Goal: Task Accomplishment & Management: Manage account settings

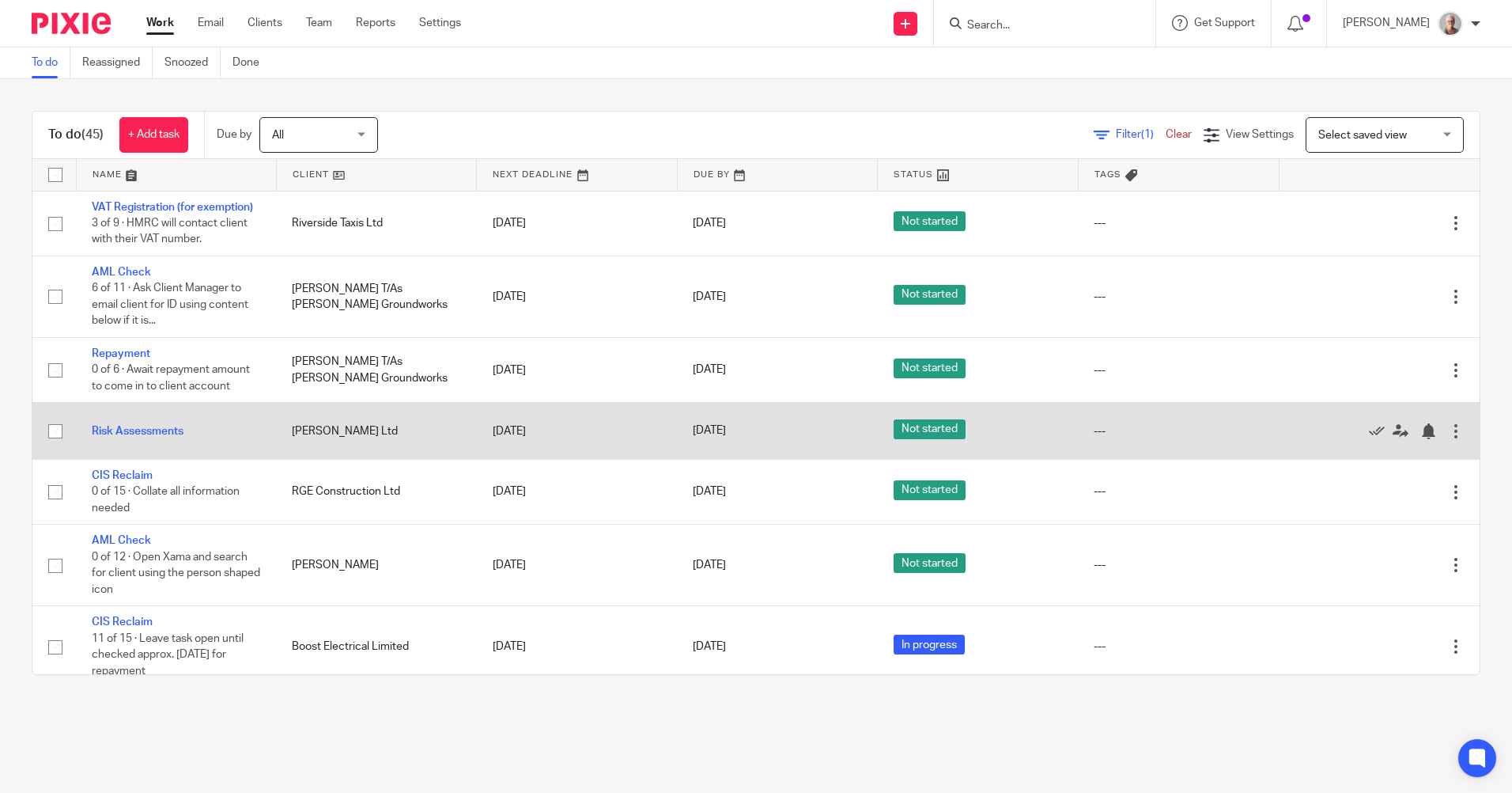
click at [1448, 430] on div at bounding box center [1456, 431] width 16 height 16
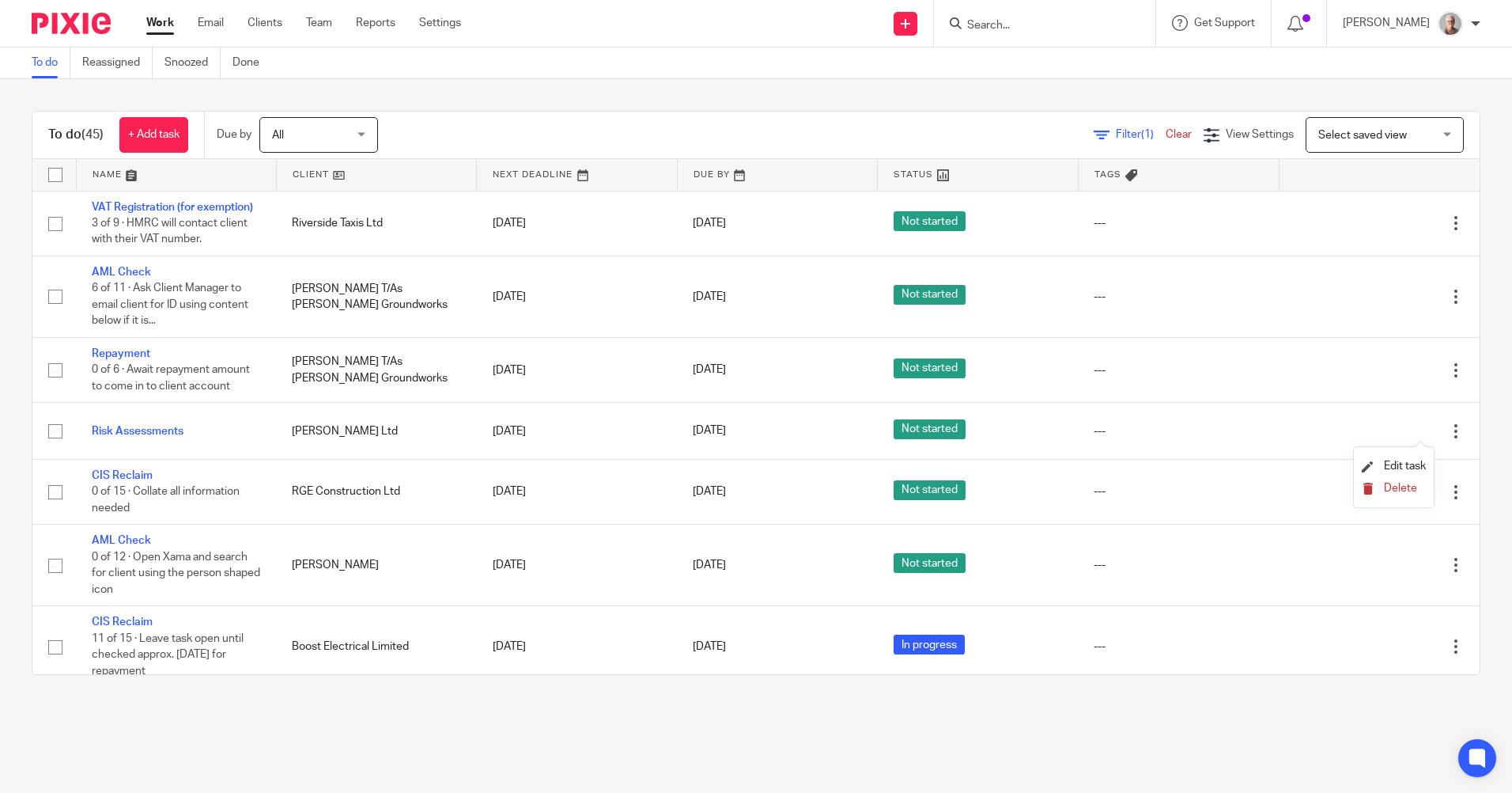
click at [1412, 484] on span "Delete" at bounding box center [1400, 488] width 33 height 11
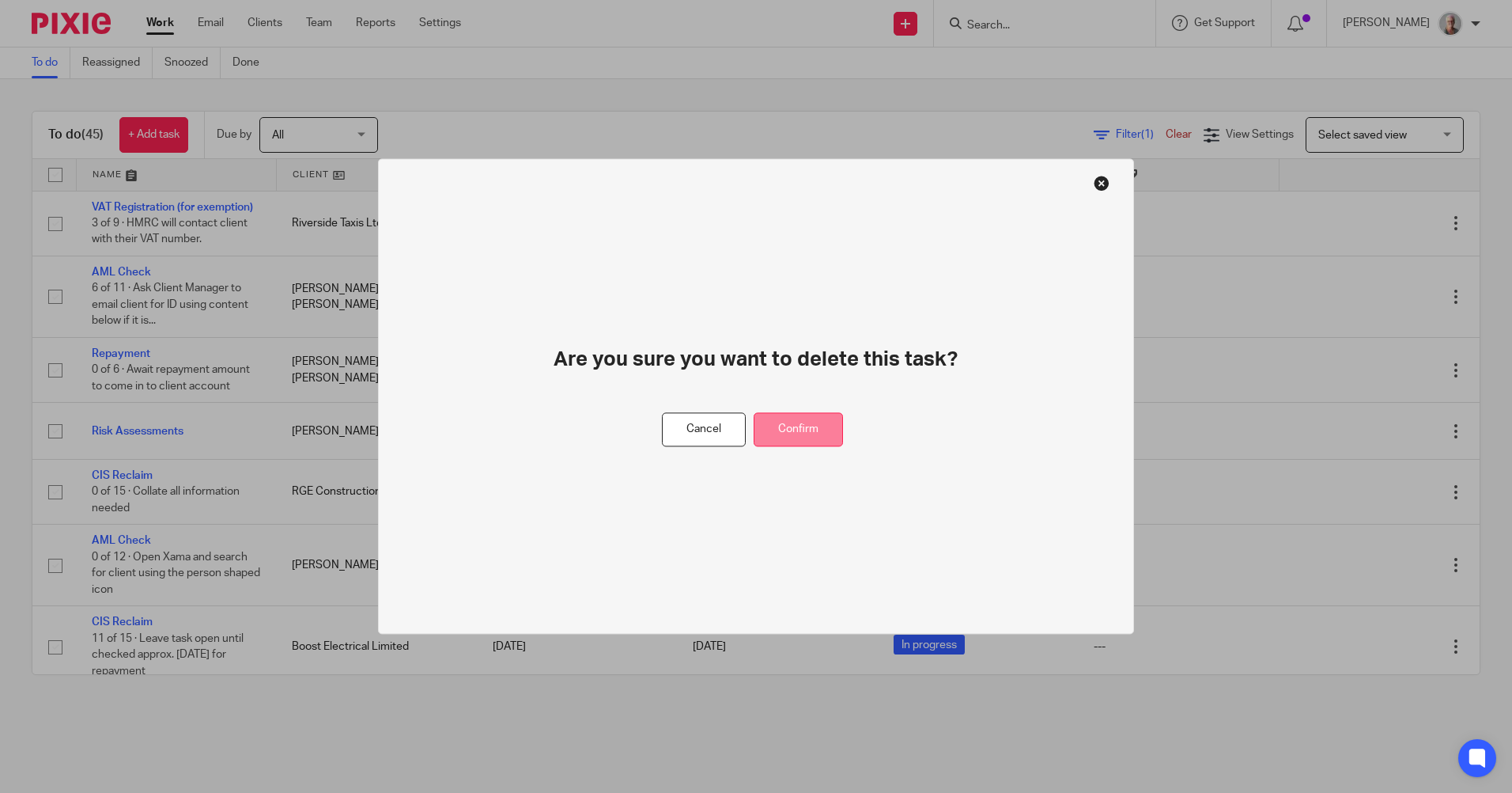
click at [800, 430] on button "Confirm" at bounding box center [798, 430] width 89 height 34
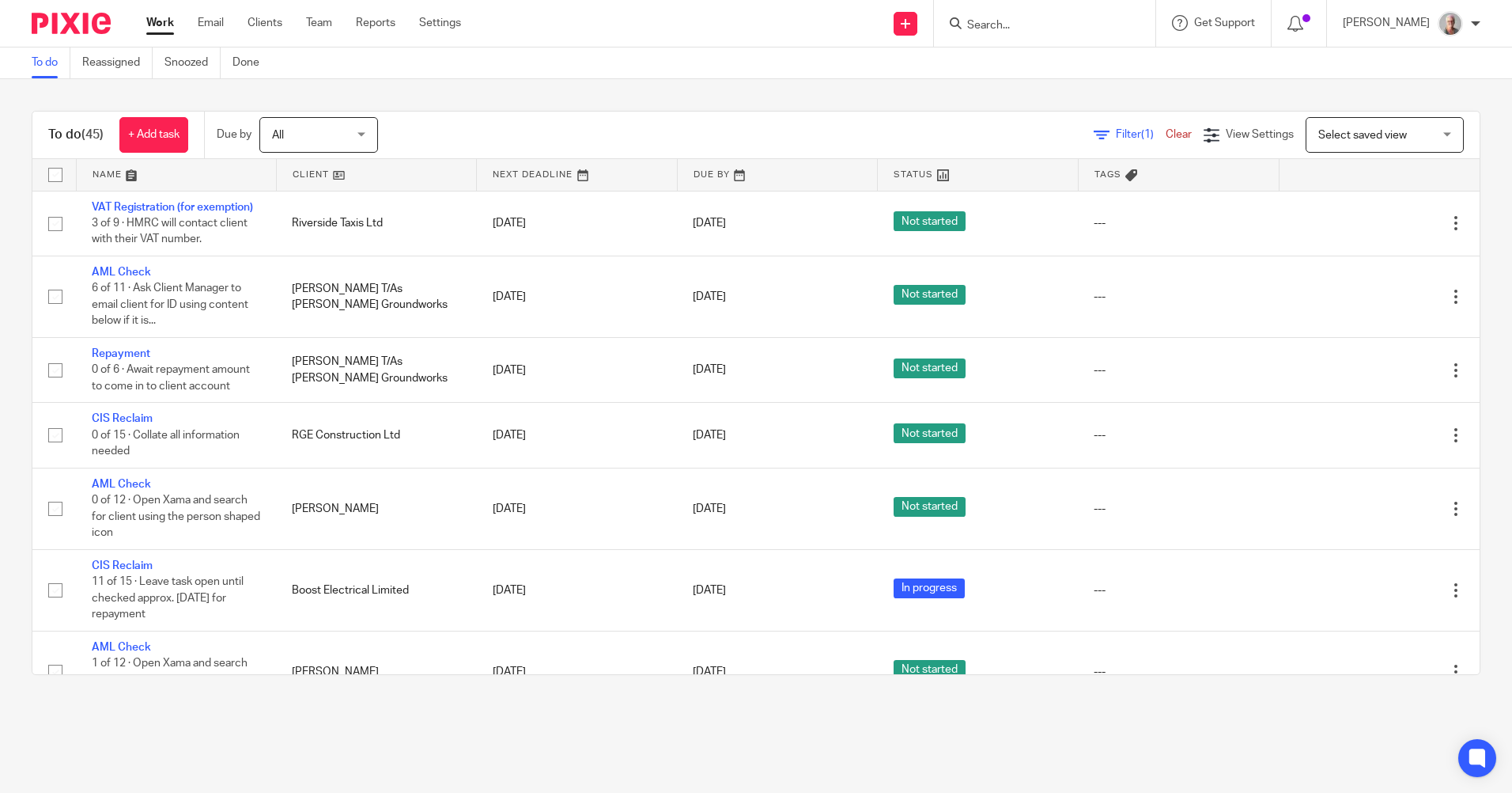
click at [1012, 20] on div "Task deleted." at bounding box center [1125, 46] width 740 height 60
click at [1013, 25] on input "Search" at bounding box center [1036, 26] width 143 height 14
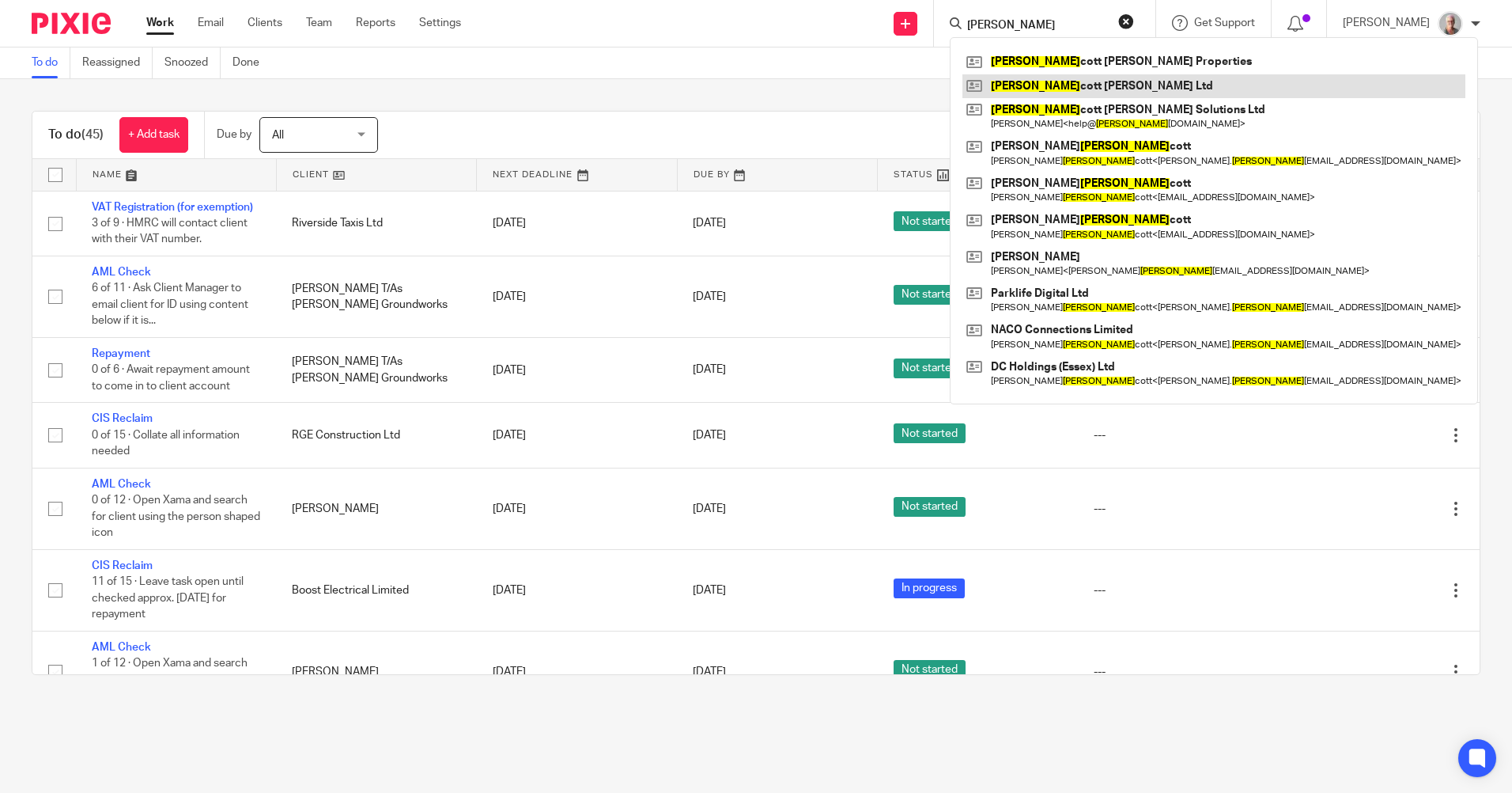
type input "Ella"
click at [1077, 81] on link at bounding box center [1213, 85] width 503 height 24
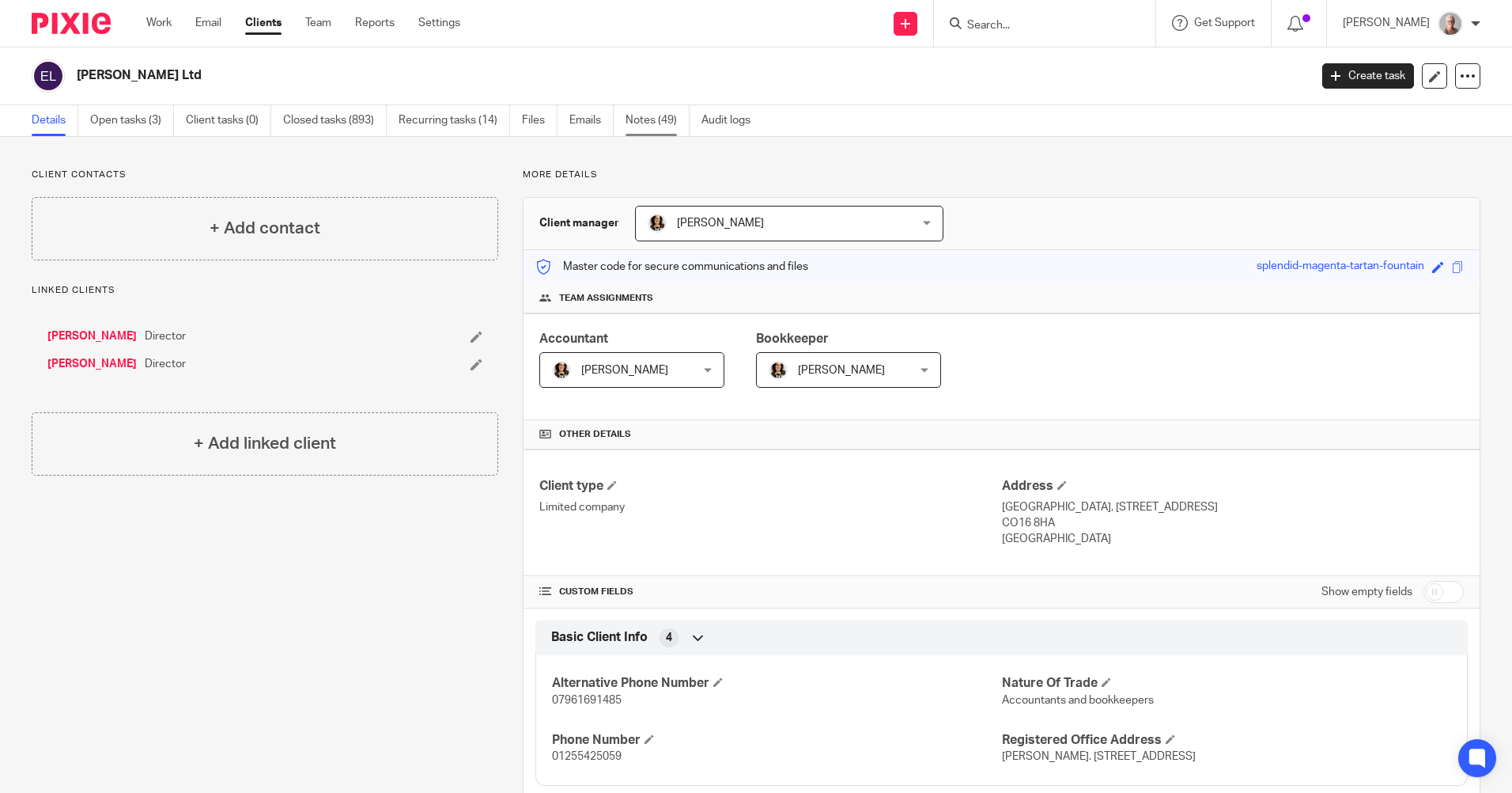
click at [655, 119] on link "Notes (49)" at bounding box center [657, 120] width 64 height 31
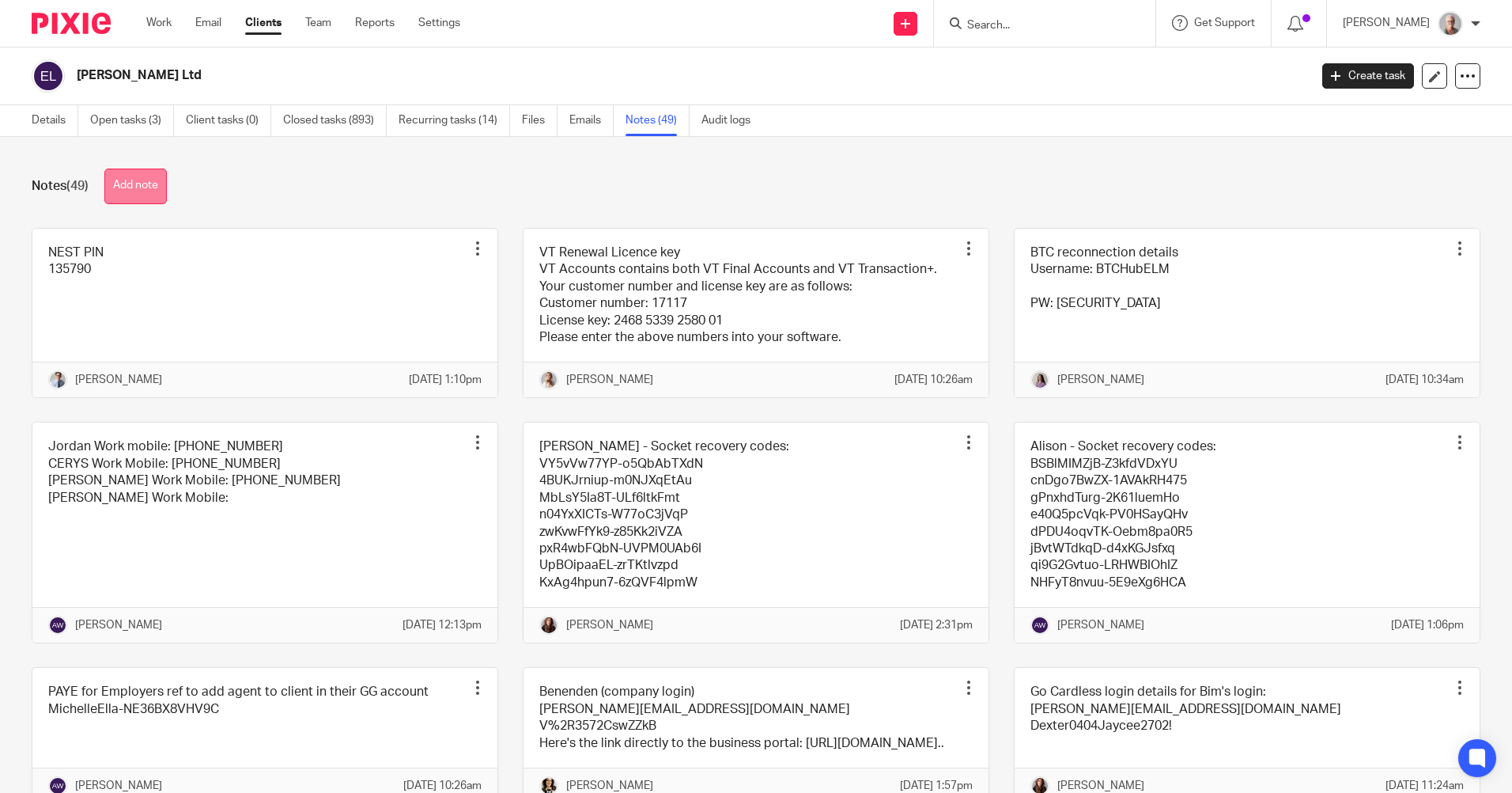
click at [141, 184] on button "Add note" at bounding box center [136, 186] width 63 height 35
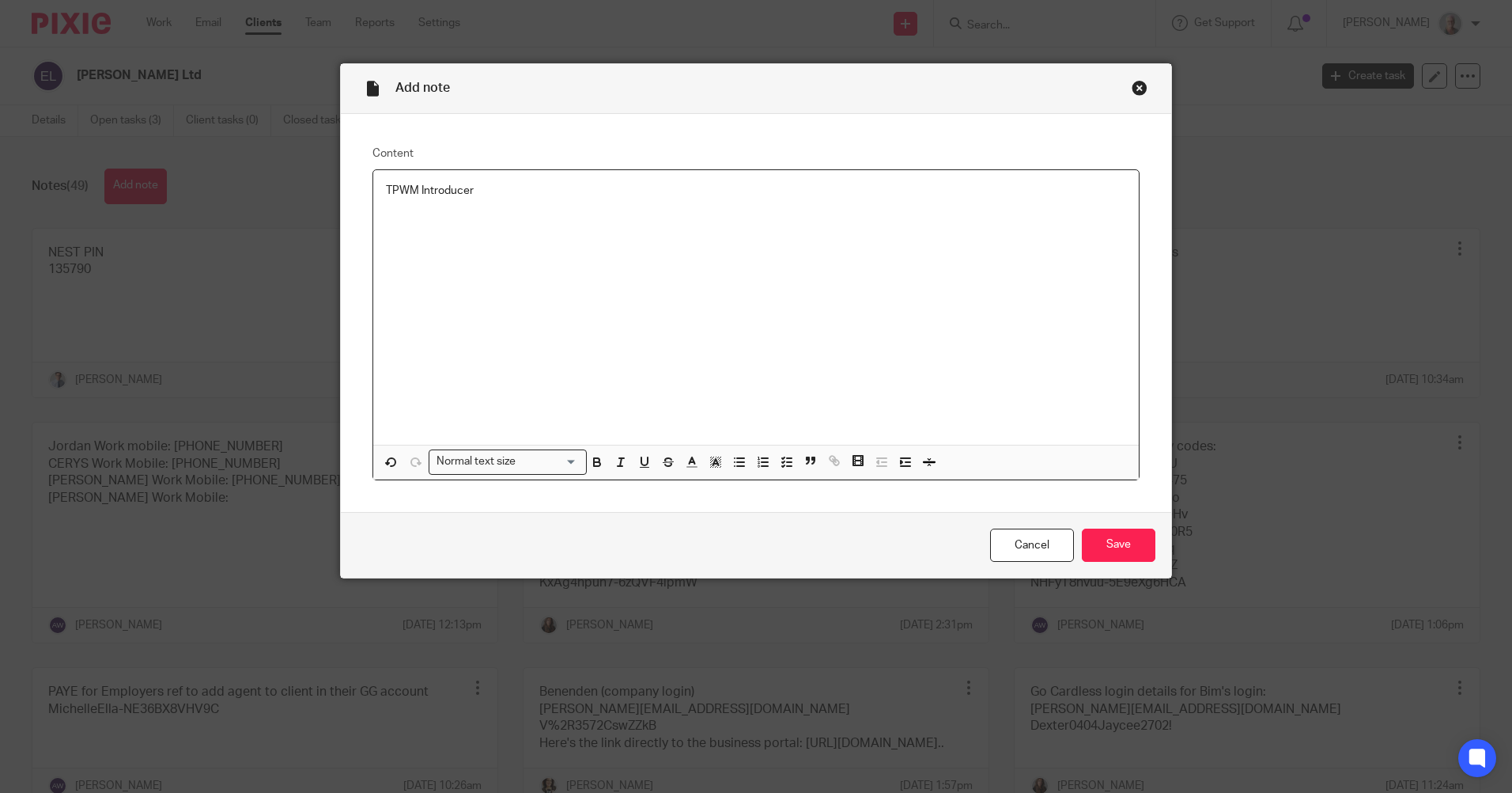
click at [387, 241] on div "TPWM Introducer" at bounding box center [756, 308] width 765 height 275
click at [468, 195] on p "TPWM Introducer" at bounding box center [756, 190] width 740 height 16
click at [386, 236] on p "Your login details are:" at bounding box center [756, 239] width 740 height 16
click at [498, 269] on p "Username: Ell01711" at bounding box center [756, 271] width 740 height 16
click at [454, 287] on p "Pass phrase:" at bounding box center [756, 286] width 740 height 16
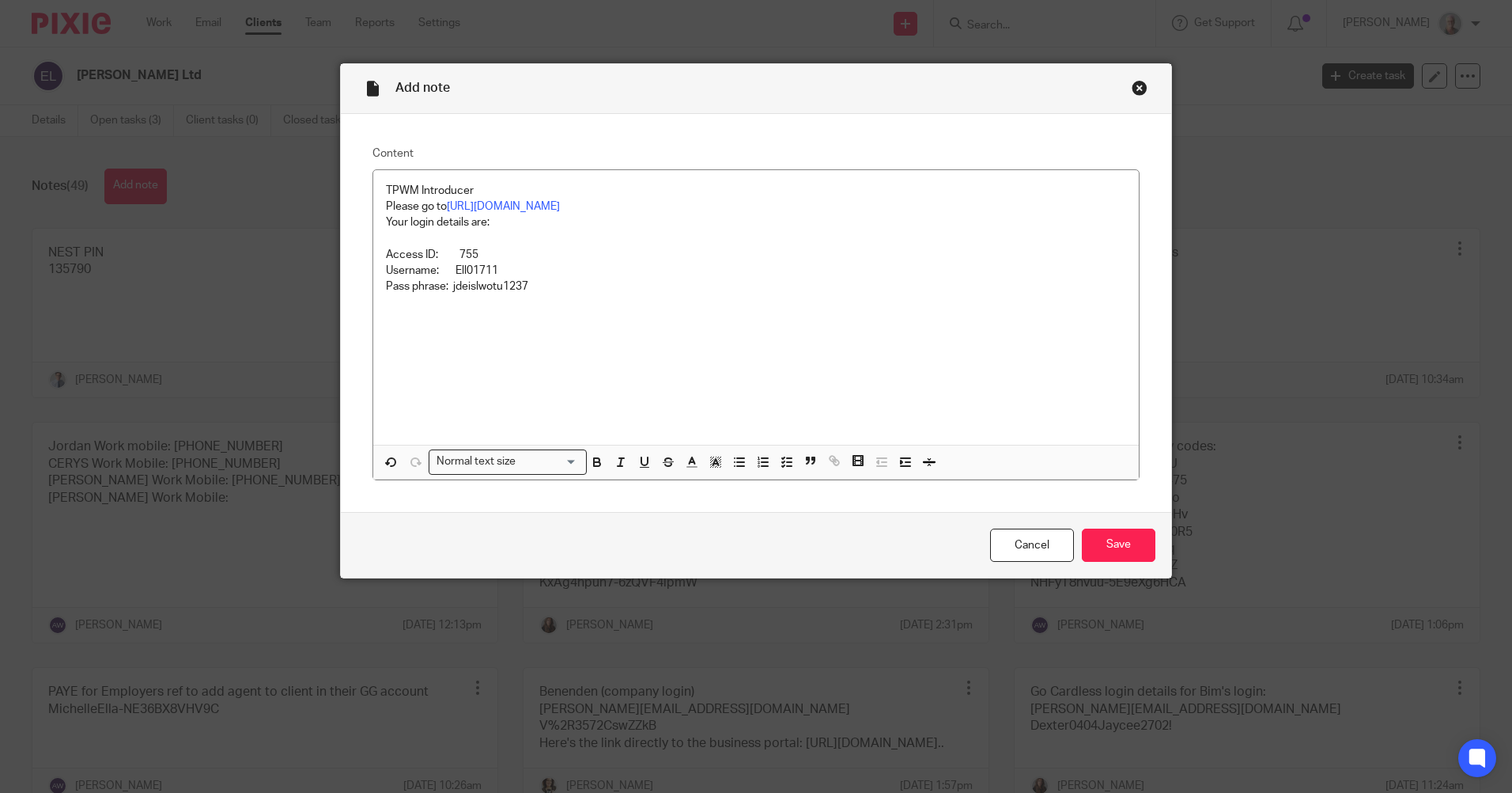
click at [529, 287] on p "Pass phrase: jdeislwotu1237" at bounding box center [756, 286] width 740 height 16
click at [447, 304] on p "Password:" at bounding box center [756, 303] width 740 height 16
click at [1125, 546] on input "Save" at bounding box center [1117, 545] width 73 height 34
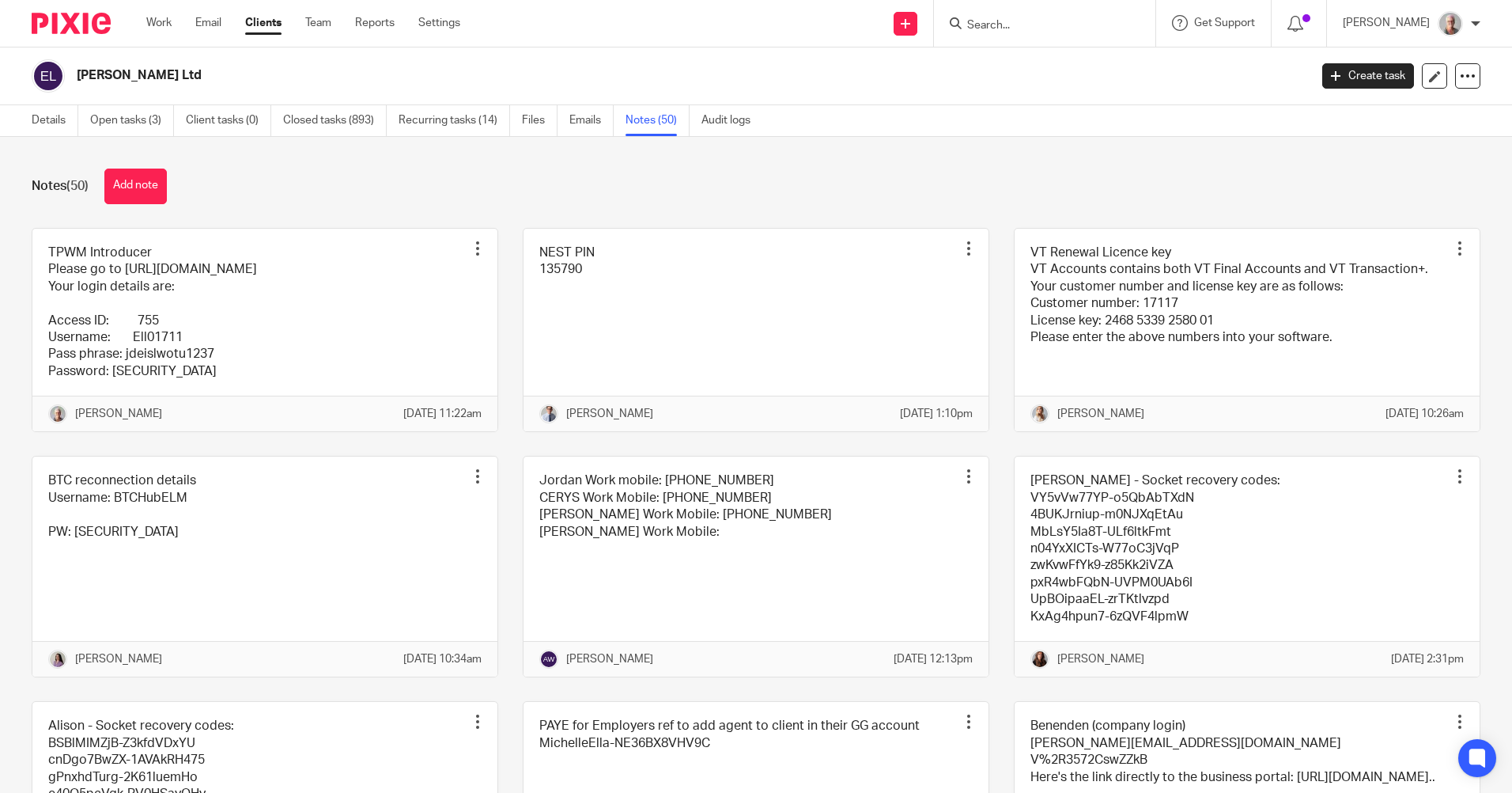
click at [1011, 30] on input "Search" at bounding box center [1036, 26] width 143 height 14
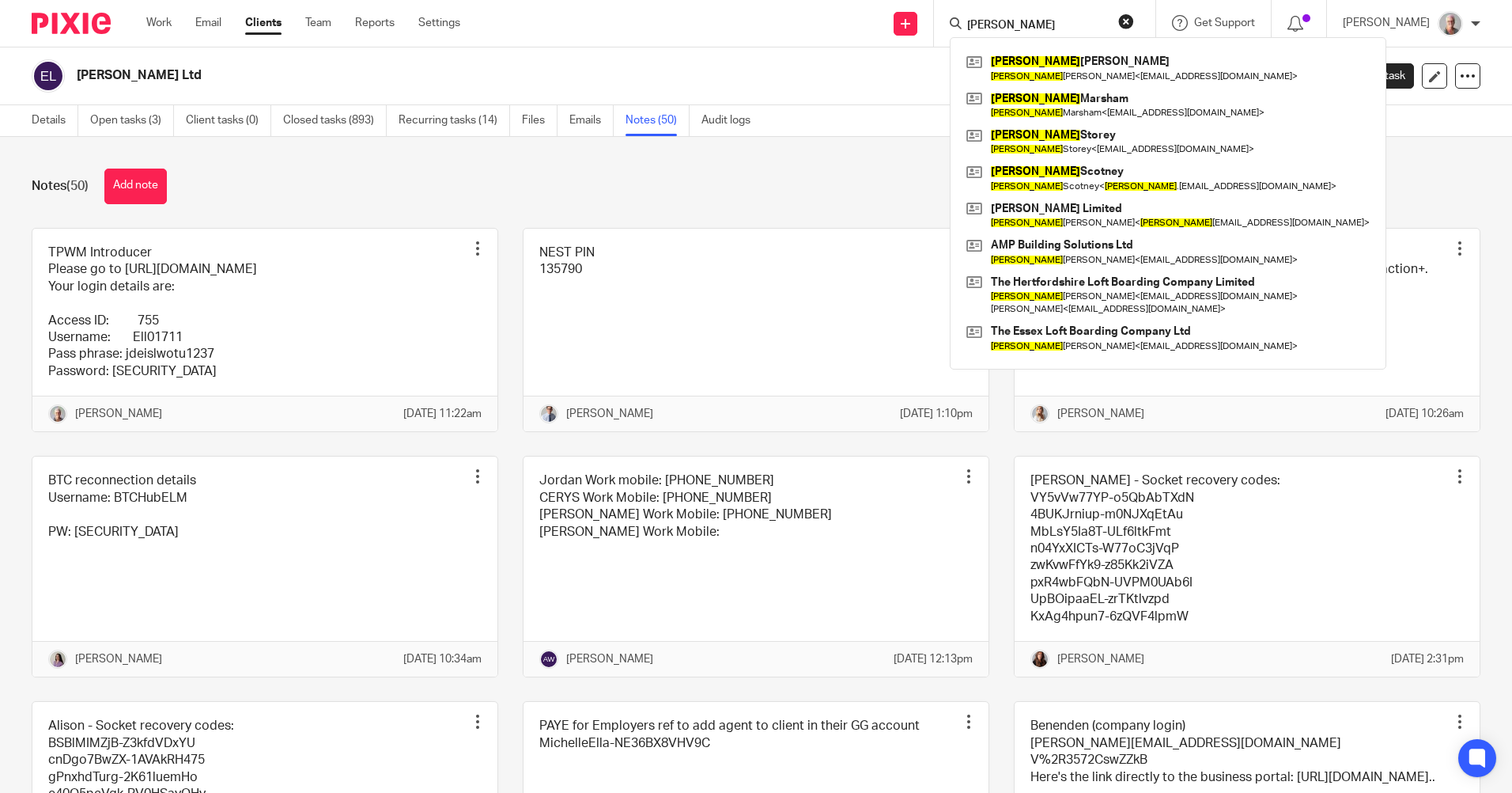
drag, startPoint x: 1058, startPoint y: 26, endPoint x: 1000, endPoint y: 33, distance: 58.4
click at [1000, 33] on div "[PERSON_NAME]" at bounding box center [1041, 23] width 184 height 19
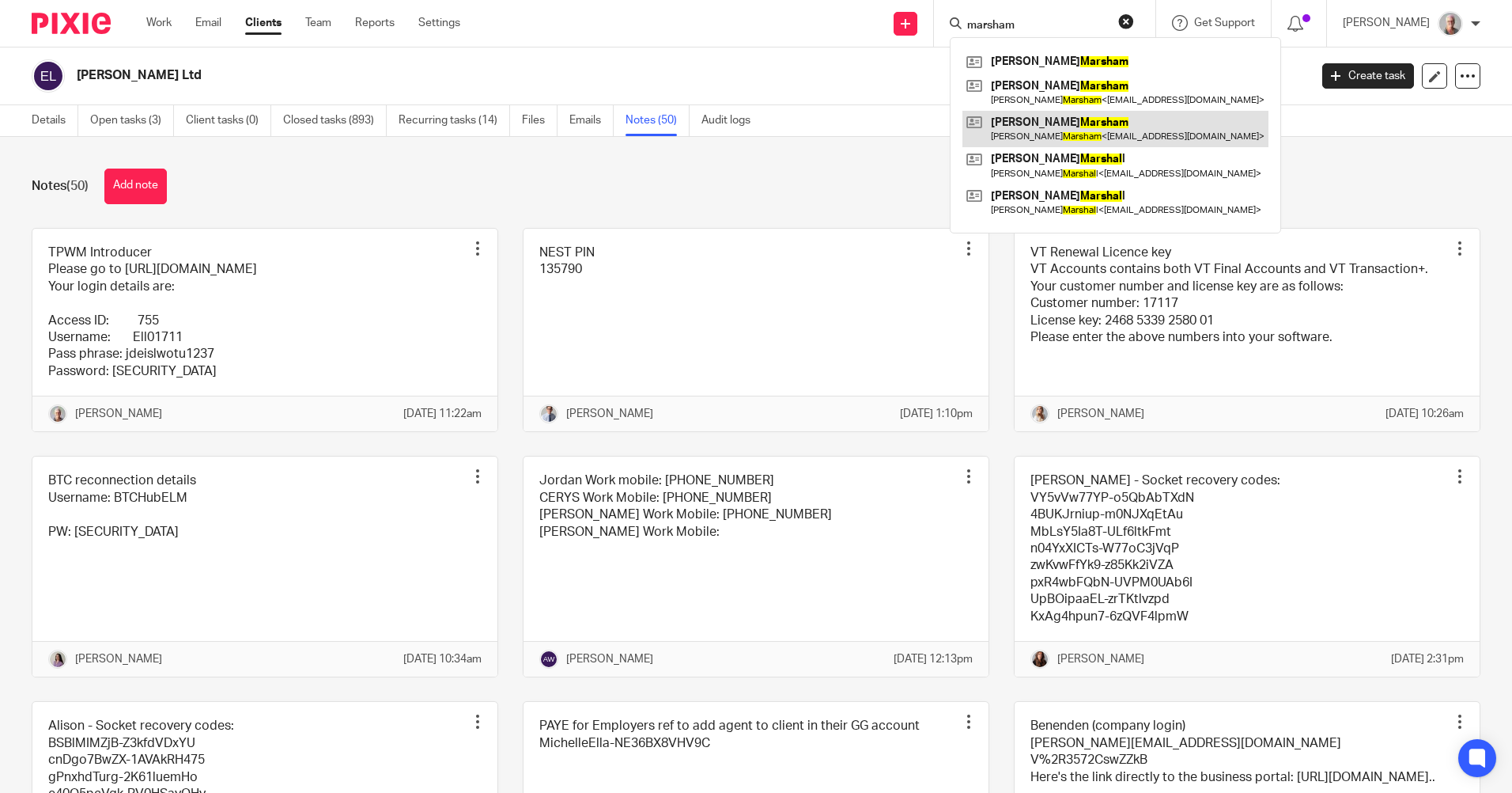
type input "marsham"
click at [1095, 128] on link at bounding box center [1115, 129] width 306 height 36
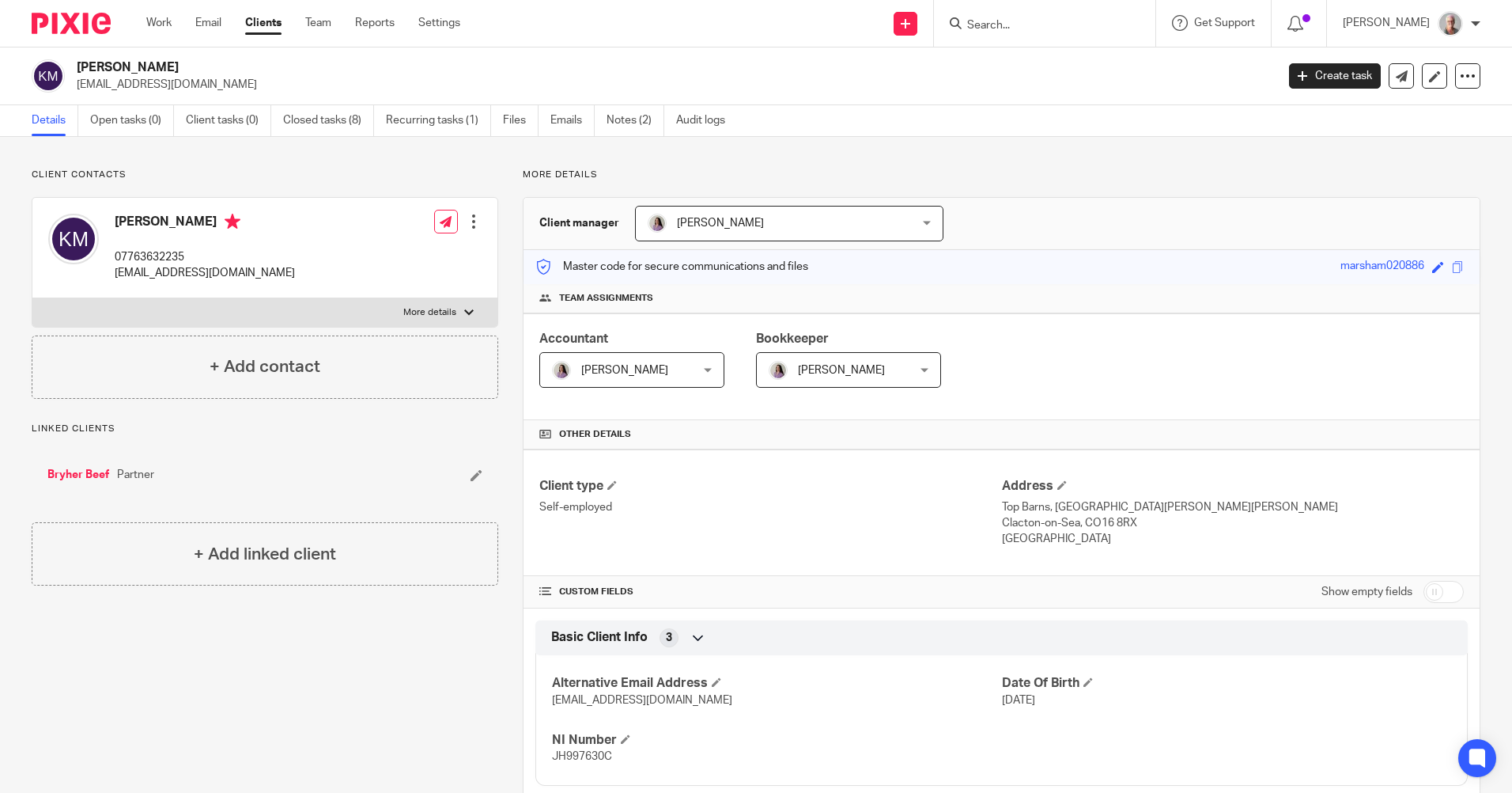
click at [1018, 19] on input "Search" at bounding box center [1036, 26] width 143 height 14
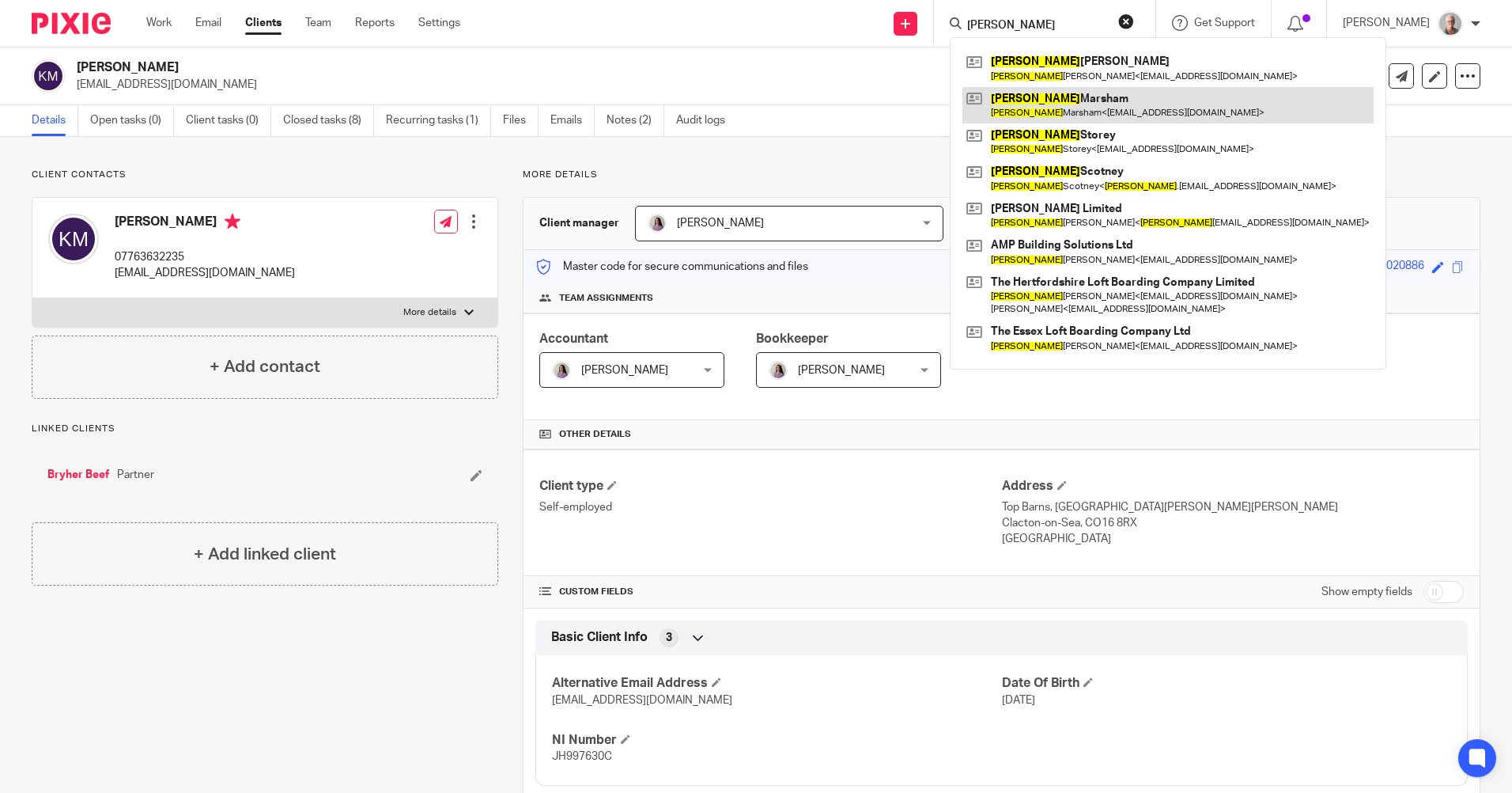
type input "craig"
click at [1077, 101] on link at bounding box center [1168, 105] width 411 height 36
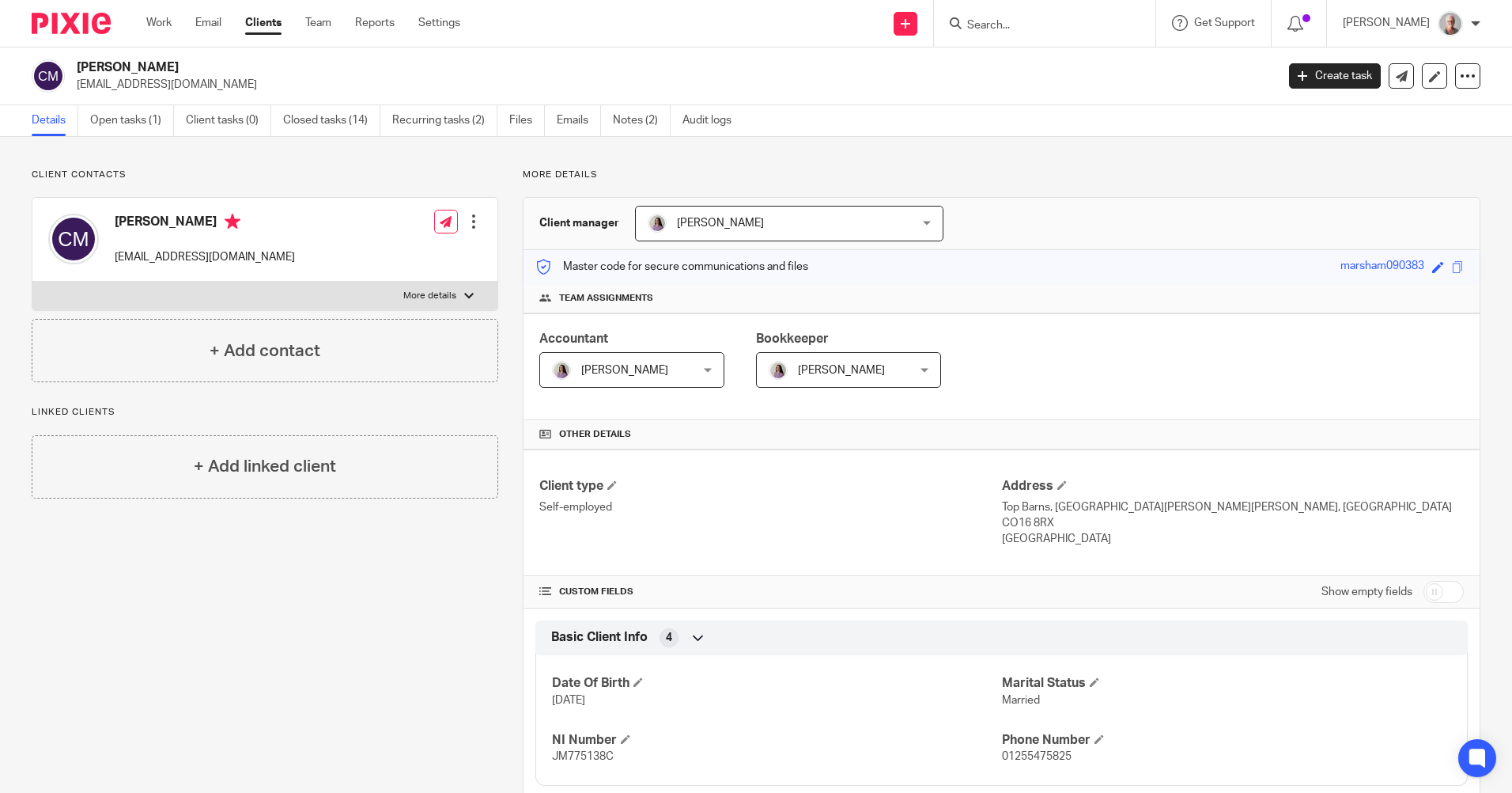
click at [1019, 26] on input "Search" at bounding box center [1036, 26] width 143 height 14
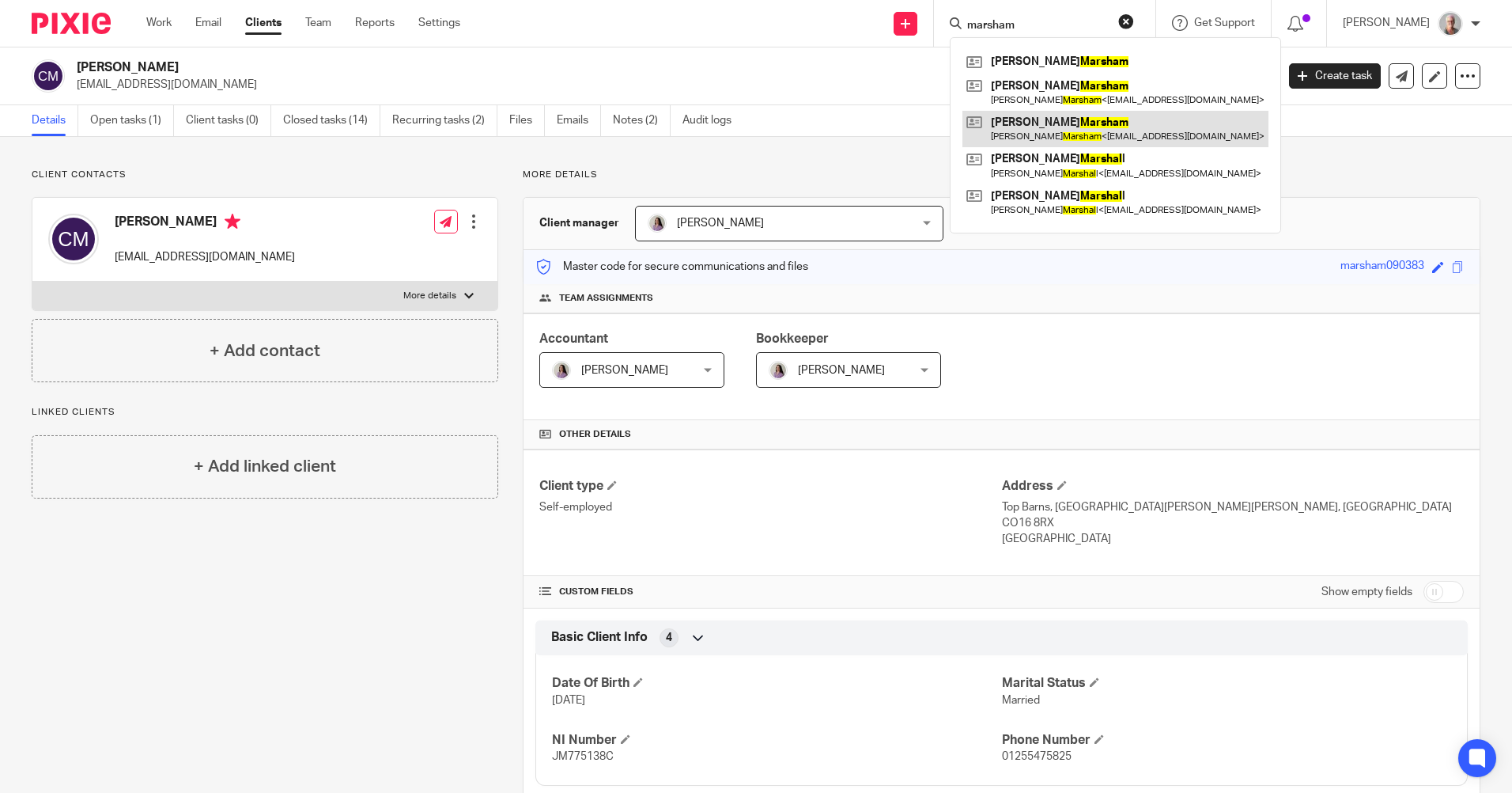
type input "marsham"
click at [1113, 134] on link at bounding box center [1115, 129] width 306 height 36
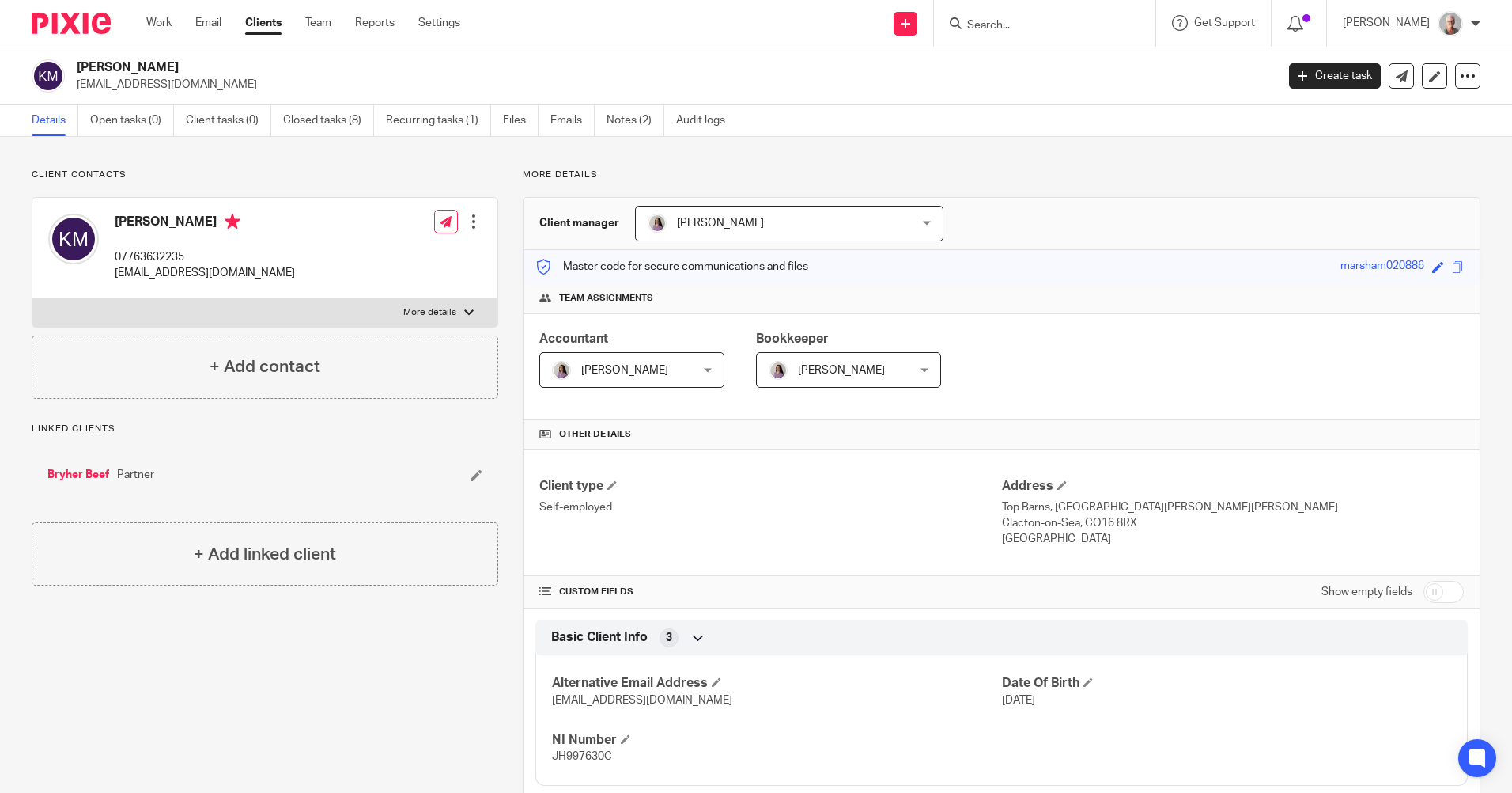
click at [1012, 27] on input "Search" at bounding box center [1036, 26] width 143 height 14
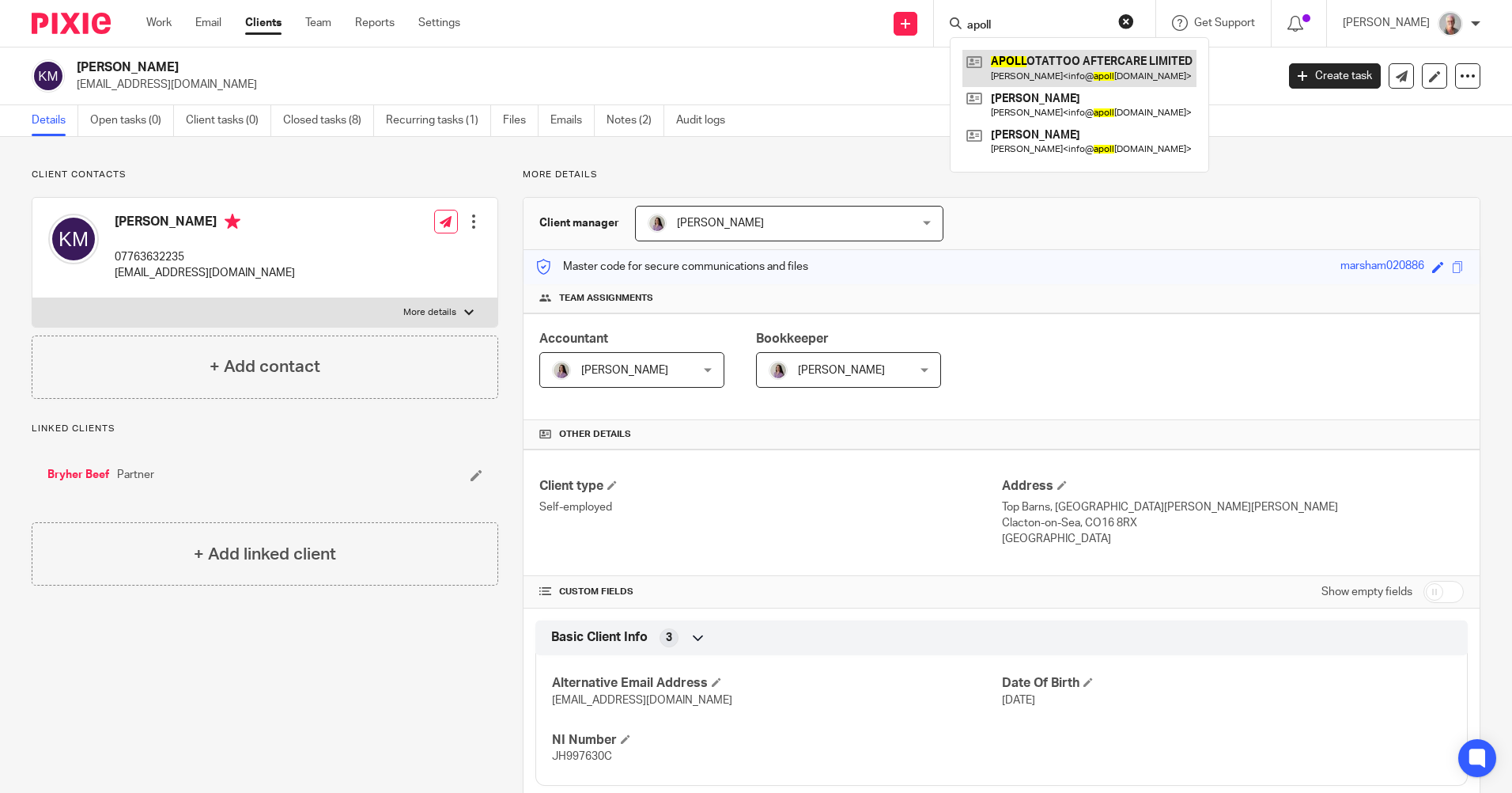
type input "apoll"
click at [1085, 64] on link at bounding box center [1080, 68] width 234 height 36
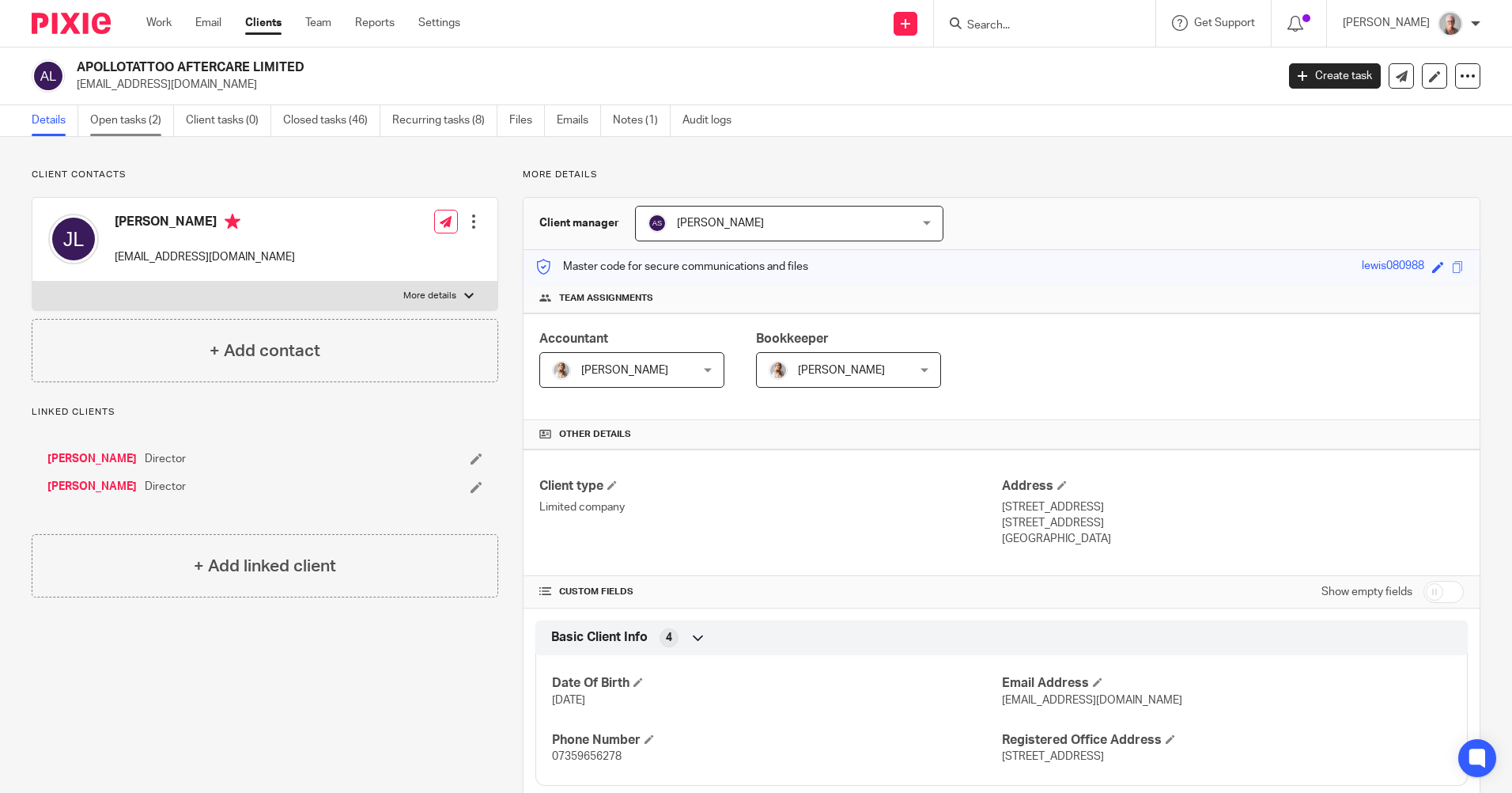
click at [144, 128] on link "Open tasks (2)" at bounding box center [131, 120] width 84 height 31
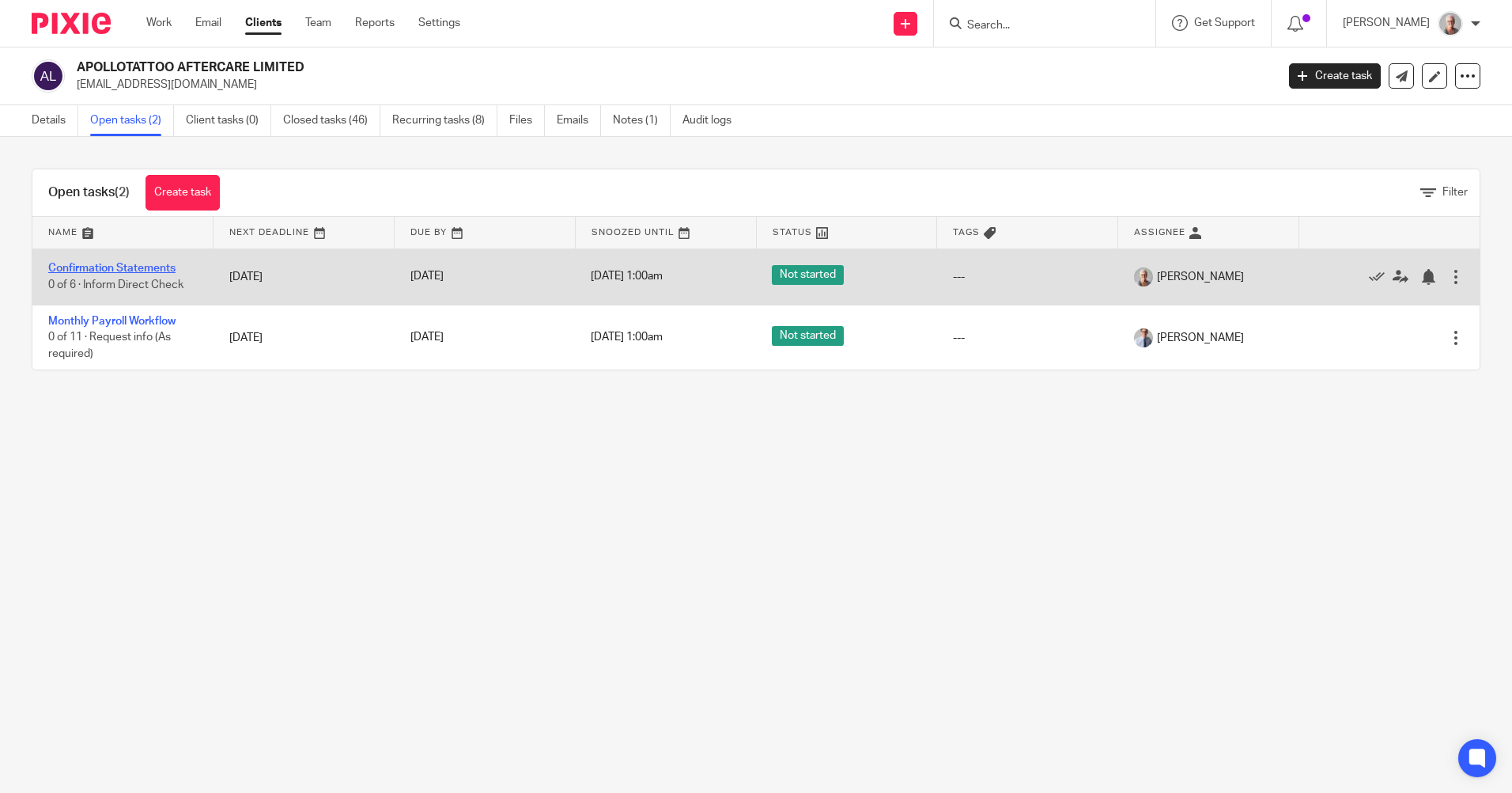
click at [105, 271] on link "Confirmation Statements" at bounding box center [112, 268] width 128 height 11
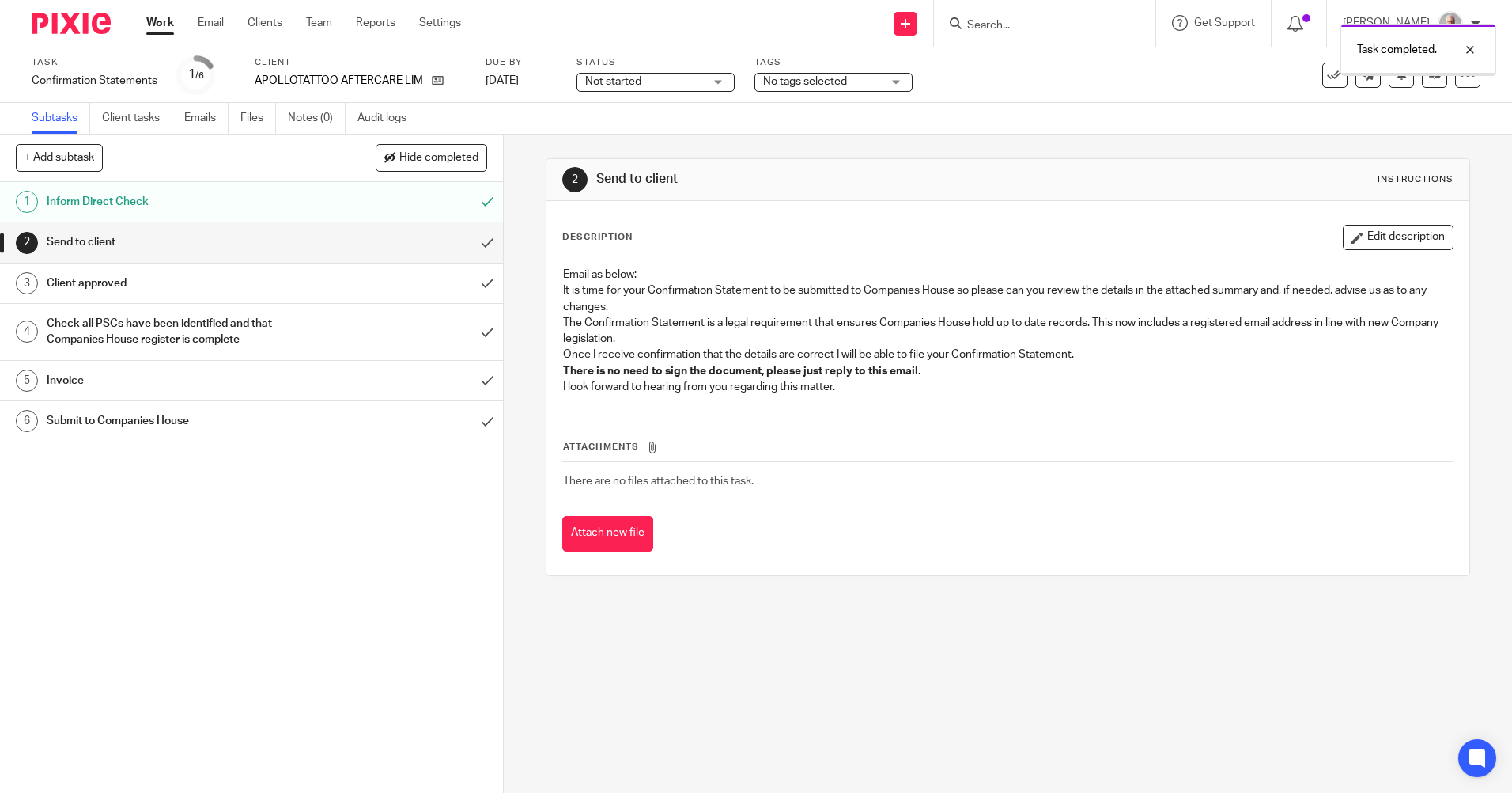
click at [473, 238] on input "submit" at bounding box center [251, 241] width 503 height 40
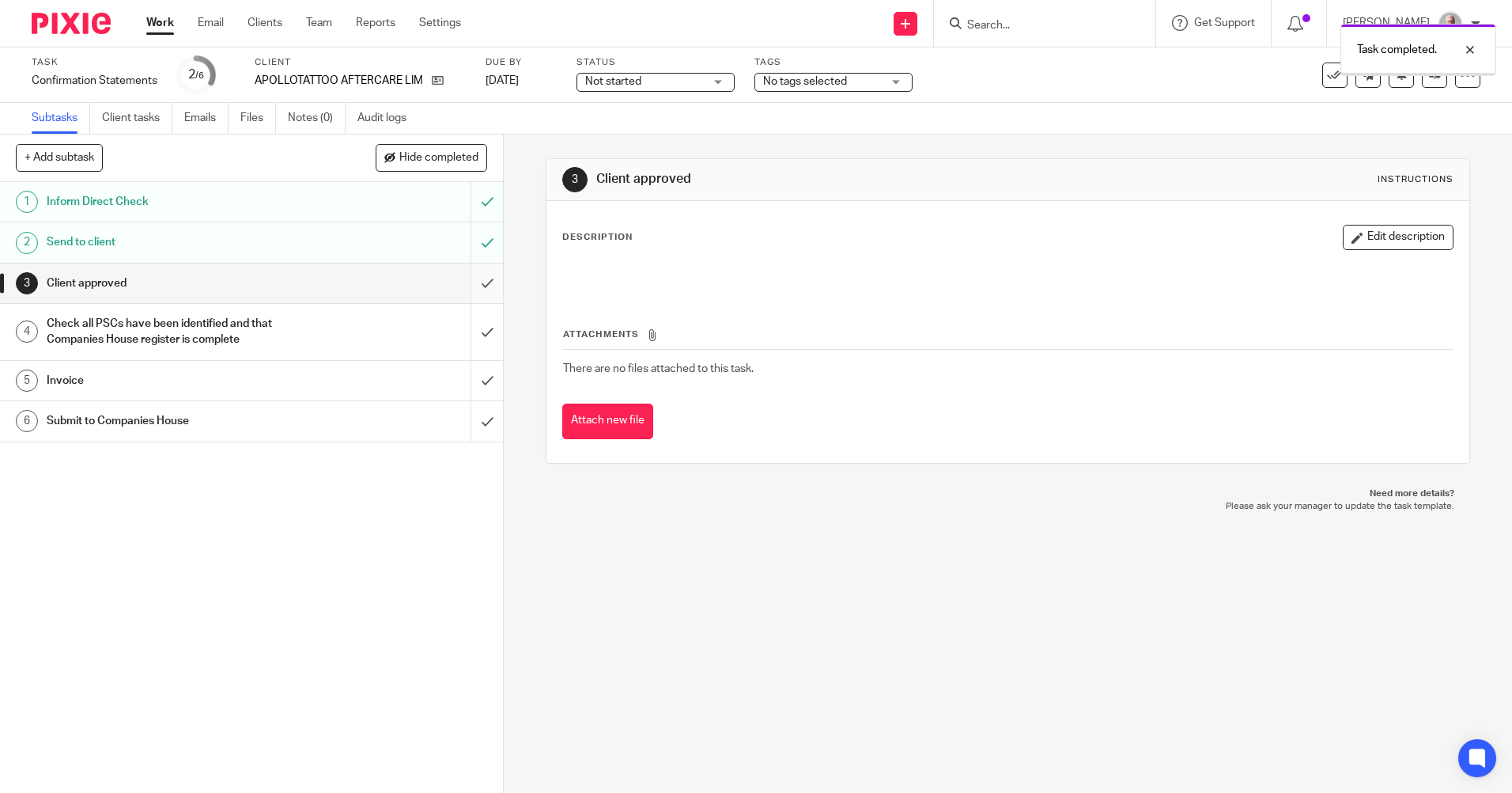
click at [471, 278] on input "submit" at bounding box center [251, 283] width 503 height 40
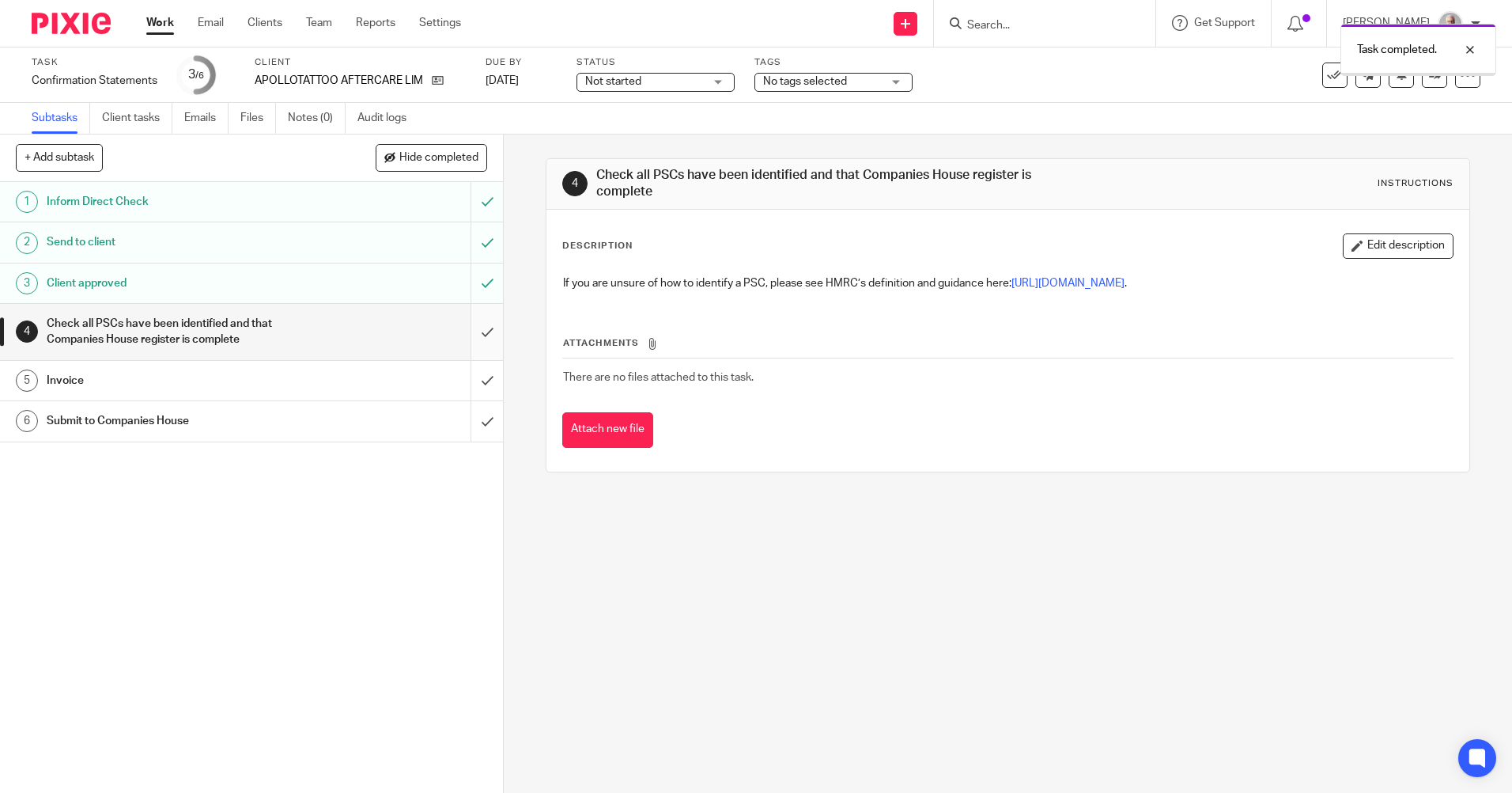
click at [473, 330] on input "submit" at bounding box center [251, 332] width 503 height 56
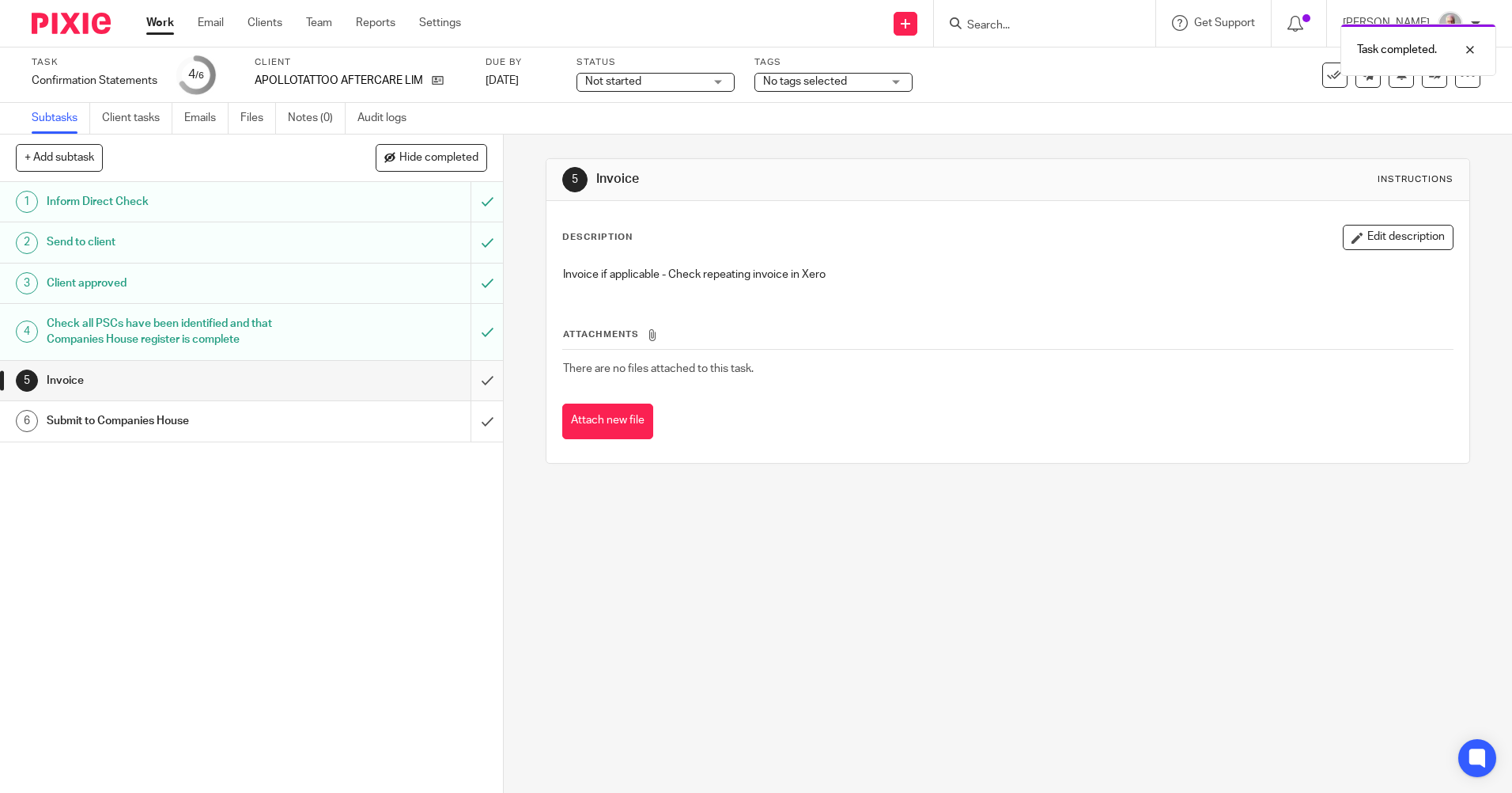
click at [472, 380] on input "submit" at bounding box center [251, 380] width 503 height 40
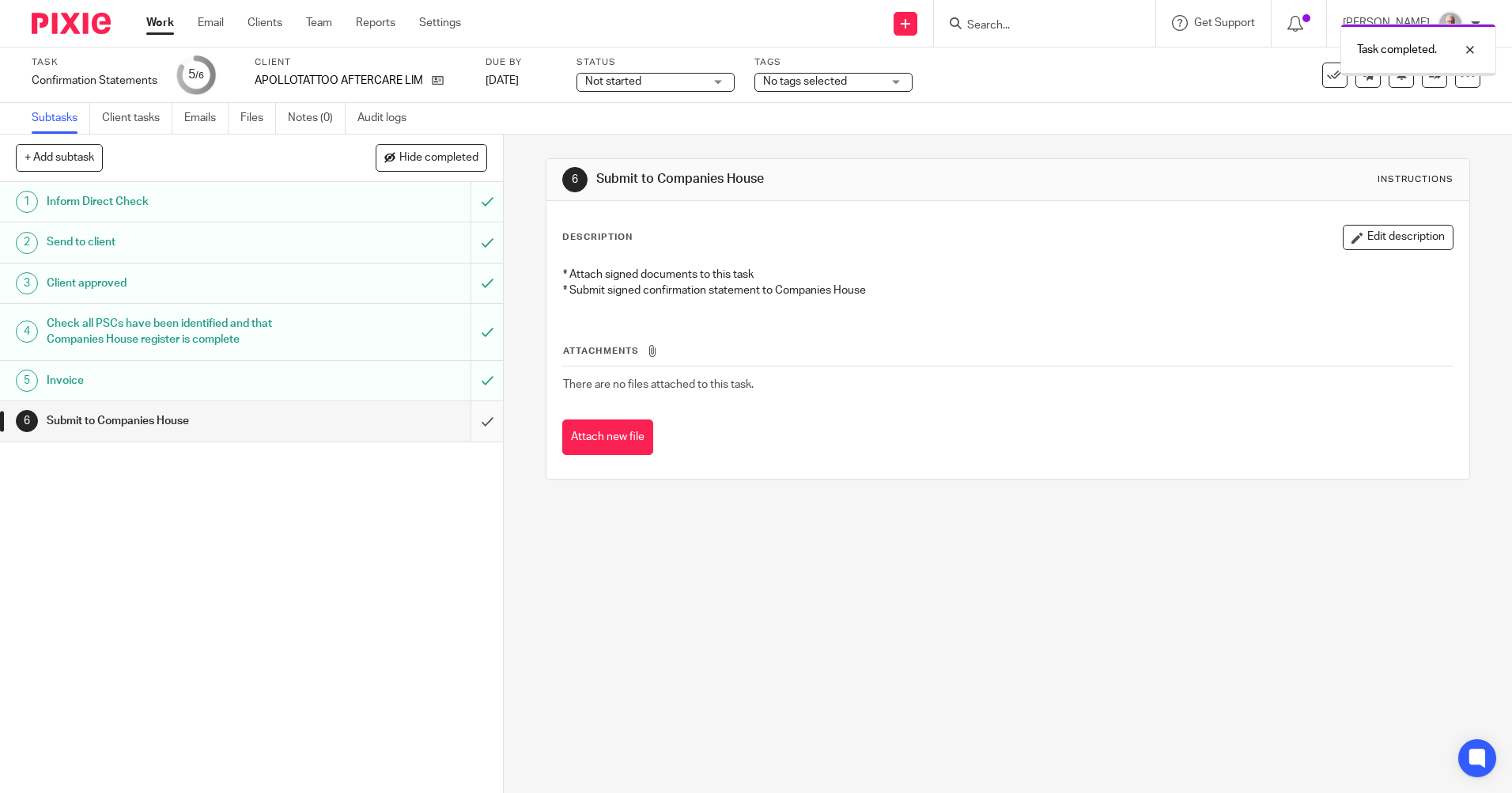
click at [469, 419] on input "submit" at bounding box center [251, 420] width 503 height 40
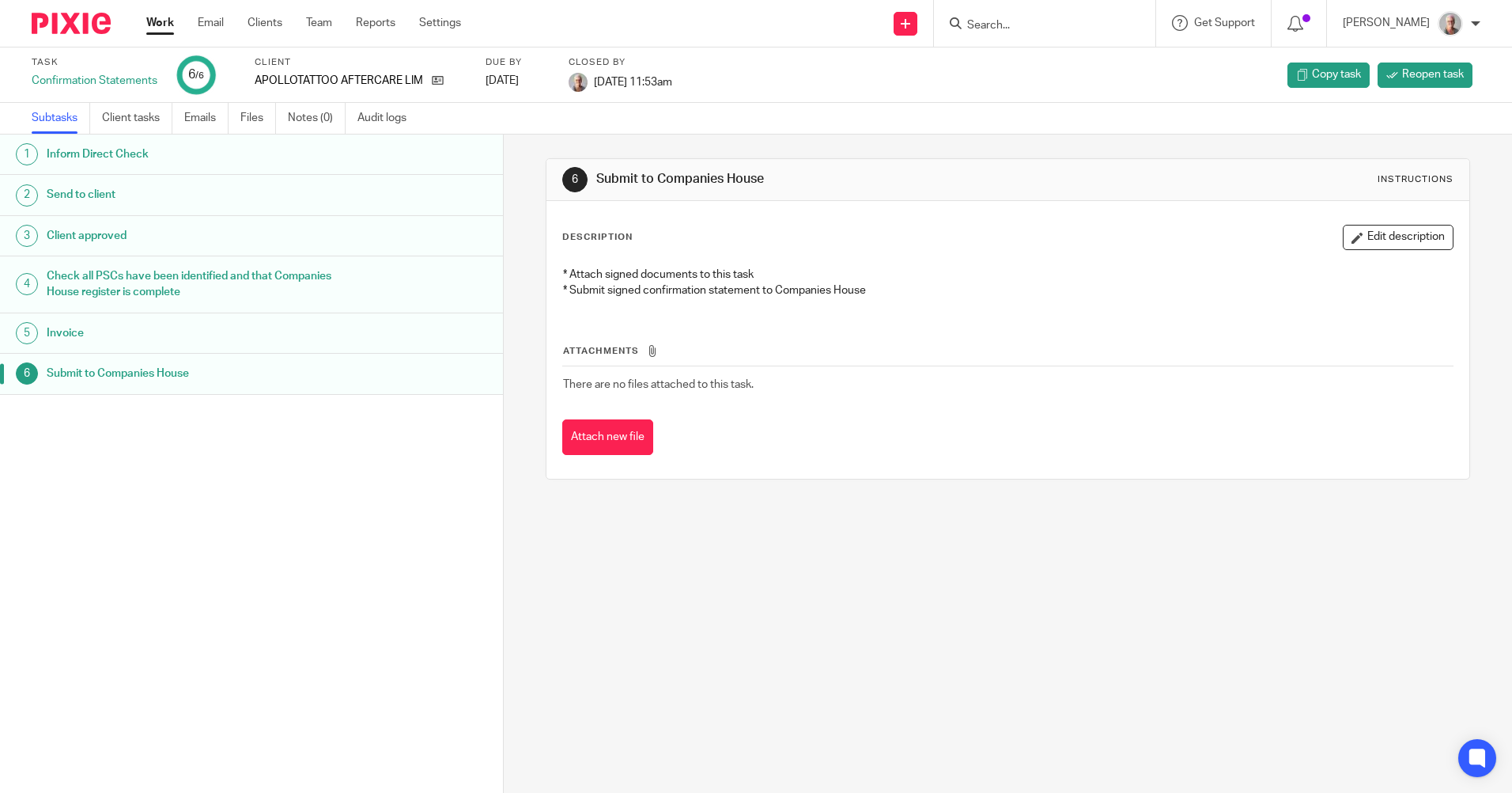
click at [1014, 25] on input "Search" at bounding box center [1036, 26] width 143 height 14
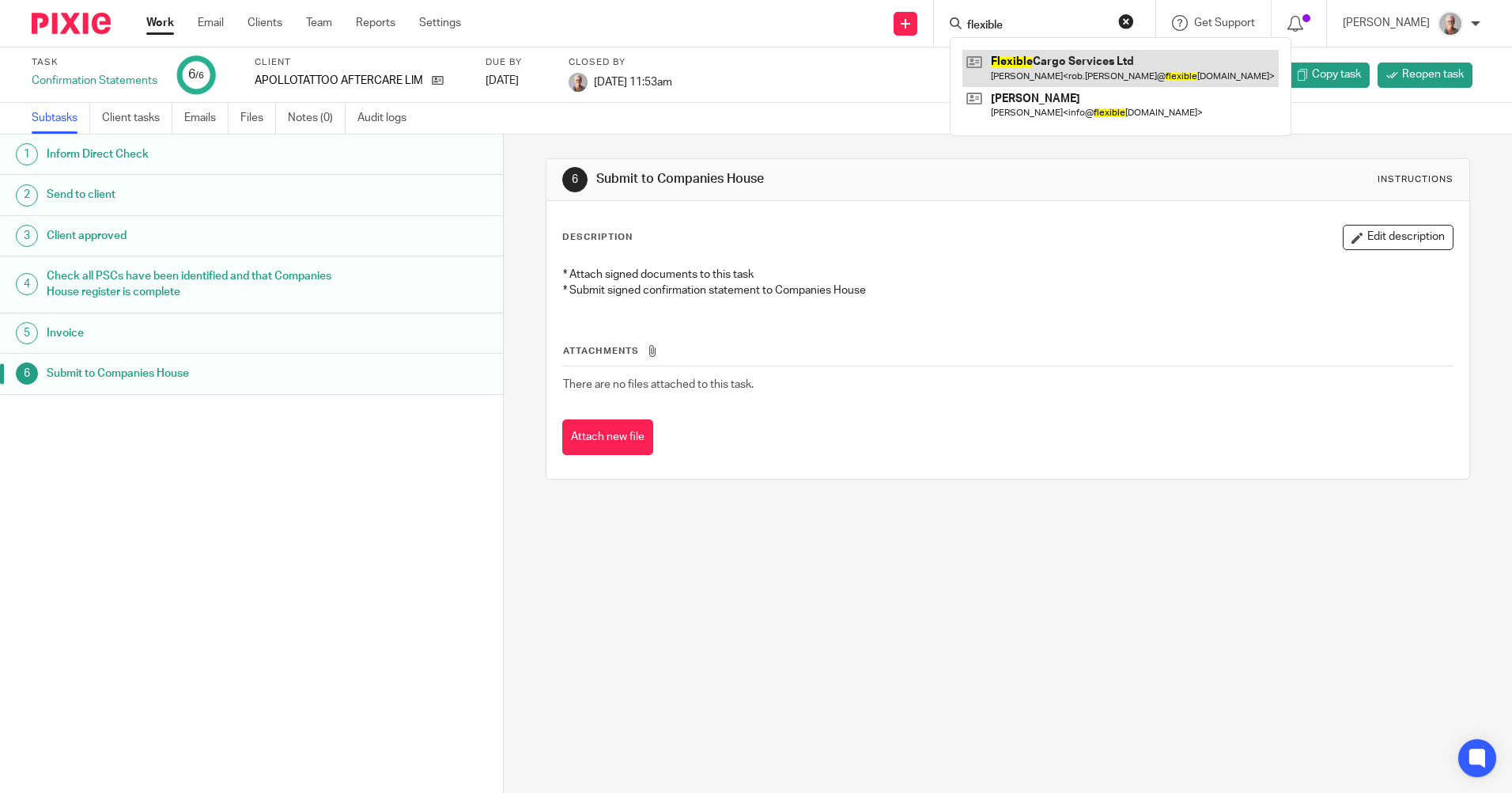
type input "flexible"
click at [1095, 70] on link at bounding box center [1120, 68] width 316 height 36
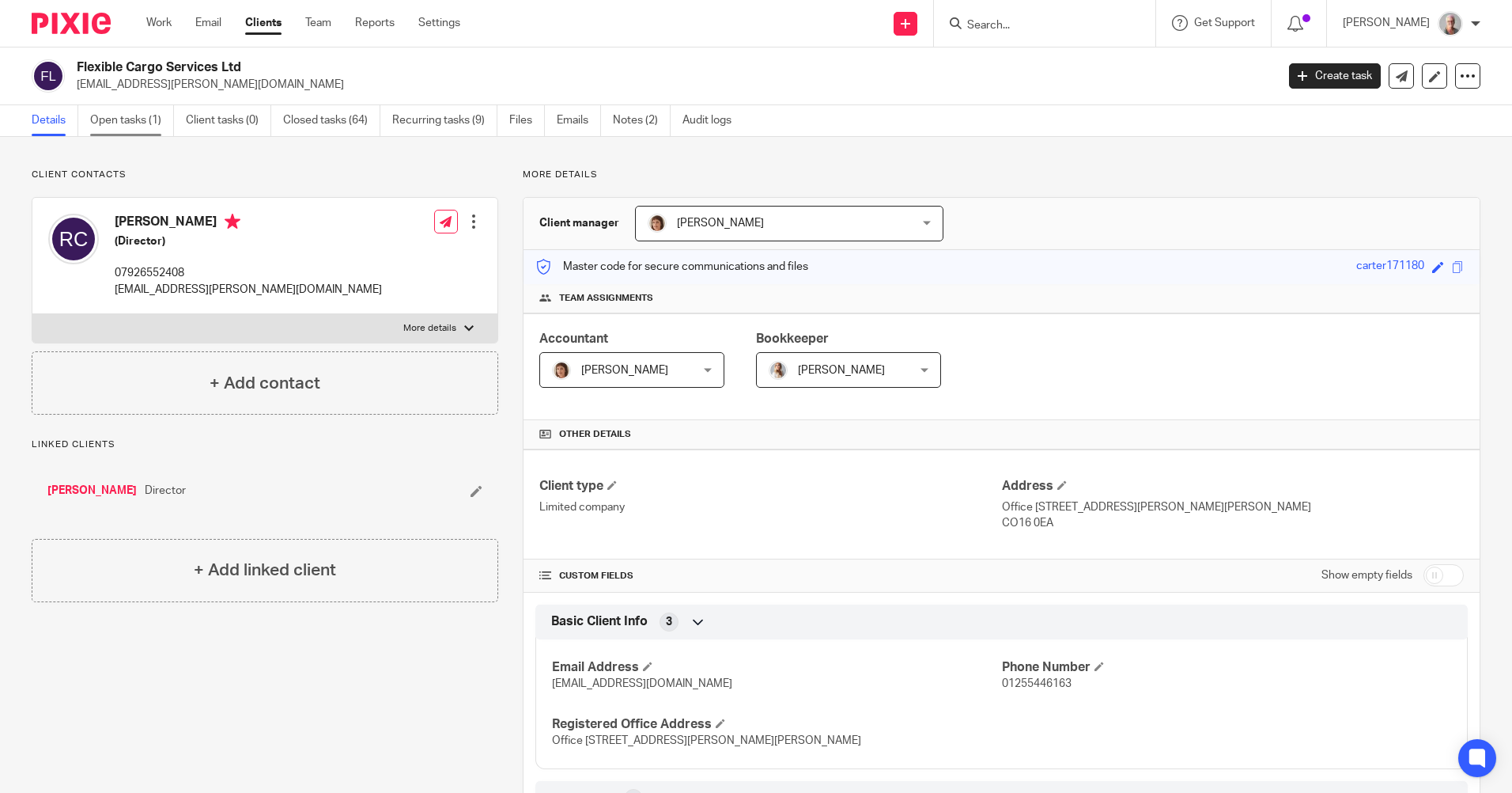
click at [127, 125] on link "Open tasks (1)" at bounding box center [131, 120] width 84 height 31
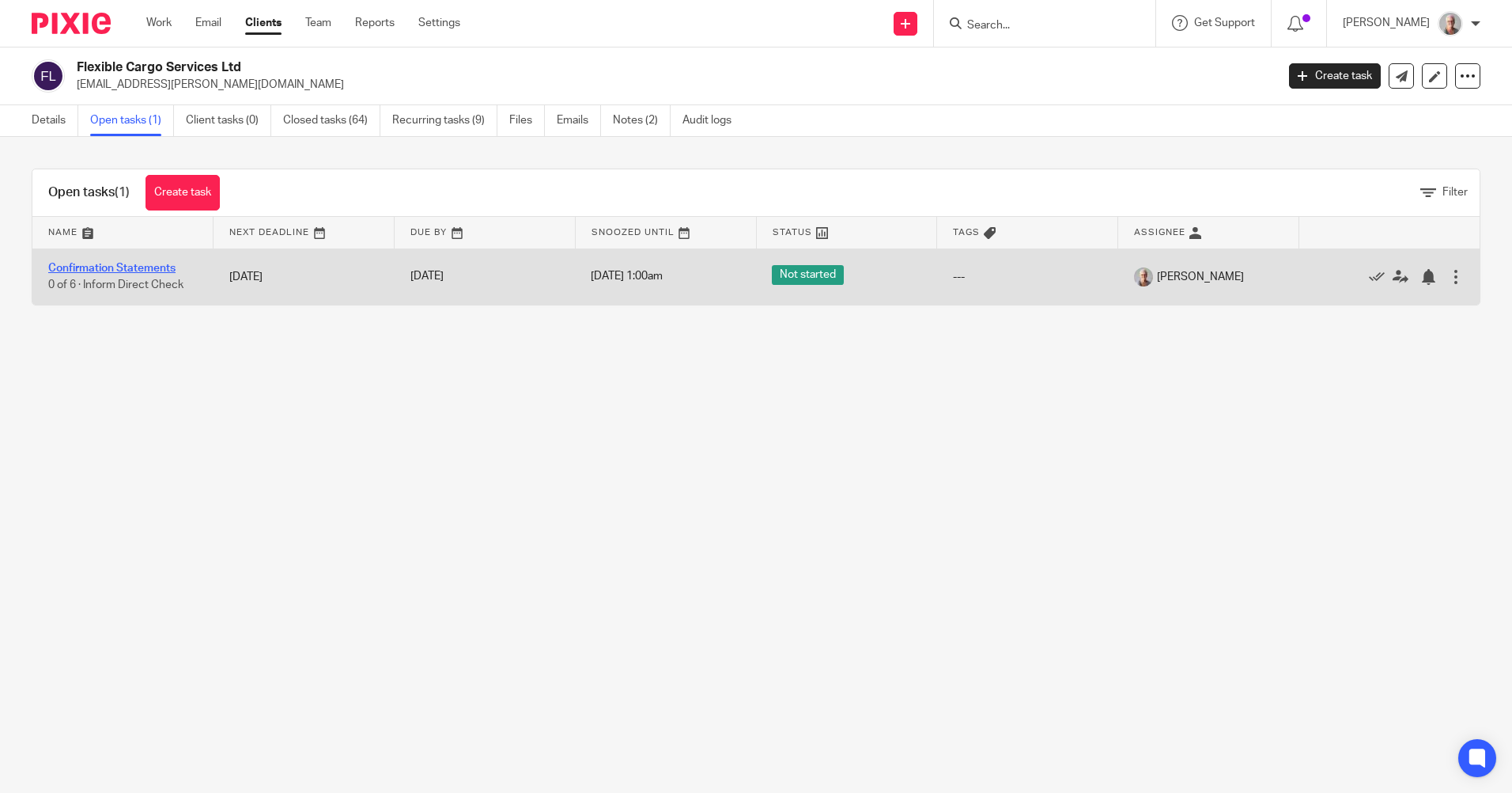
click at [114, 270] on link "Confirmation Statements" at bounding box center [112, 268] width 128 height 11
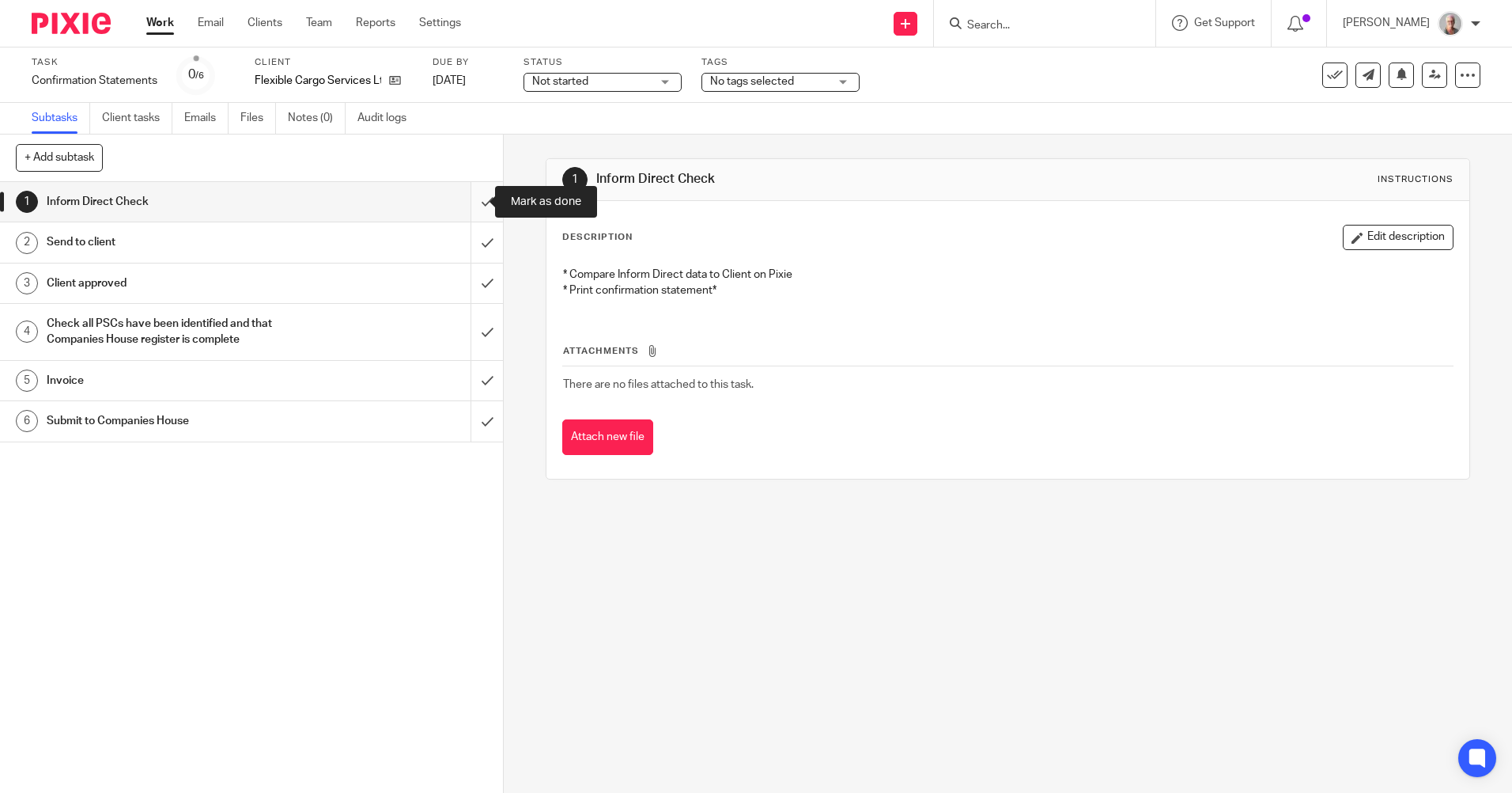
click at [469, 204] on input "submit" at bounding box center [251, 201] width 503 height 40
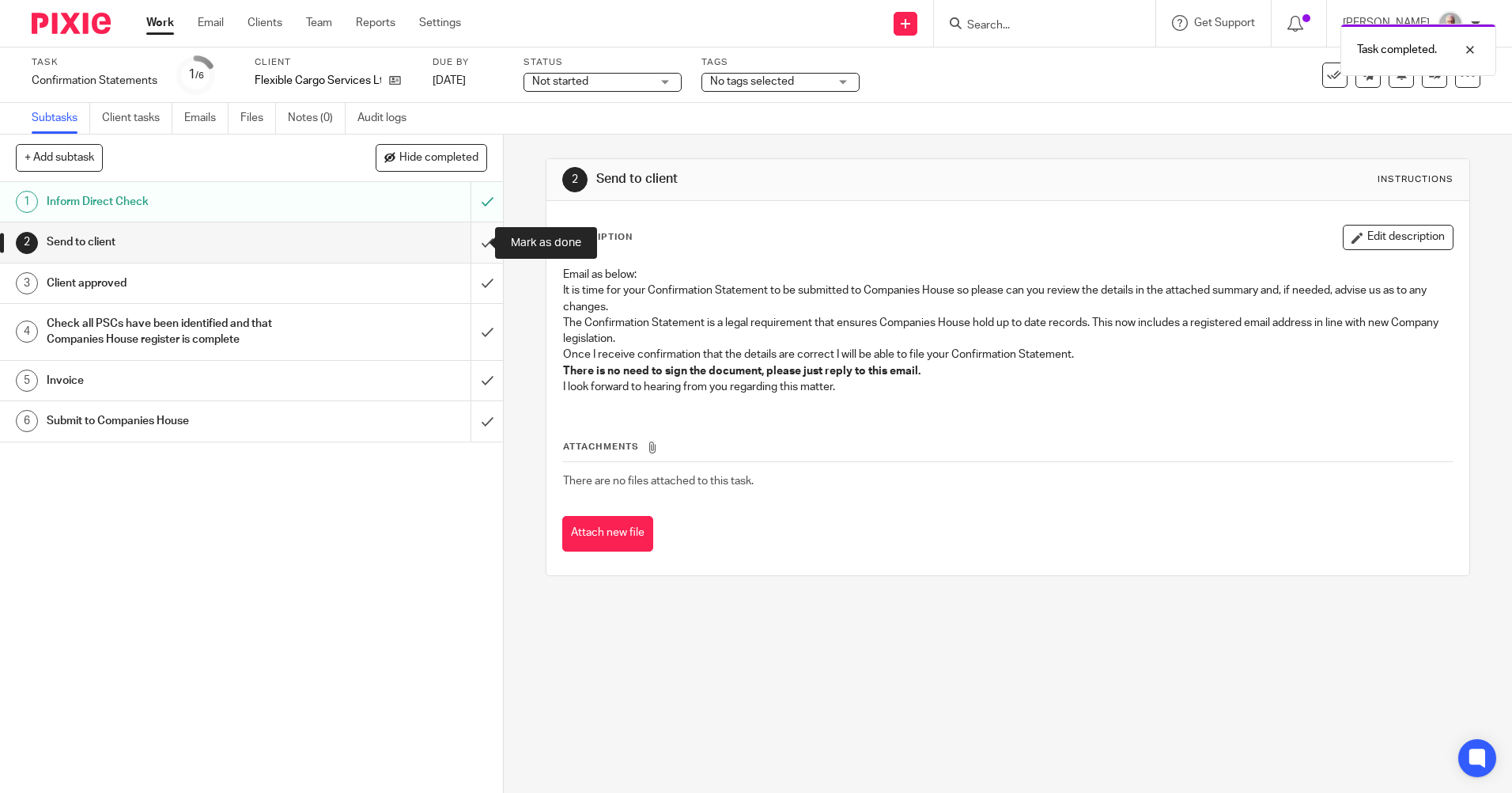
click at [471, 241] on input "submit" at bounding box center [251, 241] width 503 height 40
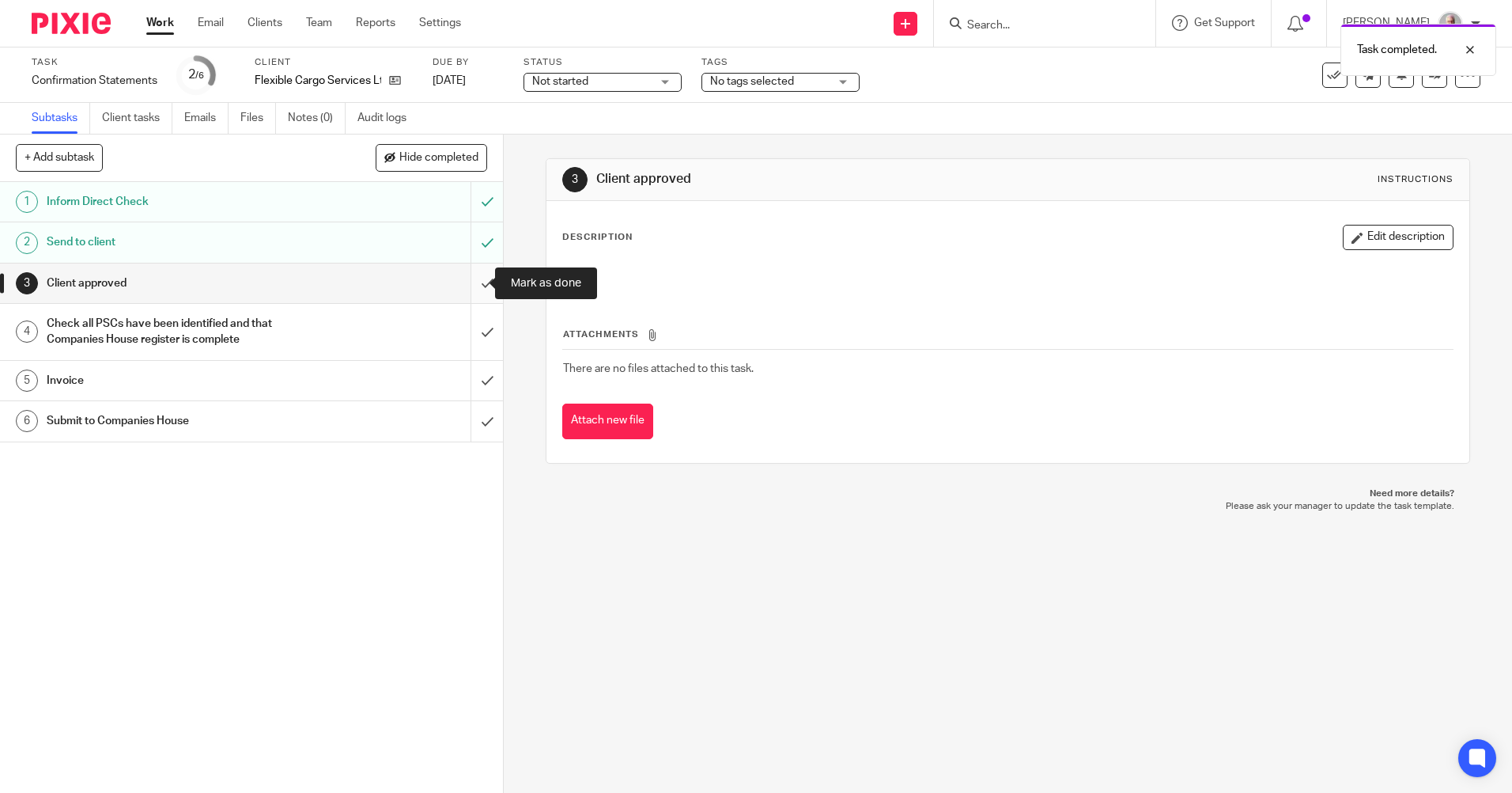
click at [471, 282] on input "submit" at bounding box center [251, 283] width 503 height 40
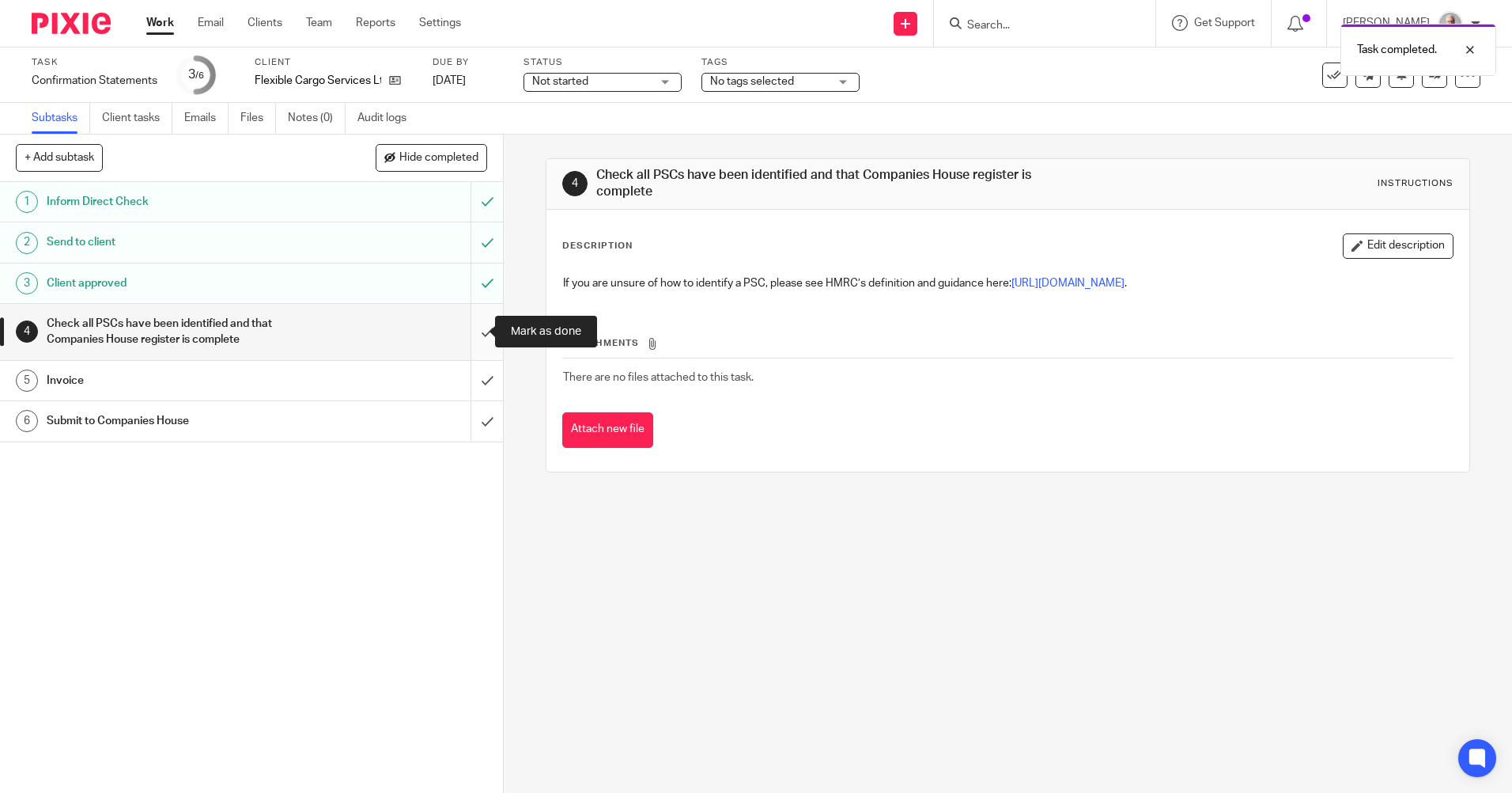
click at [475, 329] on input "submit" at bounding box center [251, 332] width 503 height 56
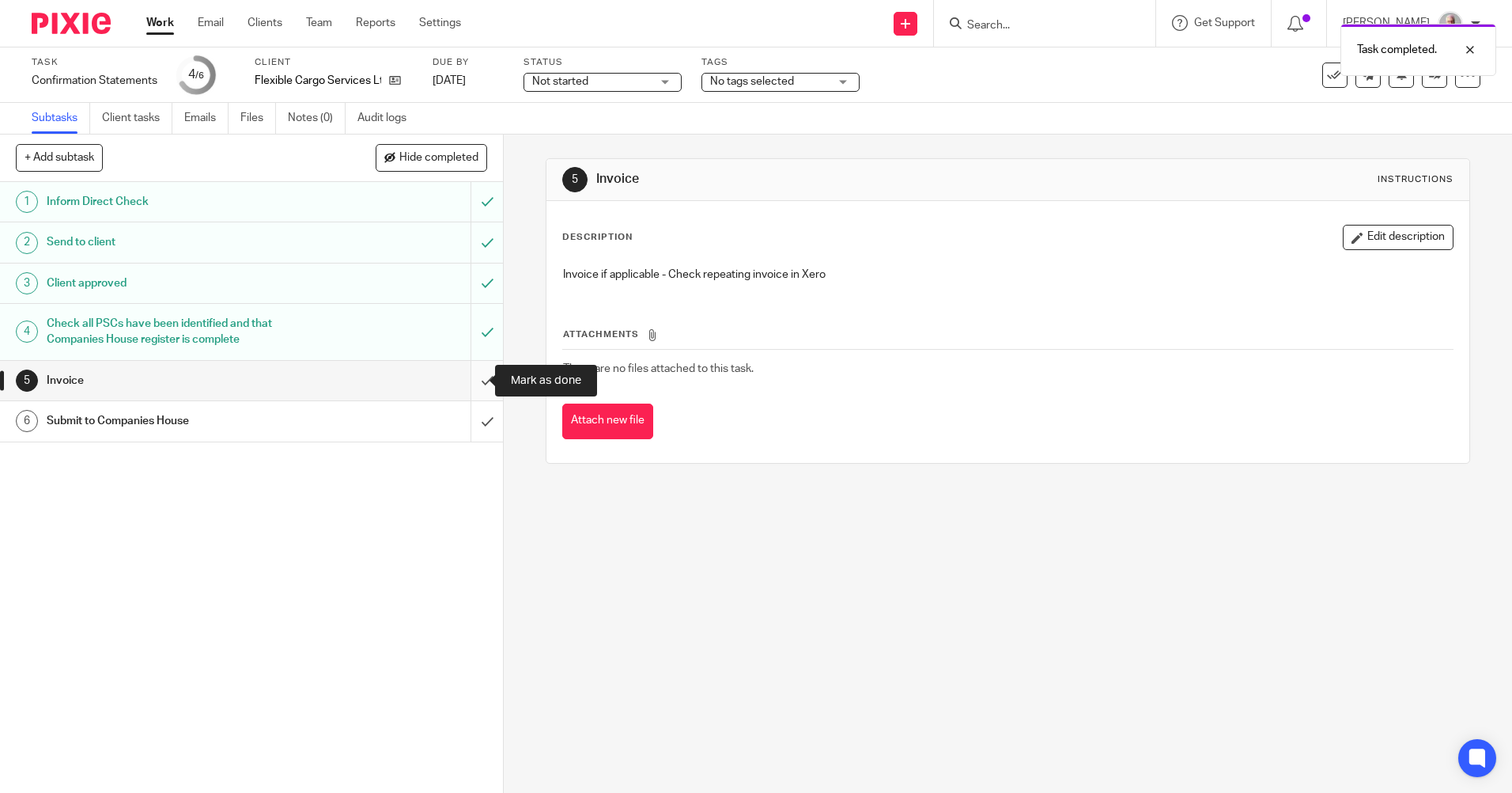
click at [475, 375] on input "submit" at bounding box center [251, 380] width 503 height 40
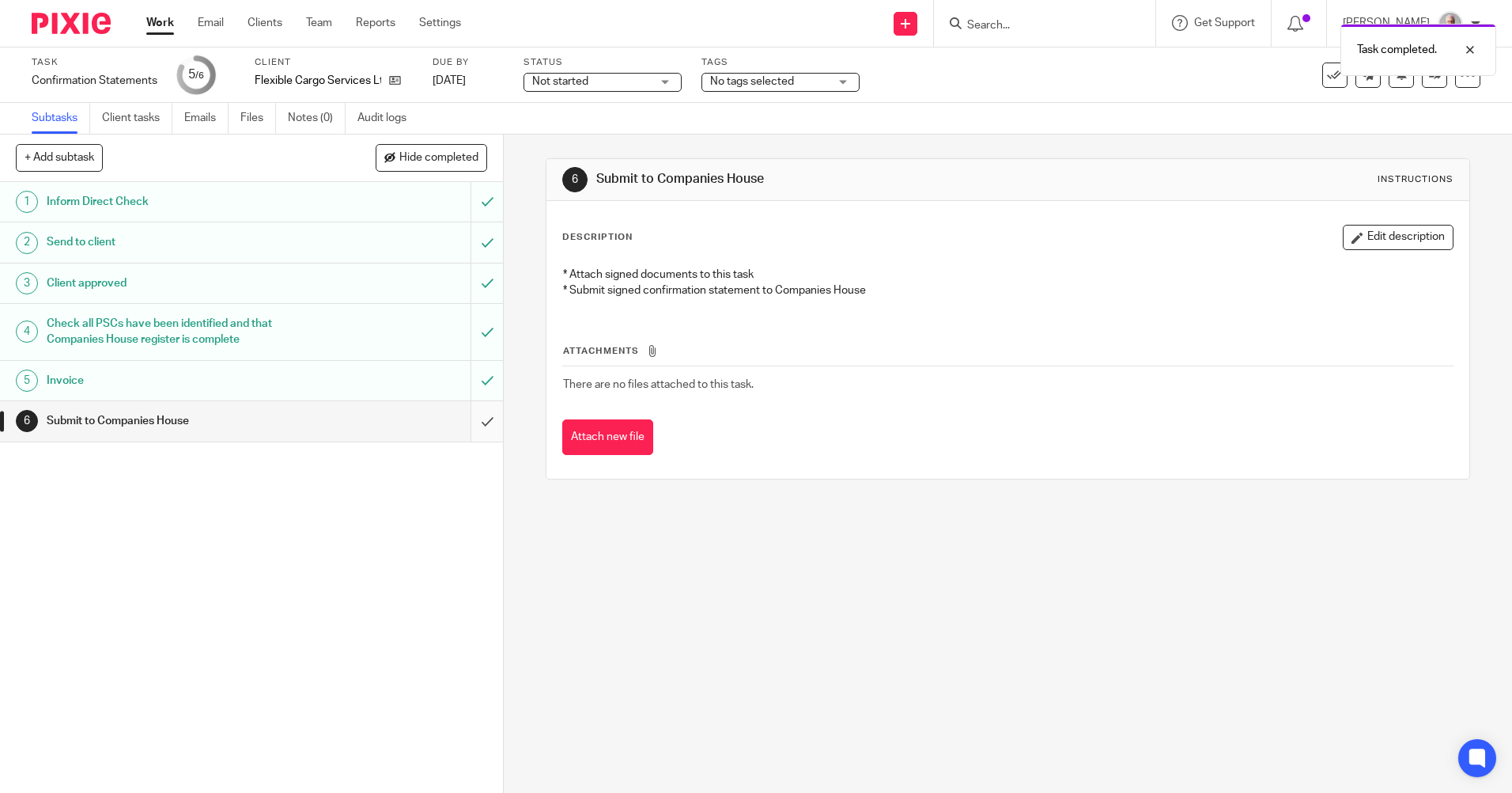
click at [468, 419] on input "submit" at bounding box center [251, 420] width 503 height 40
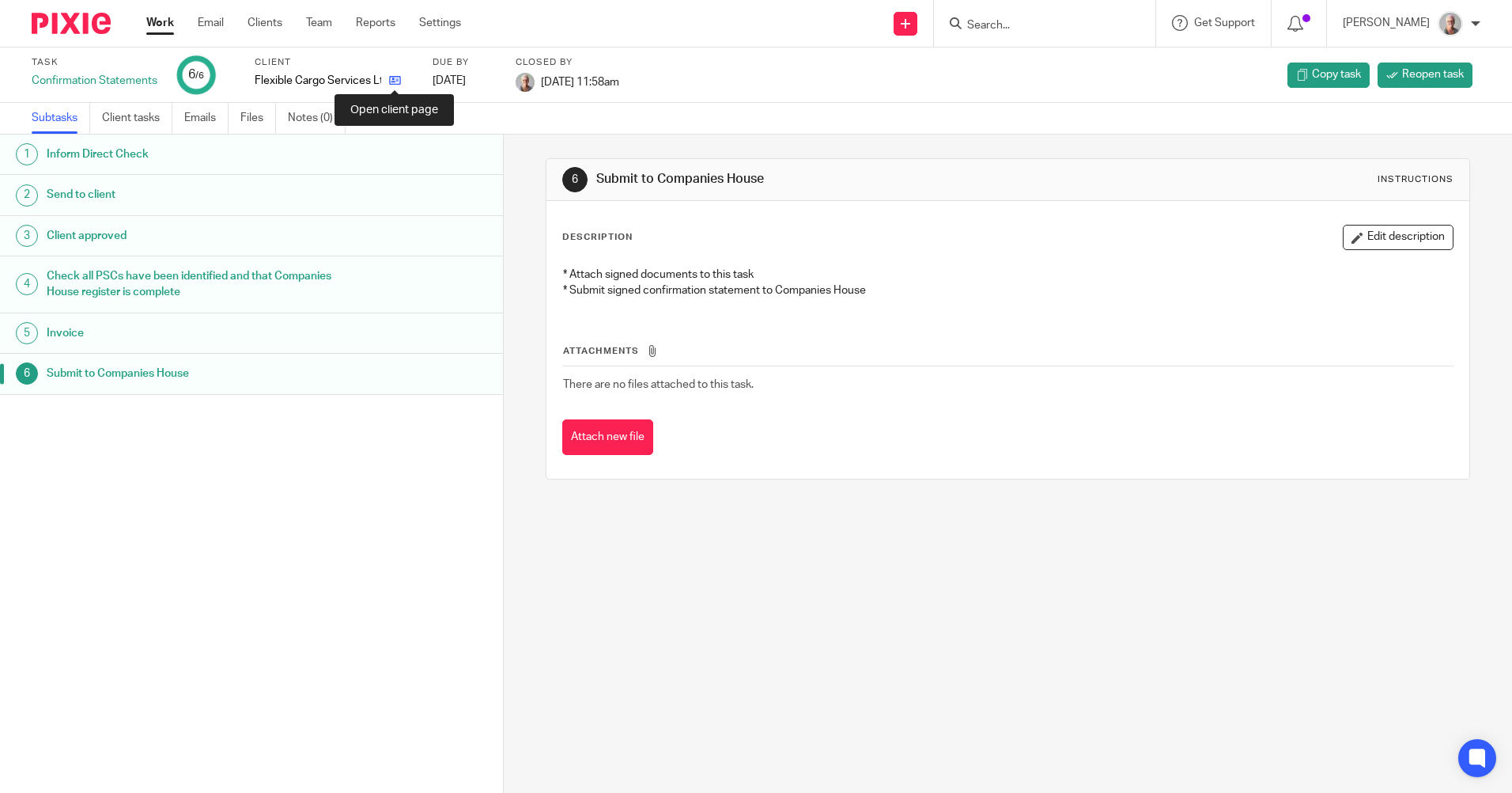
click at [392, 81] on icon at bounding box center [395, 79] width 11 height 11
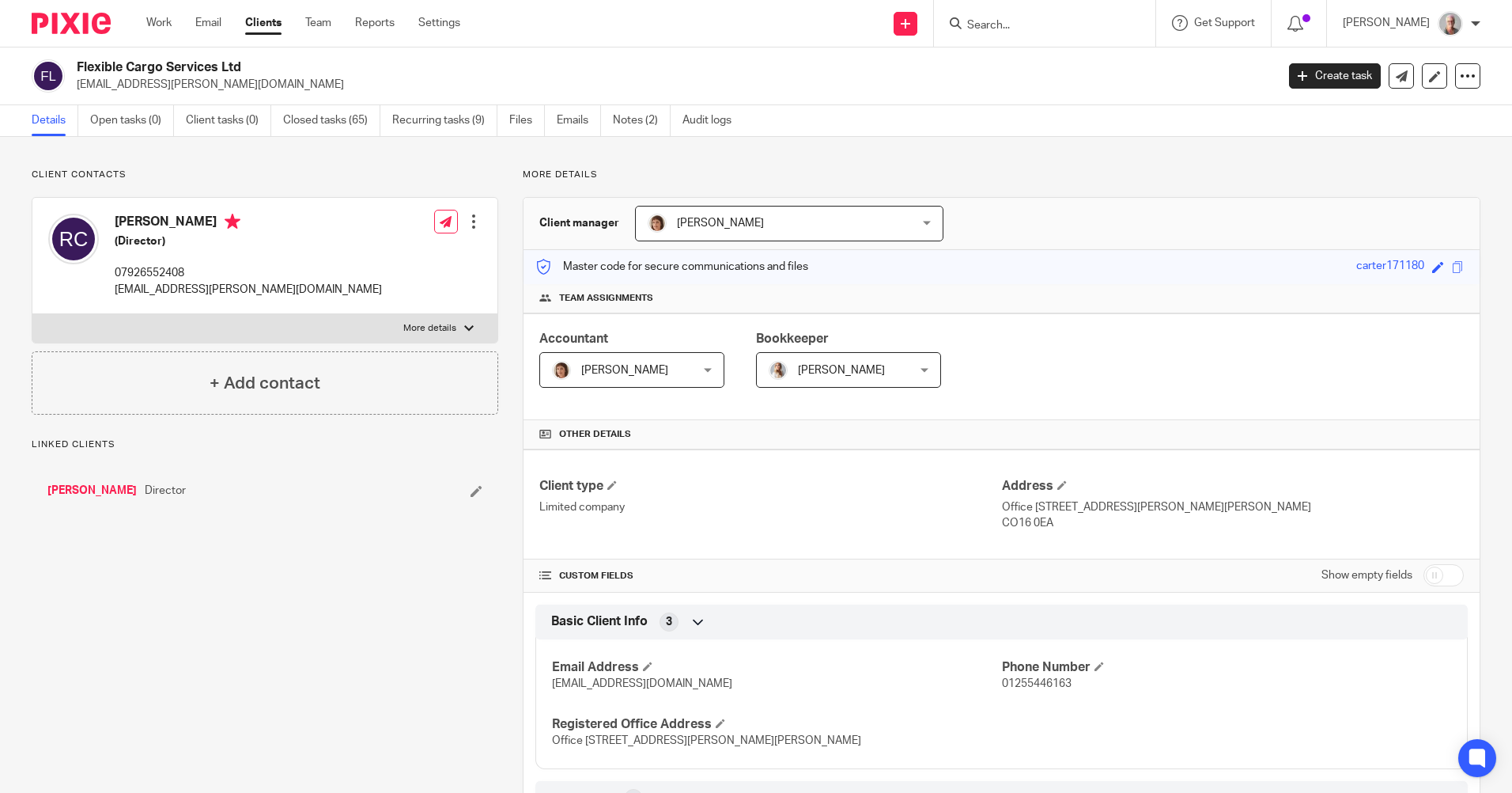
click at [97, 490] on link "[PERSON_NAME]" at bounding box center [92, 491] width 89 height 16
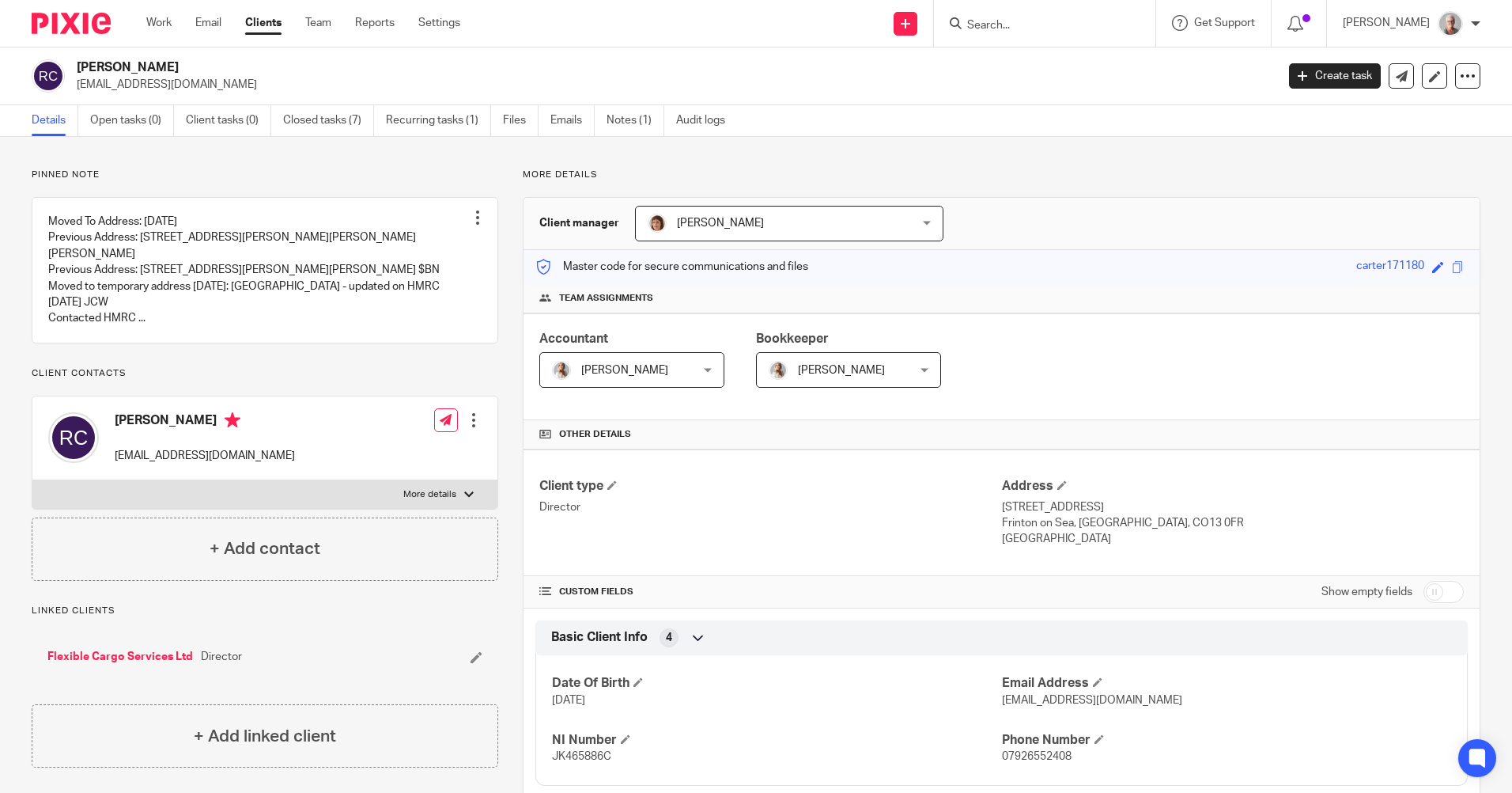
click at [1033, 24] on input "Search" at bounding box center [1036, 26] width 143 height 14
type input "craig marsham"
click button "submit" at bounding box center [0, 0] width 0 height 0
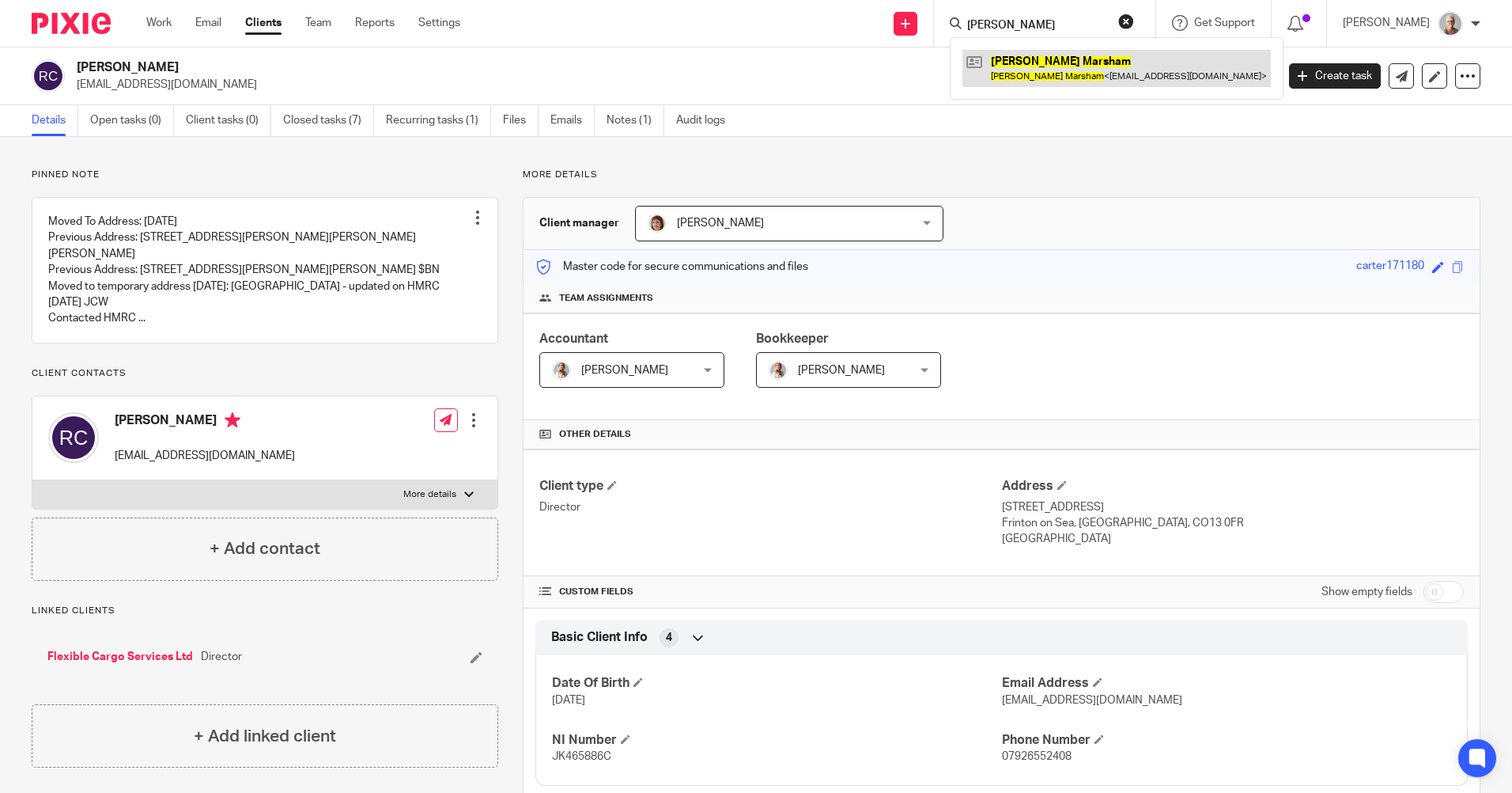
click at [1122, 63] on link at bounding box center [1117, 68] width 308 height 36
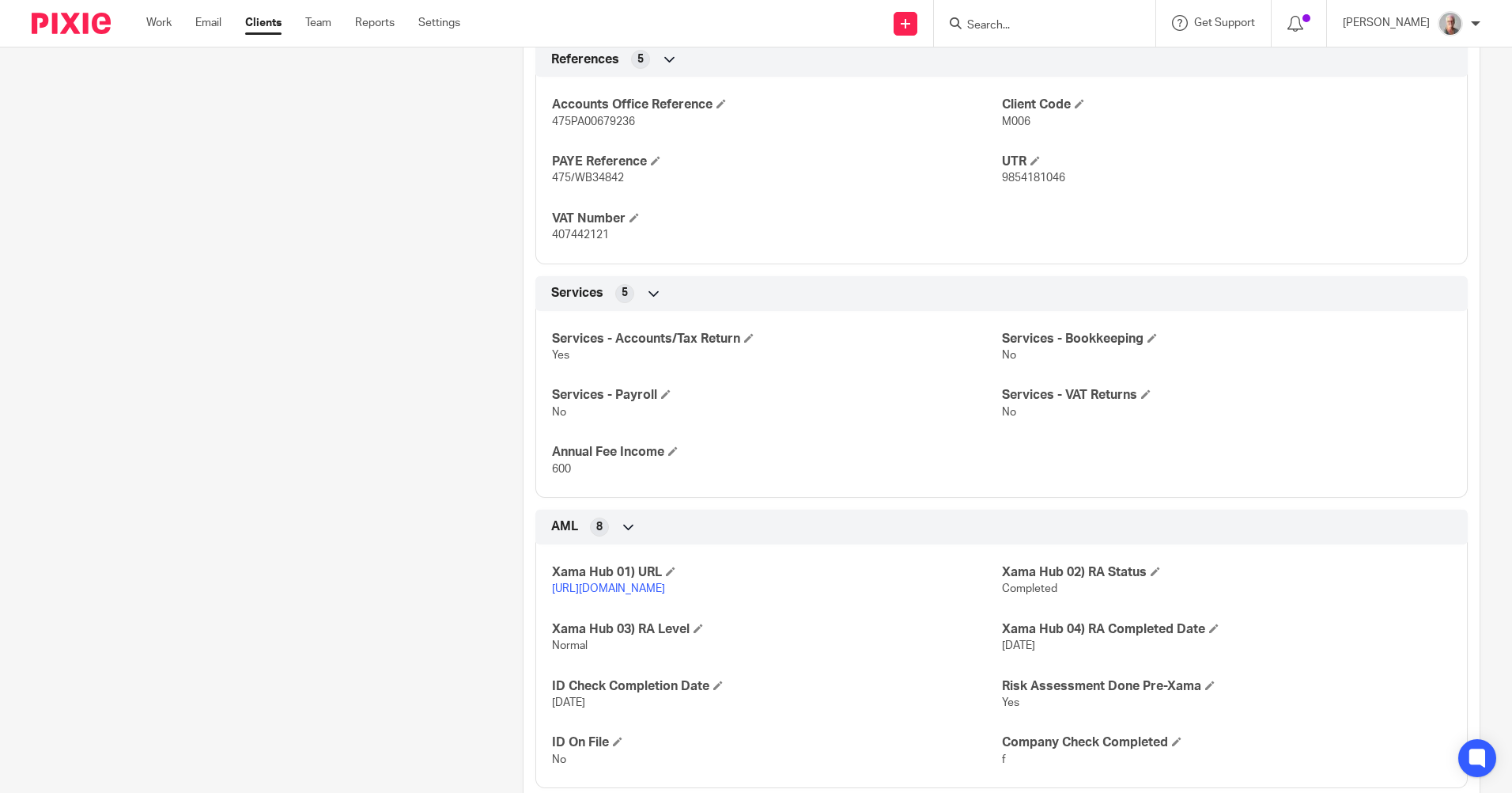
scroll to position [988, 0]
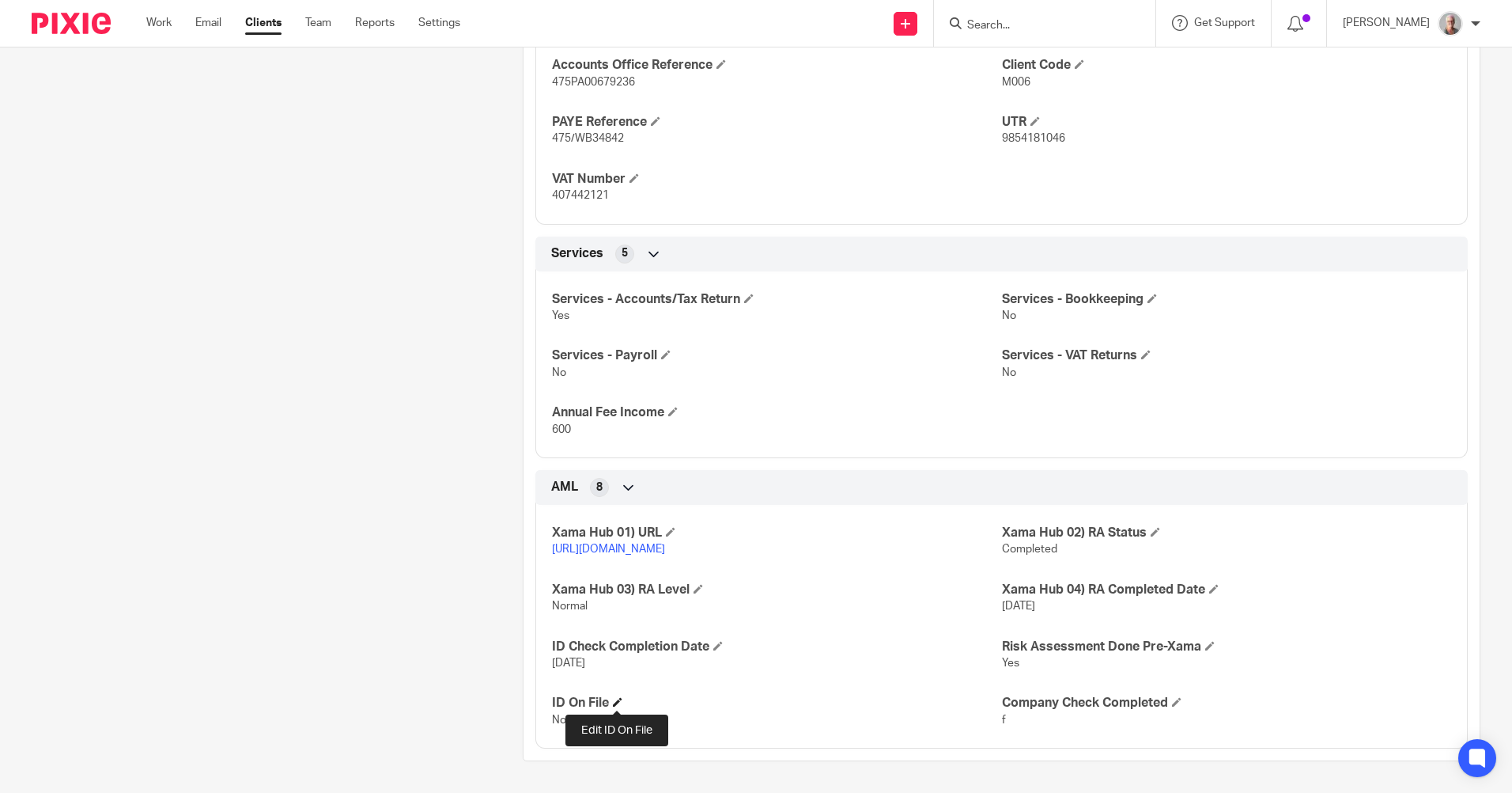
click at [613, 701] on span at bounding box center [617, 701] width 10 height 10
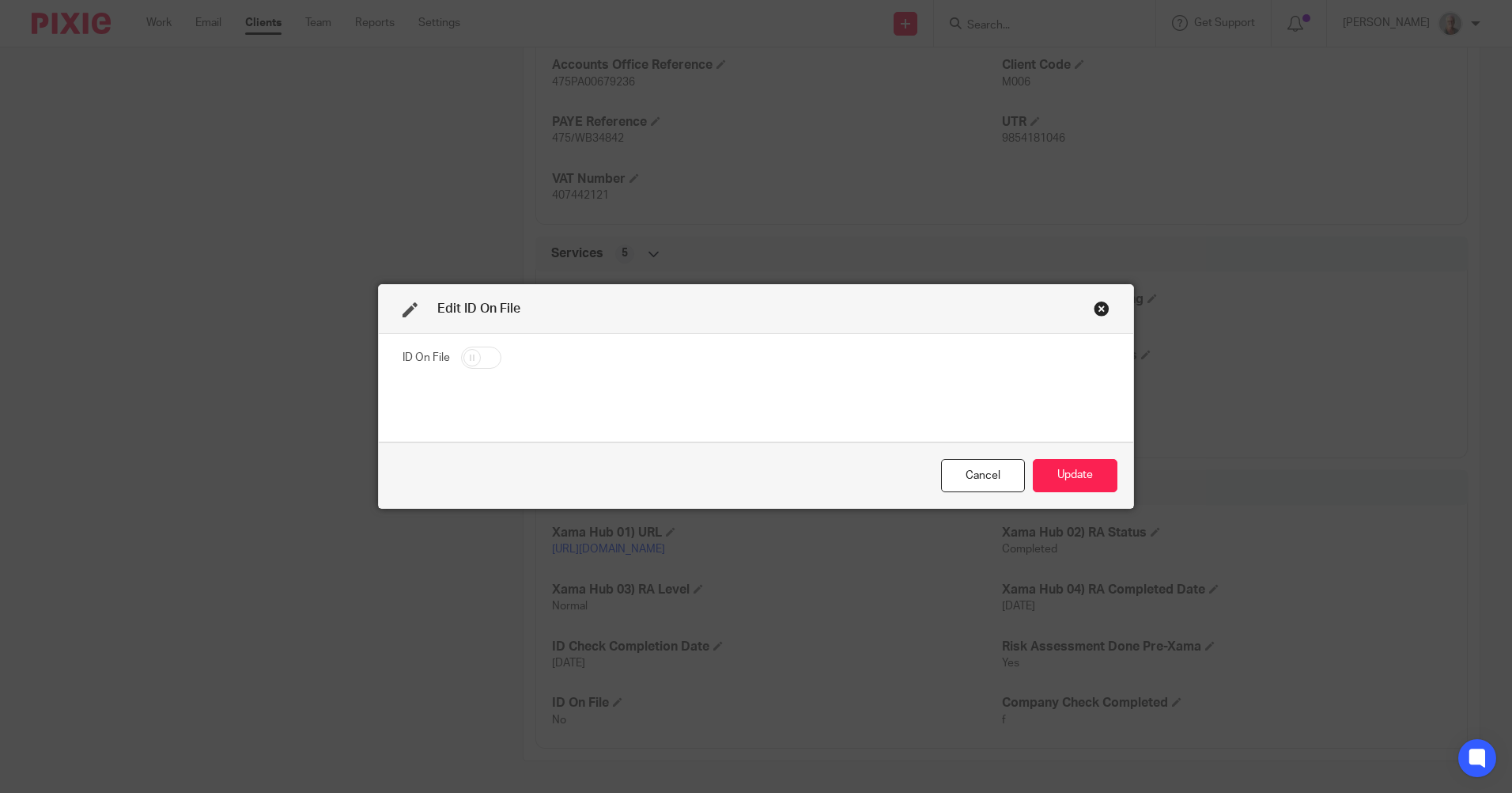
click at [465, 362] on input "checkbox" at bounding box center [481, 357] width 41 height 22
checkbox input "true"
click at [1090, 467] on button "Update" at bounding box center [1075, 476] width 85 height 34
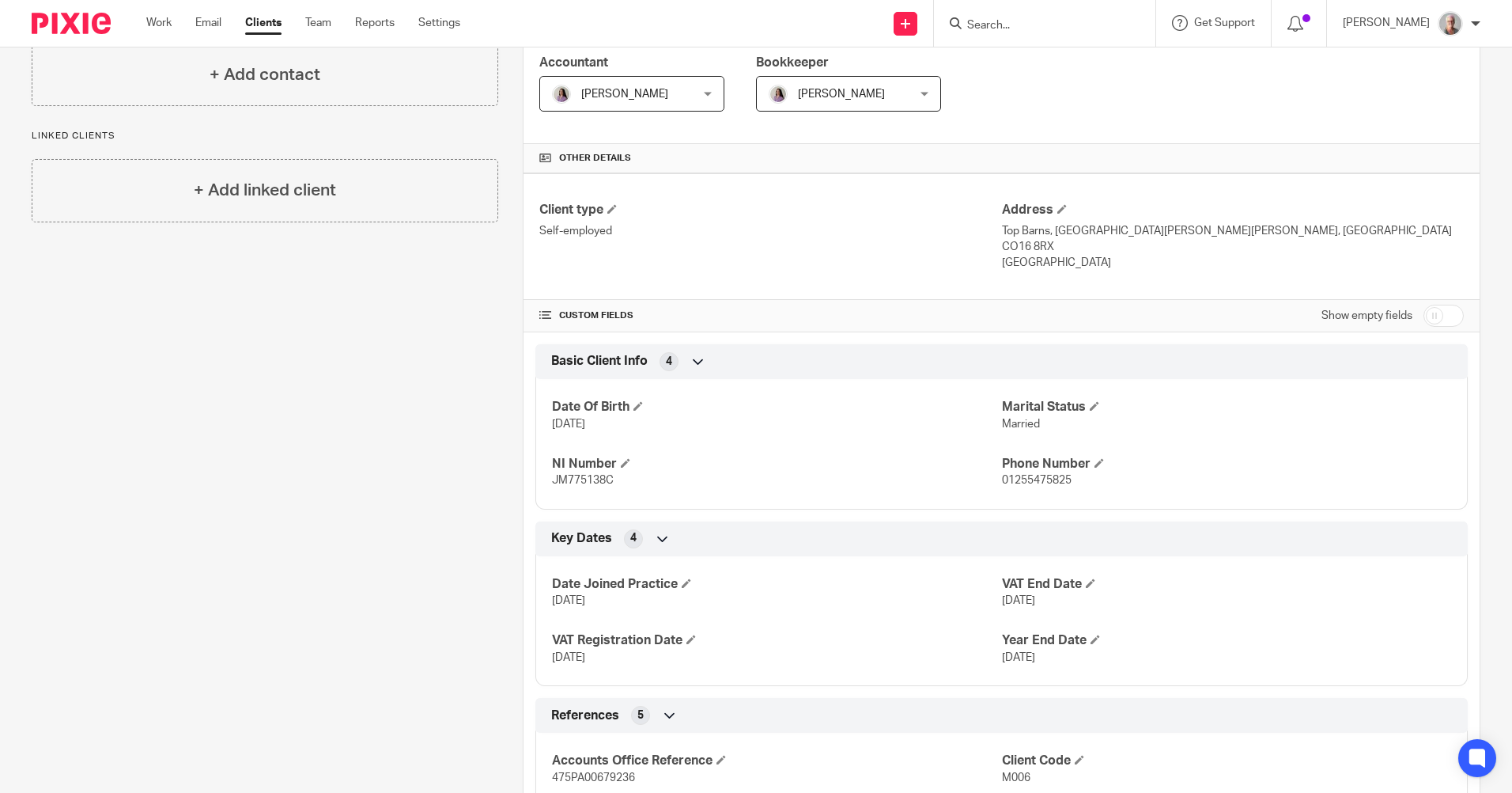
scroll to position [0, 0]
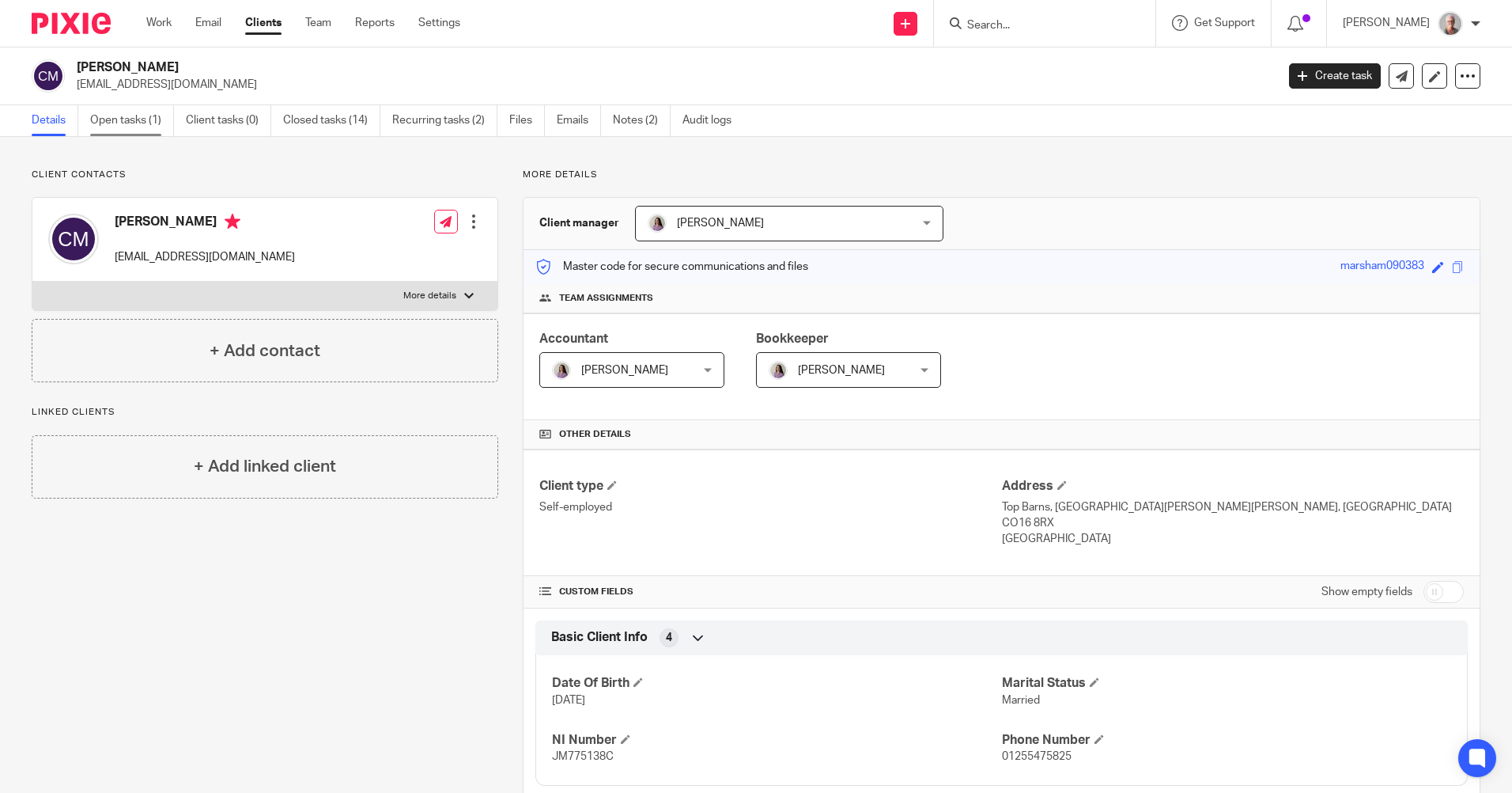
click at [125, 123] on link "Open tasks (1)" at bounding box center [131, 120] width 84 height 31
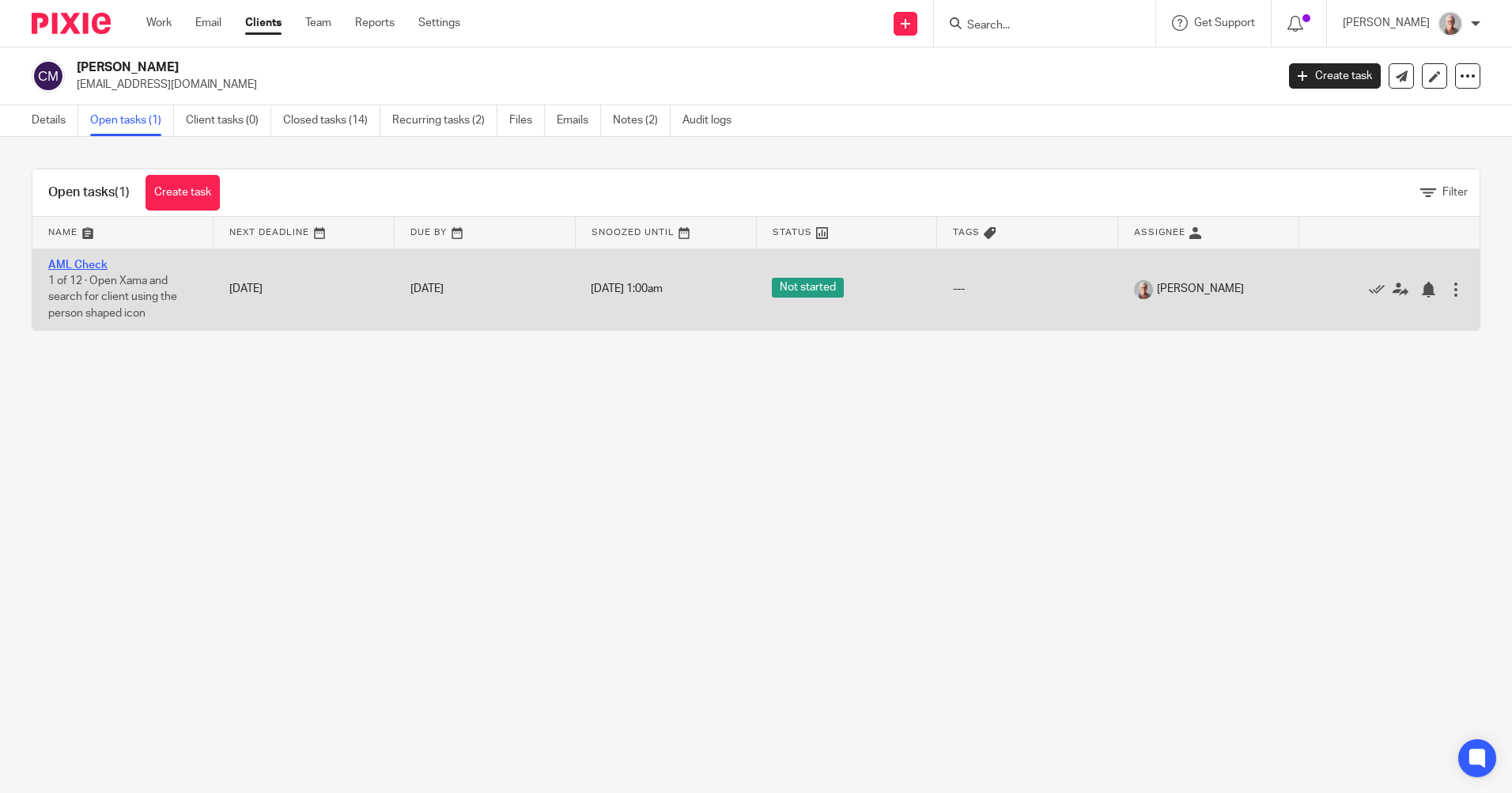
click at [93, 265] on link "AML Check" at bounding box center [77, 264] width 59 height 11
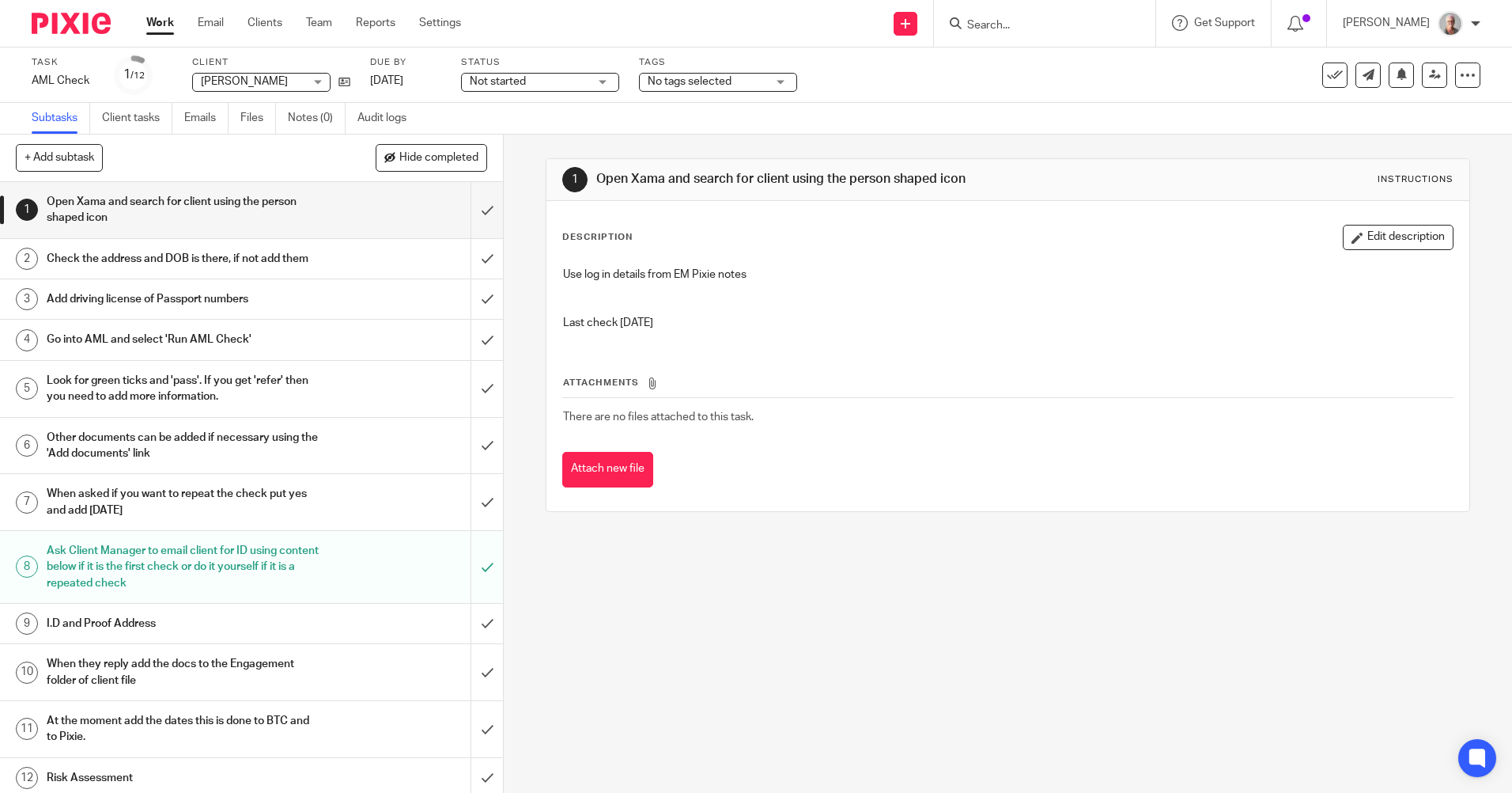
click at [1026, 21] on input "Search" at bounding box center [1036, 26] width 143 height 14
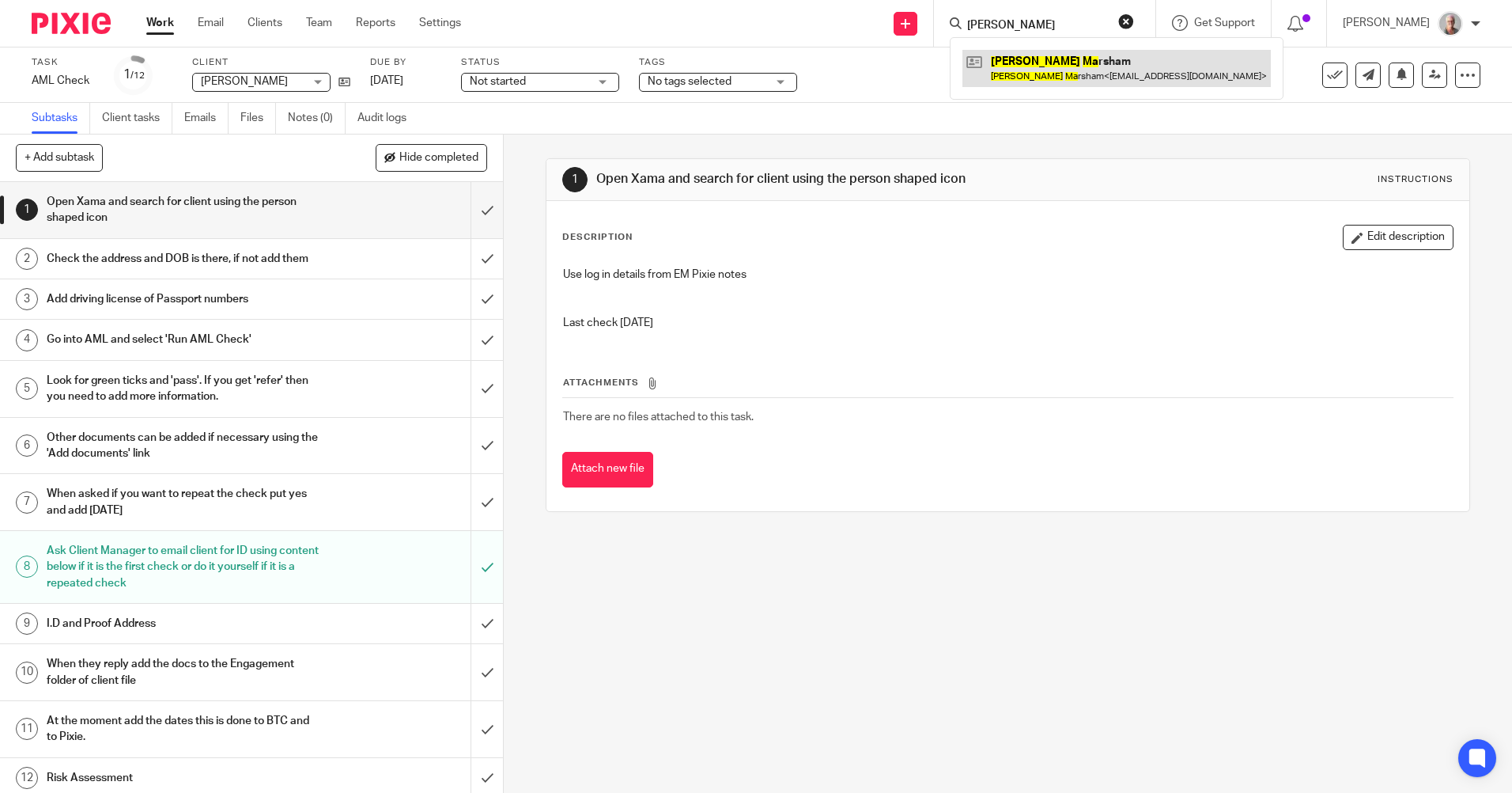
type input "craig ma"
click at [1069, 66] on link at bounding box center [1117, 68] width 308 height 36
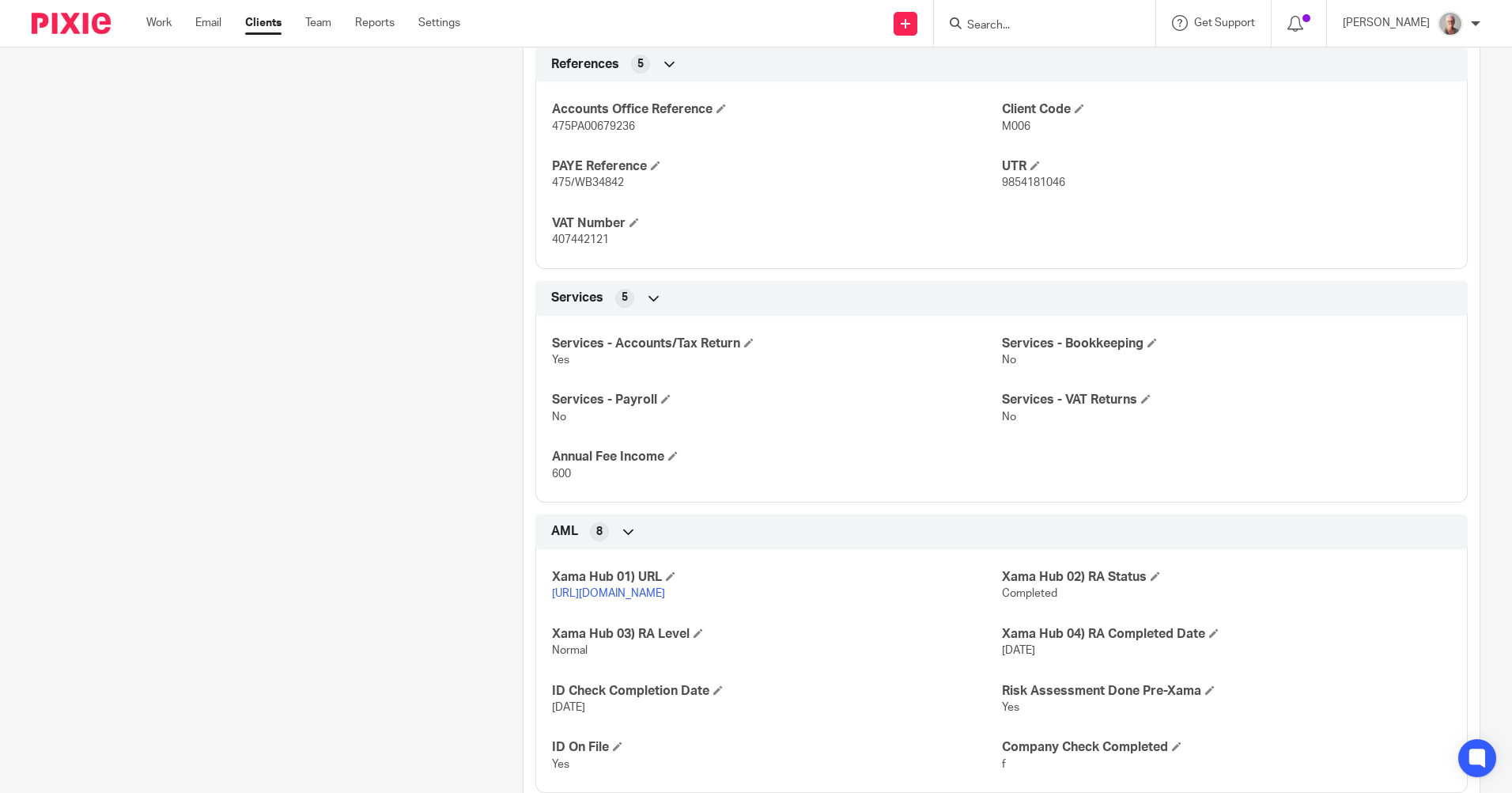
scroll to position [988, 0]
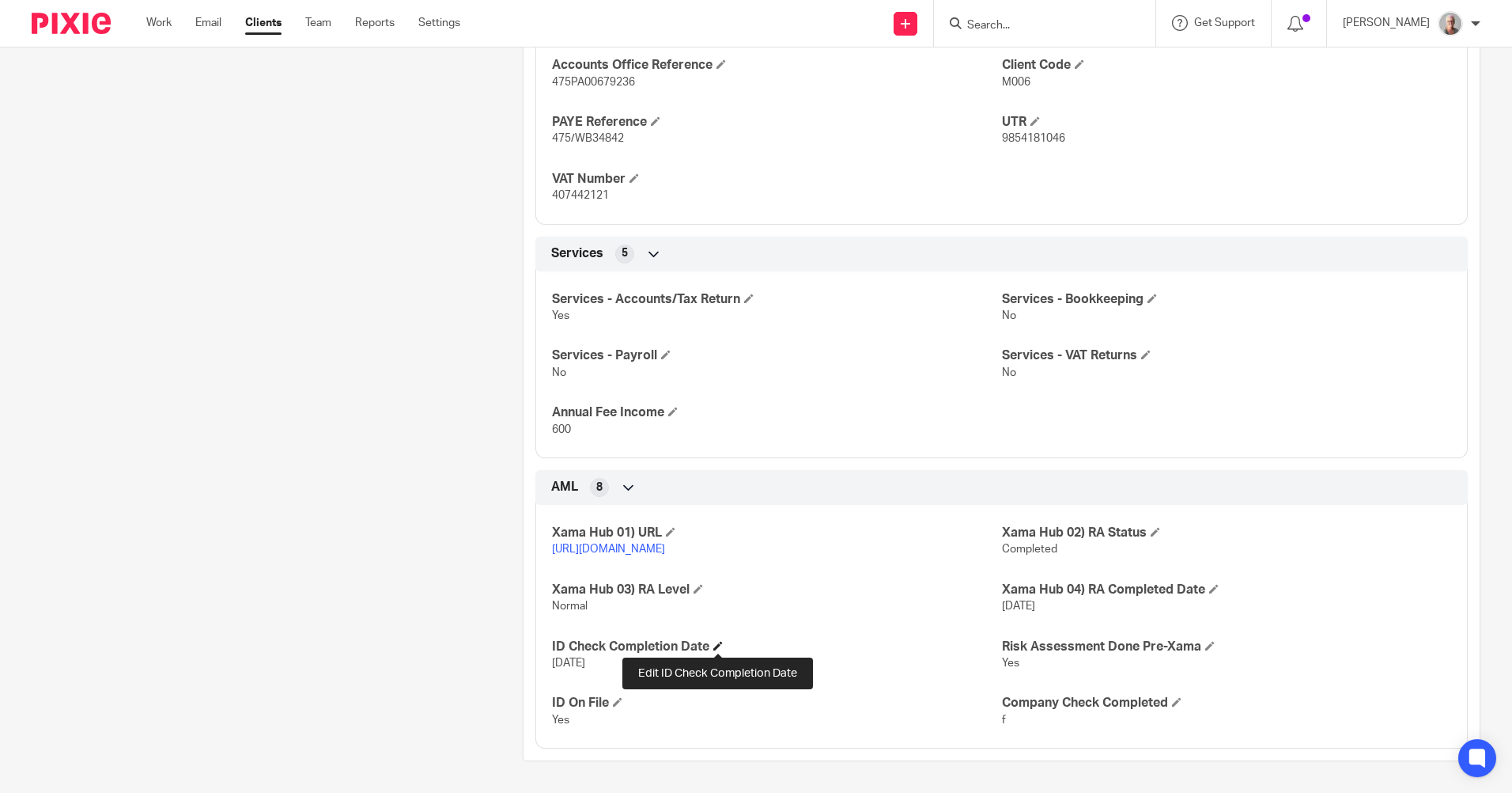
click at [716, 644] on span at bounding box center [718, 645] width 10 height 10
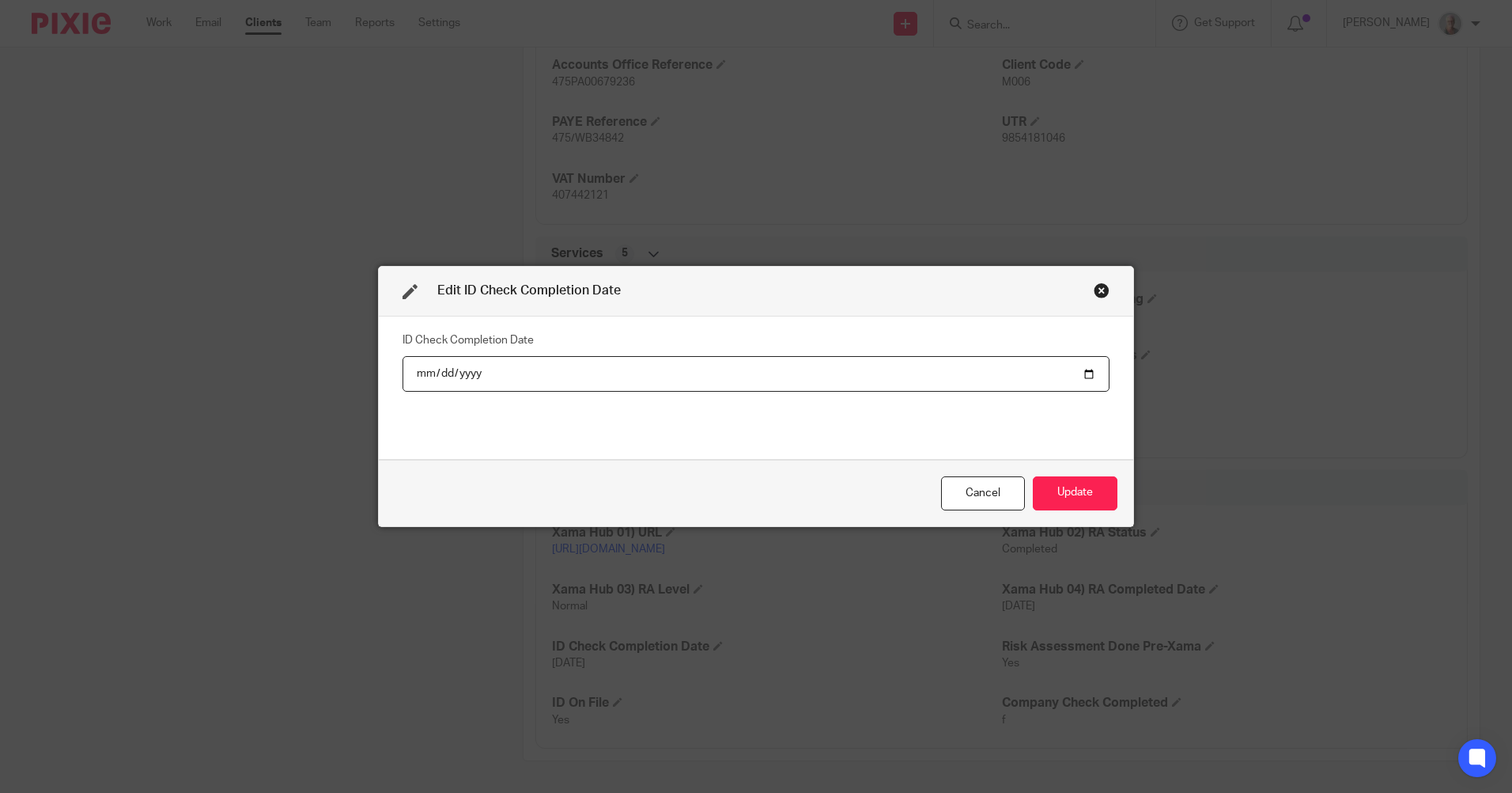
type input "[DATE]"
click at [1047, 493] on button "Update" at bounding box center [1075, 493] width 85 height 34
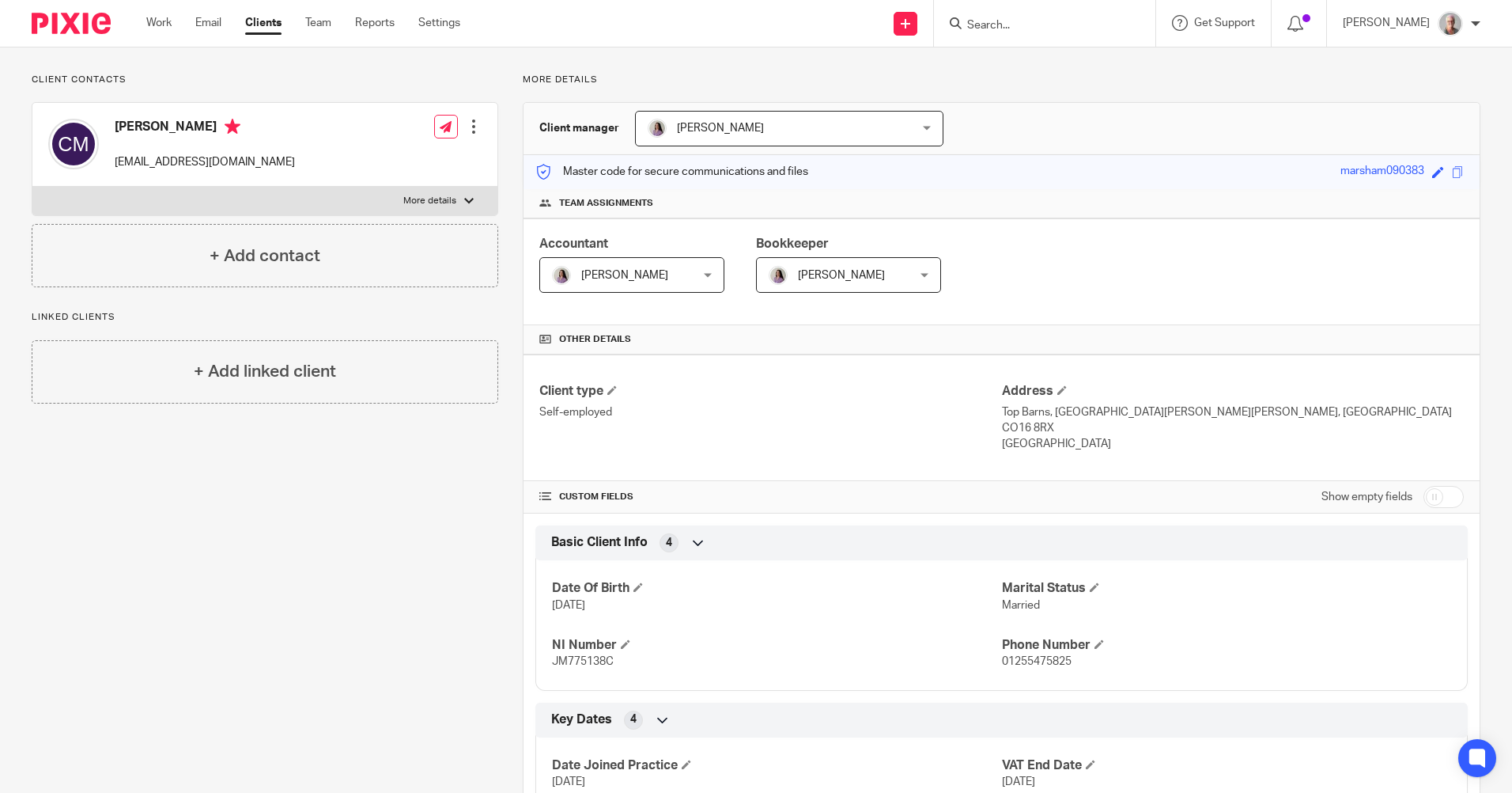
scroll to position [0, 0]
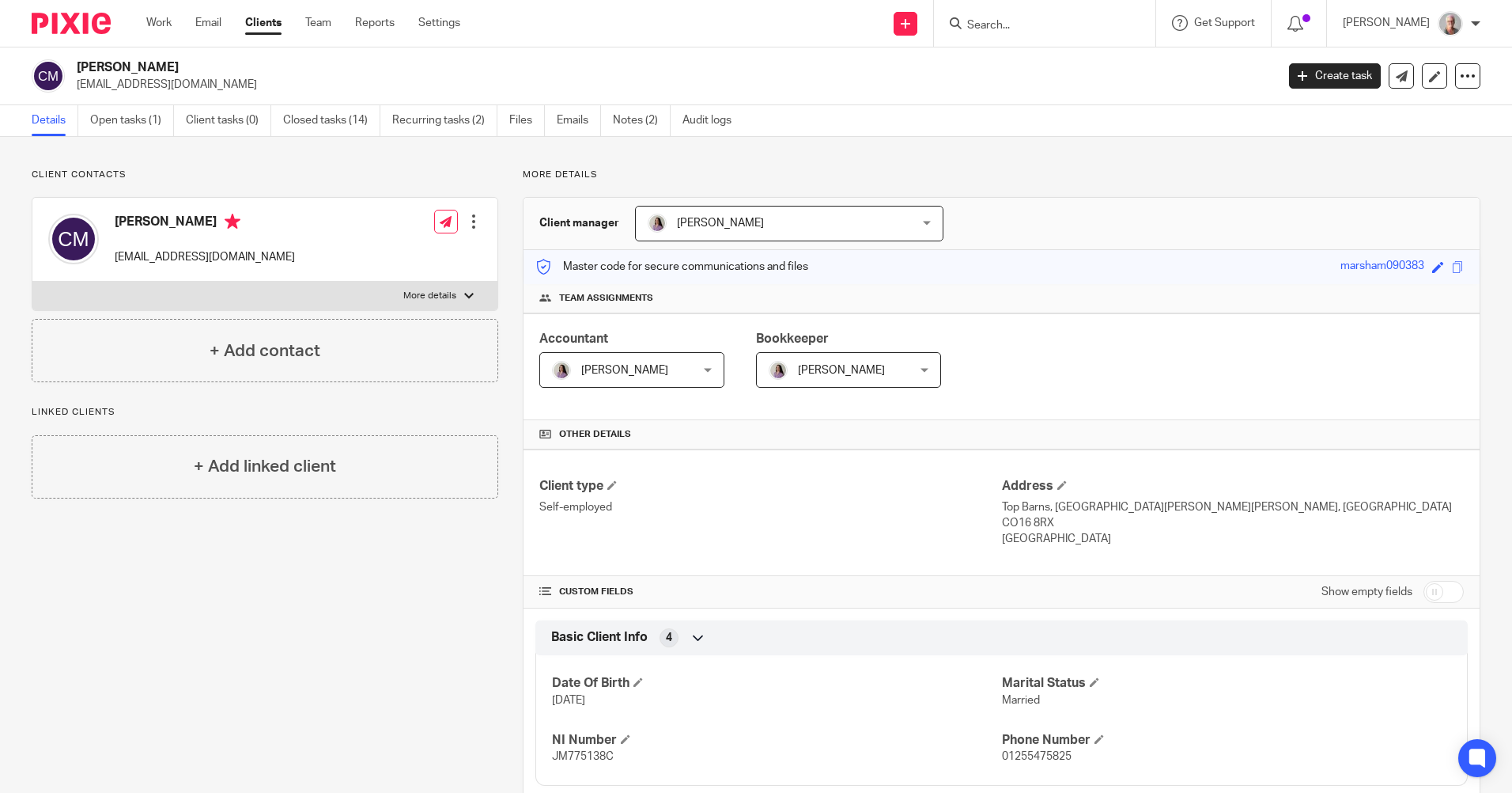
click at [1017, 28] on input "Search" at bounding box center [1036, 26] width 143 height 14
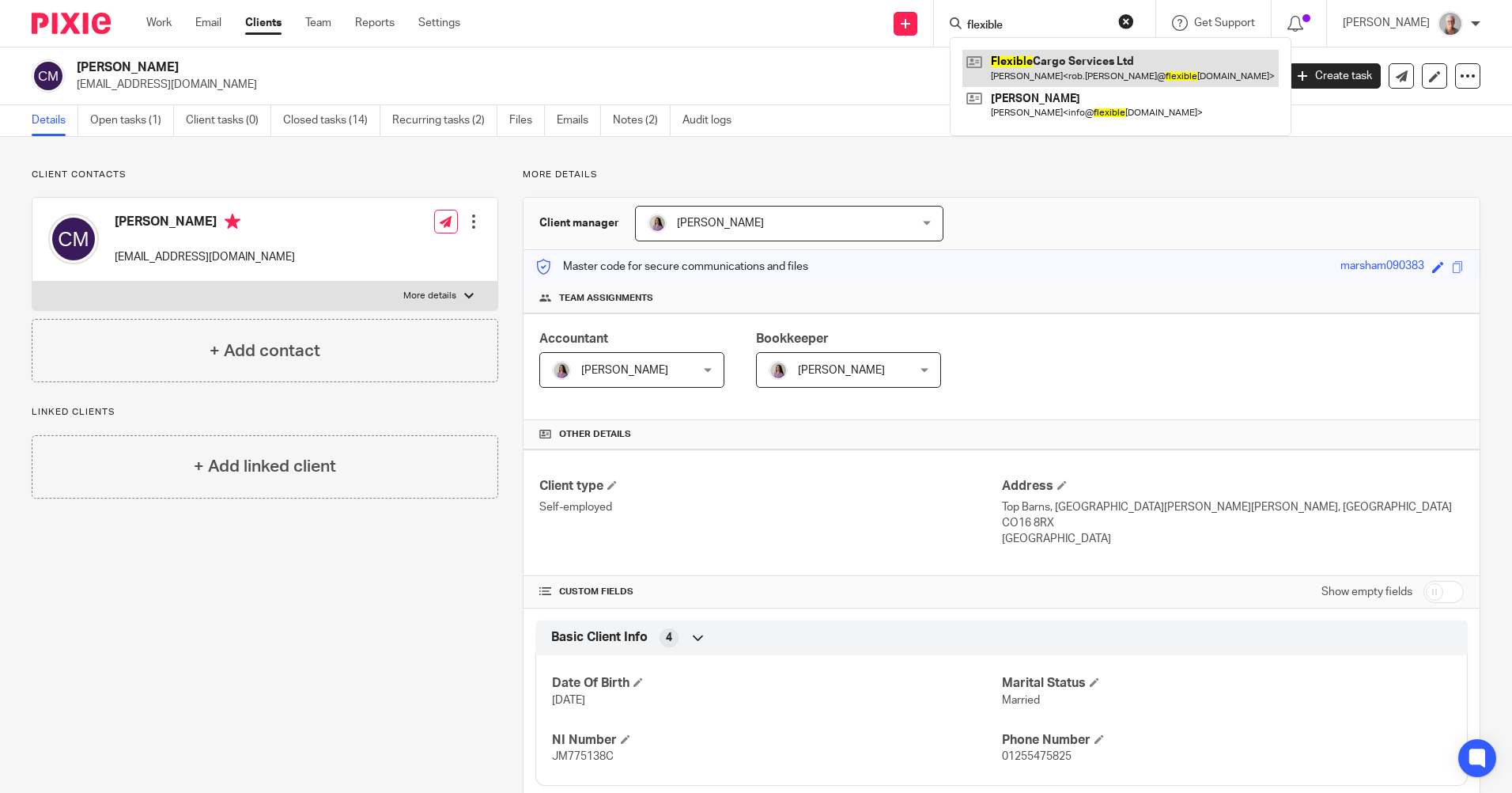
type input "flexible"
click at [1053, 70] on link at bounding box center [1120, 68] width 316 height 36
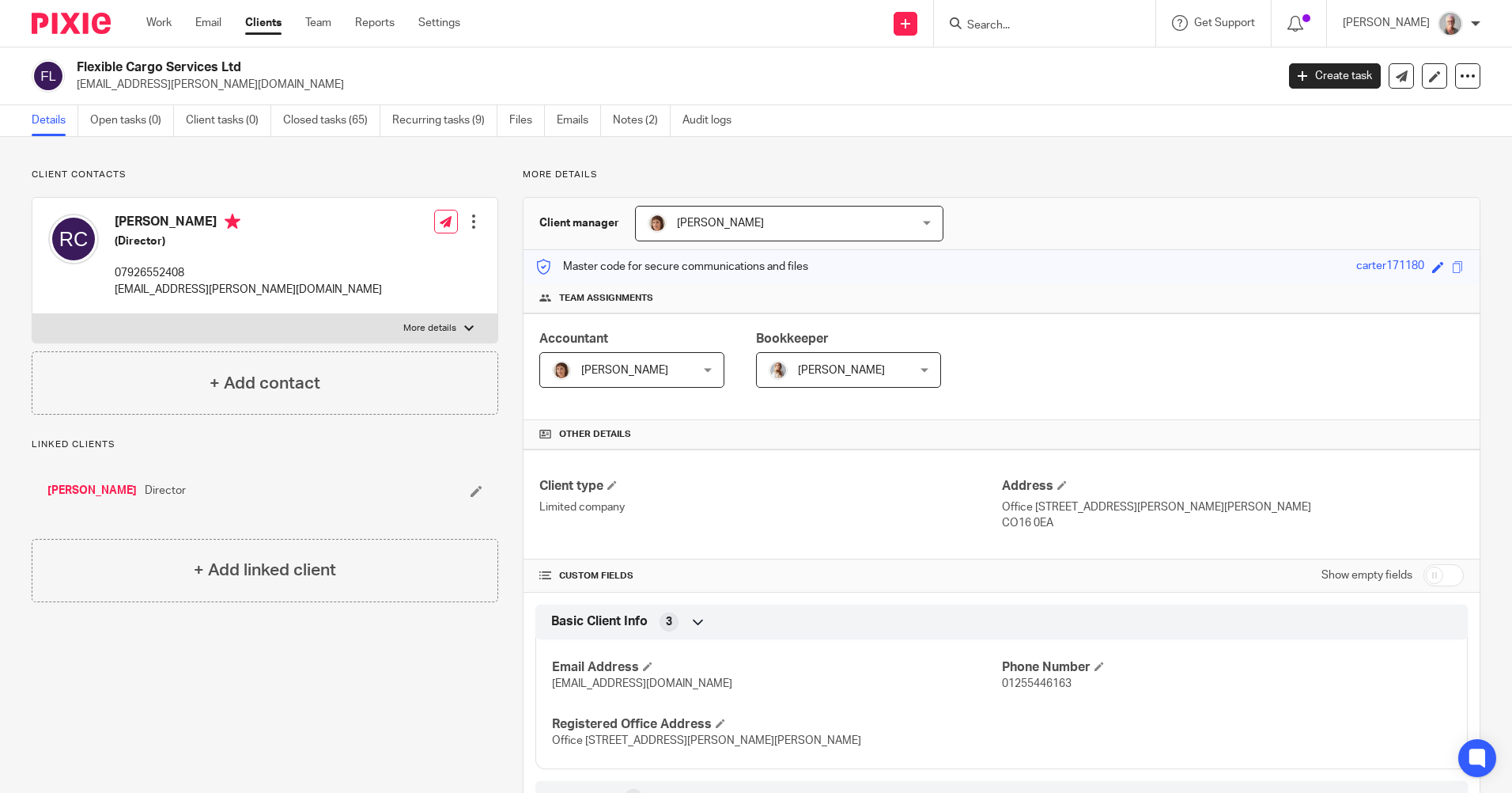
click at [70, 492] on link "[PERSON_NAME]" at bounding box center [92, 491] width 89 height 16
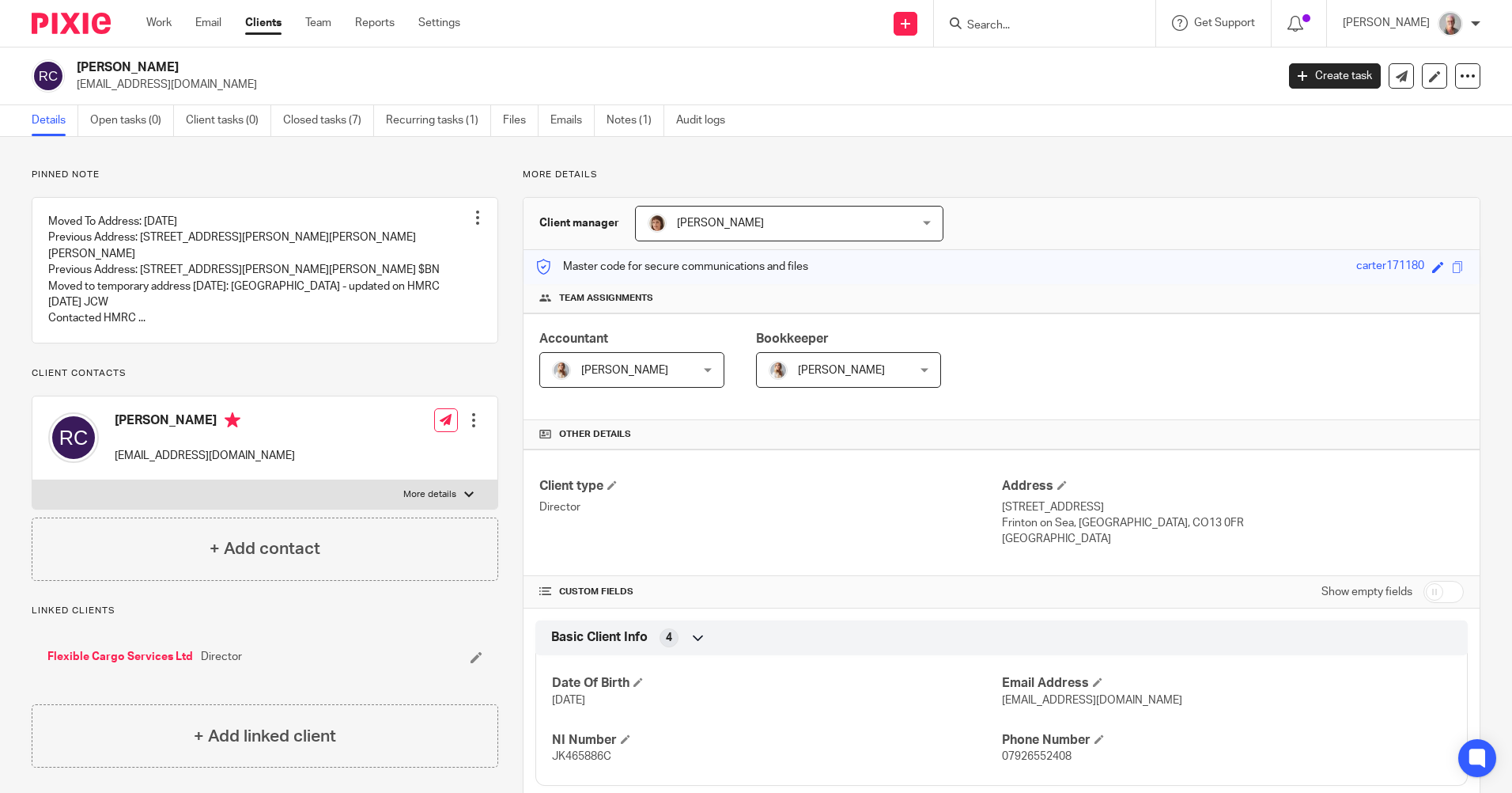
click at [1015, 21] on input "Search" at bounding box center [1036, 26] width 143 height 14
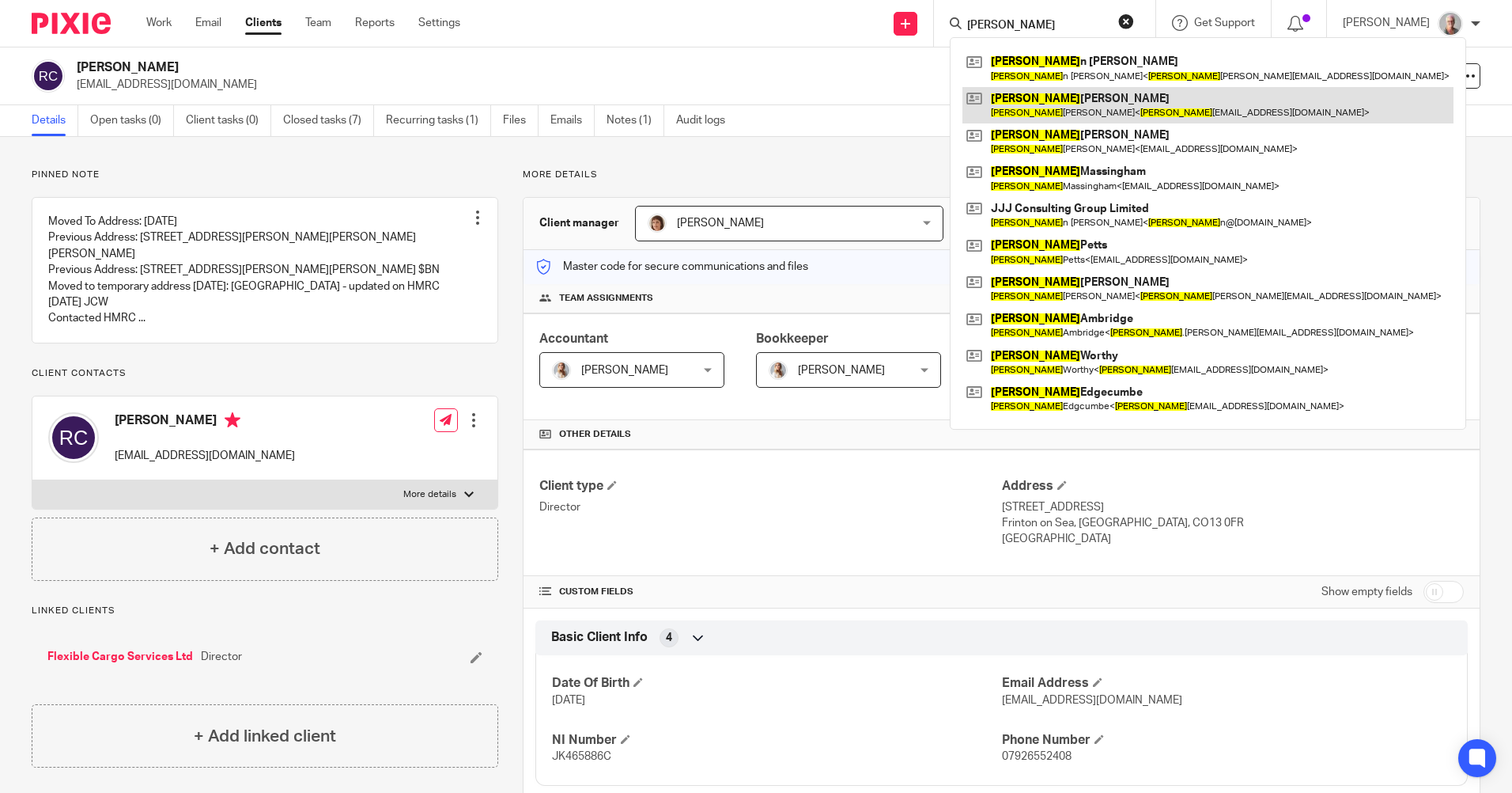
type input "[PERSON_NAME]"
click at [1074, 113] on link at bounding box center [1208, 105] width 491 height 36
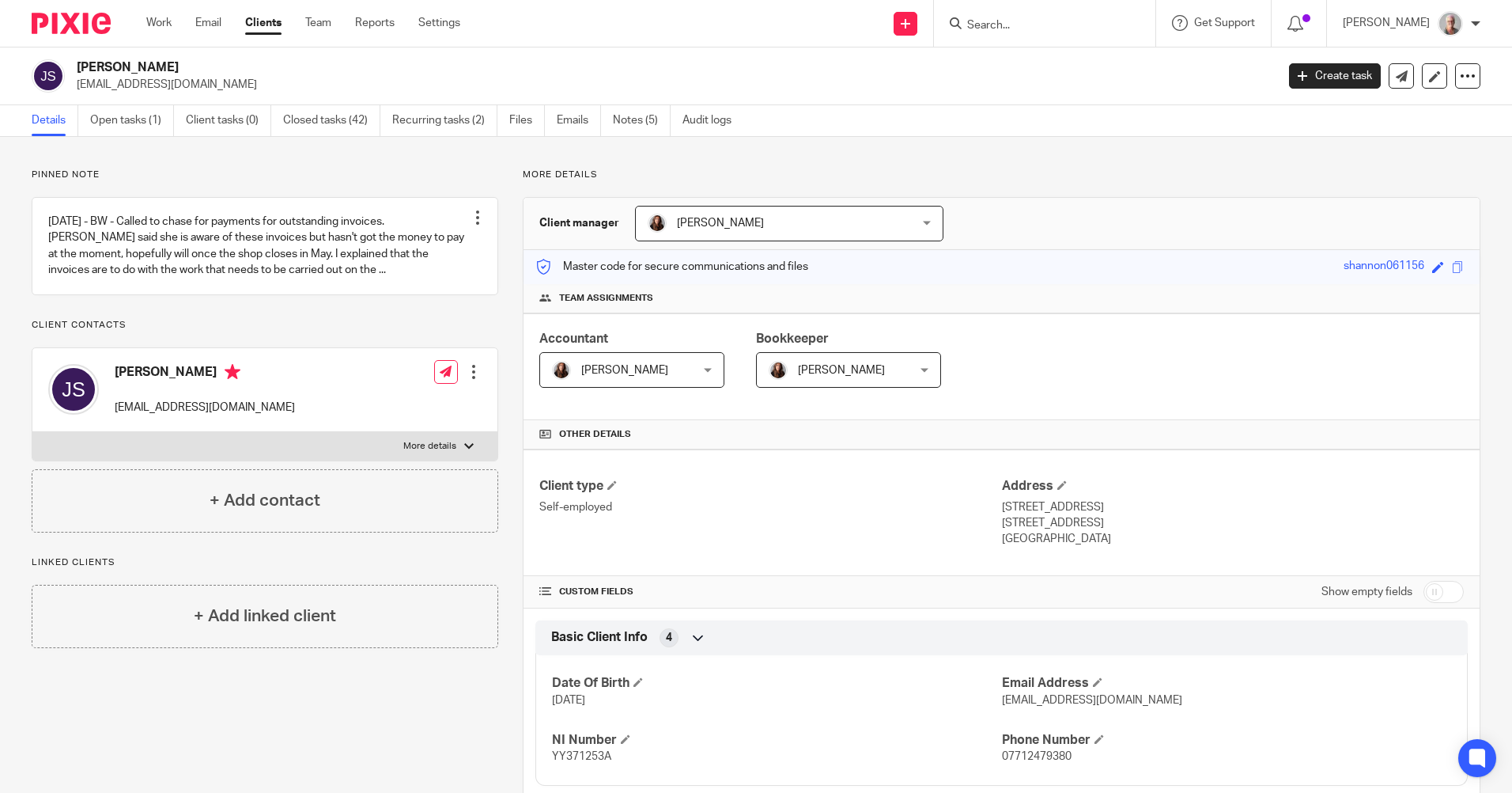
click at [1007, 24] on input "Search" at bounding box center [1036, 26] width 143 height 14
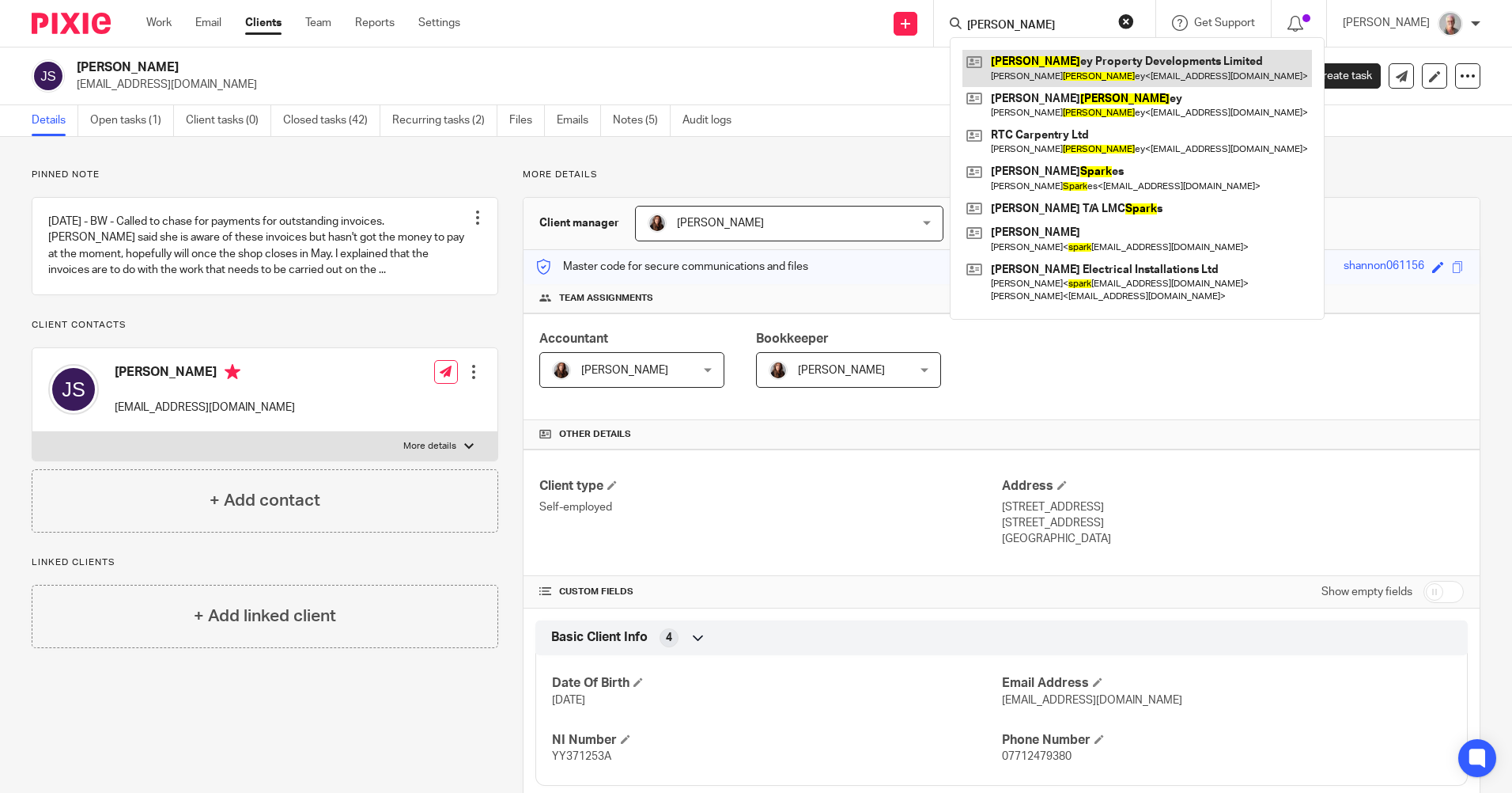
type input "stark"
click at [1134, 78] on link at bounding box center [1137, 68] width 350 height 36
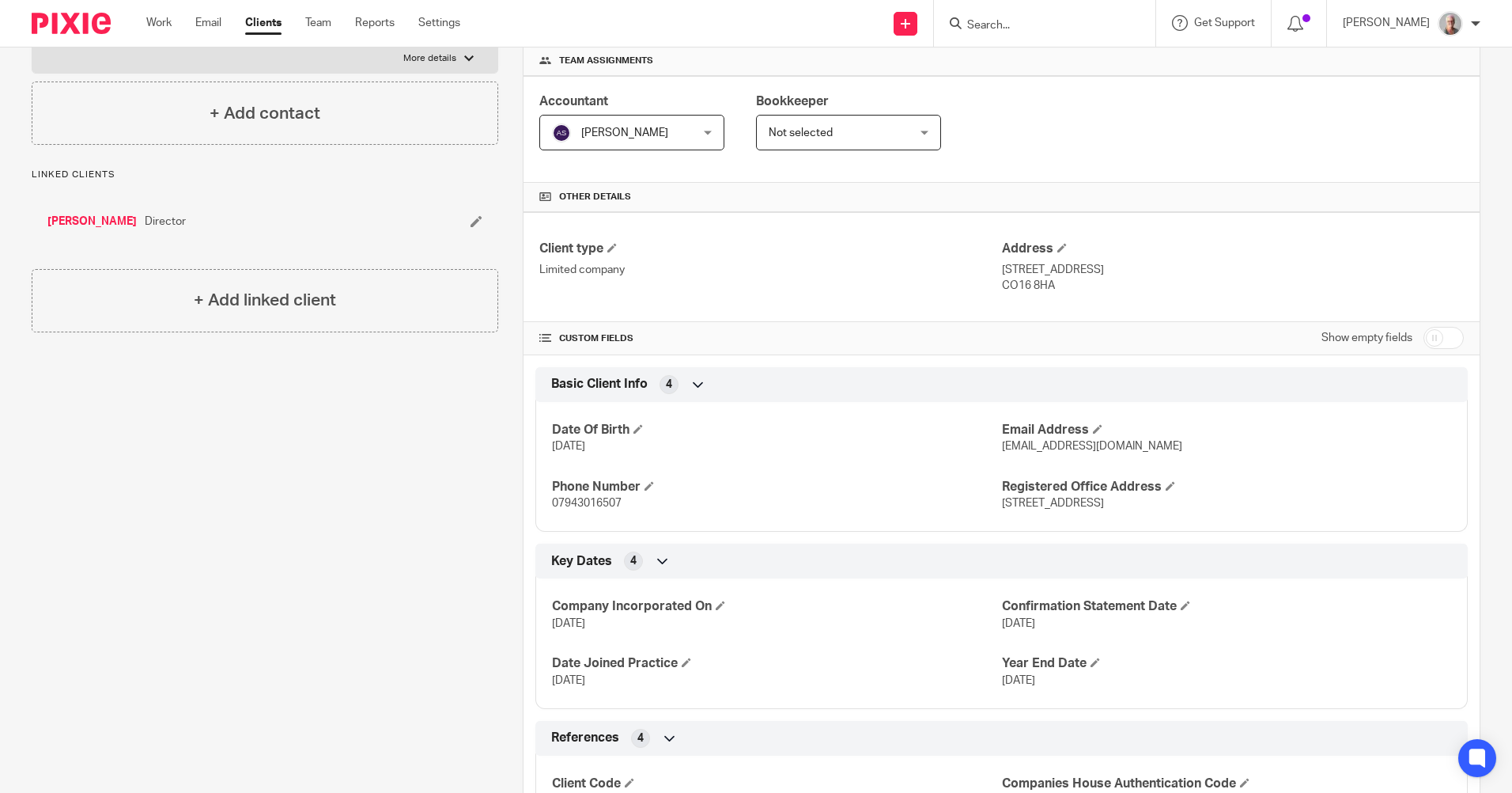
scroll to position [316, 0]
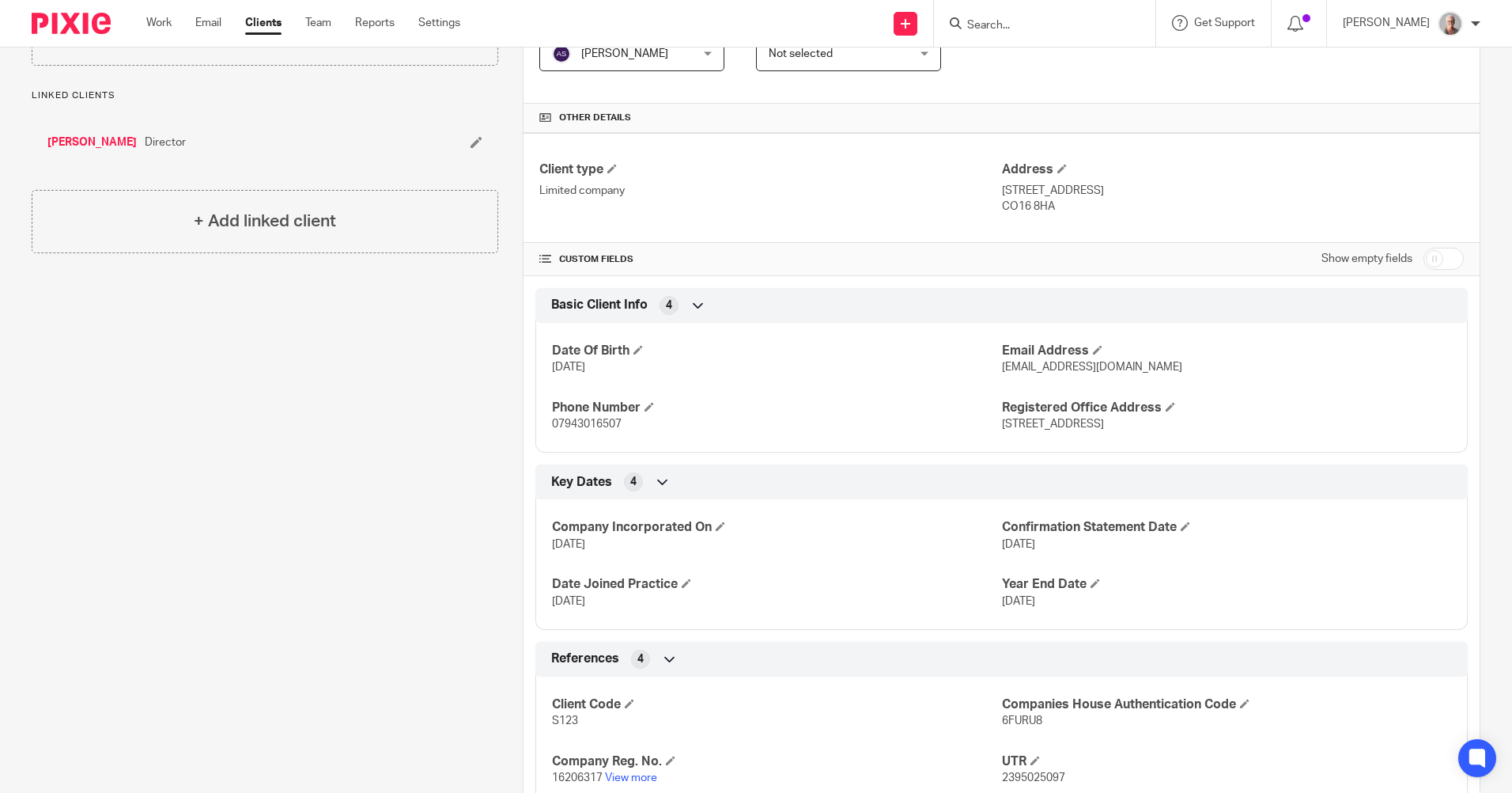
click at [1013, 24] on input "Search" at bounding box center [1036, 26] width 143 height 14
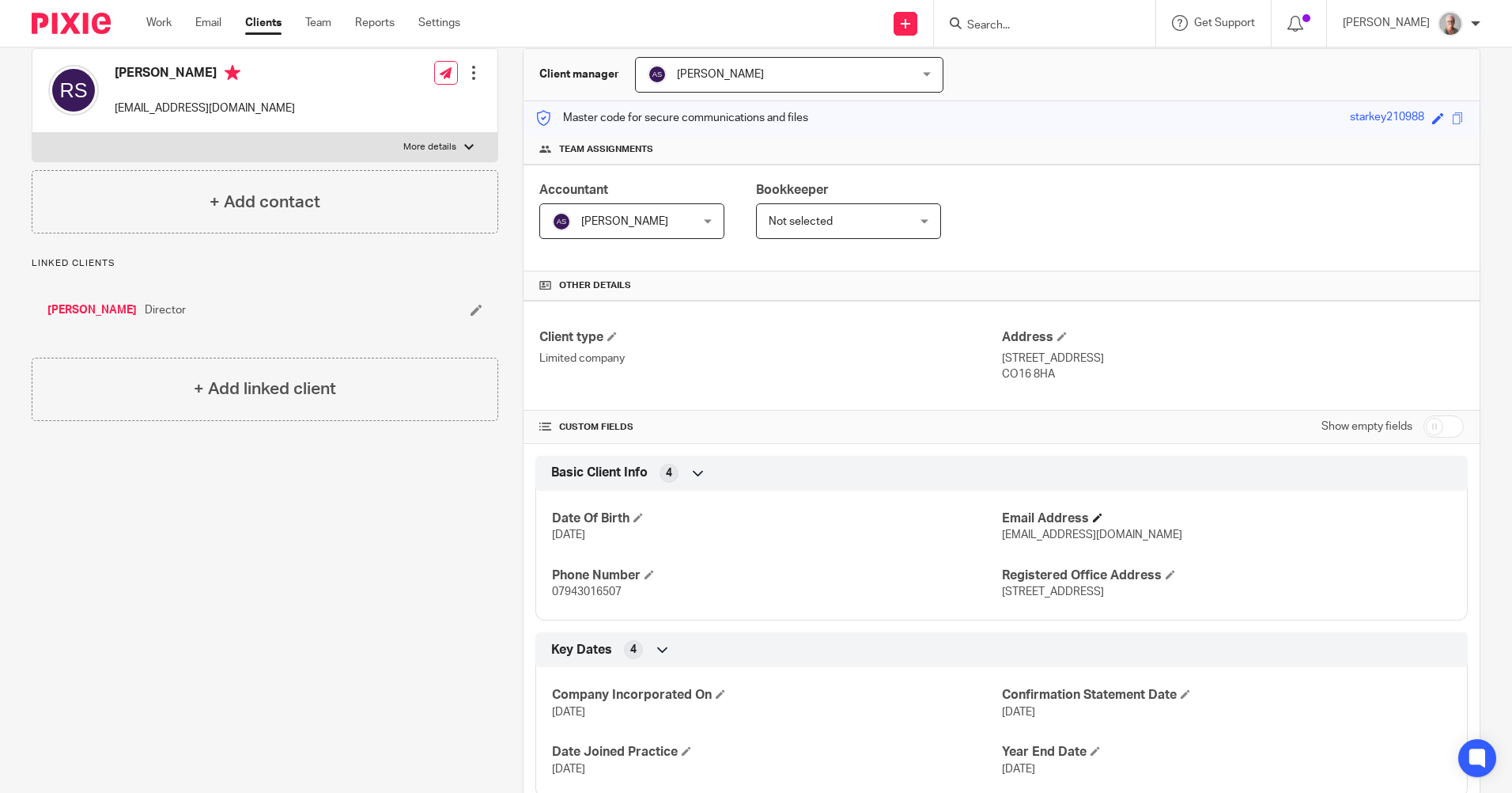
scroll to position [146, 0]
click at [1423, 427] on input "checkbox" at bounding box center [1443, 428] width 41 height 22
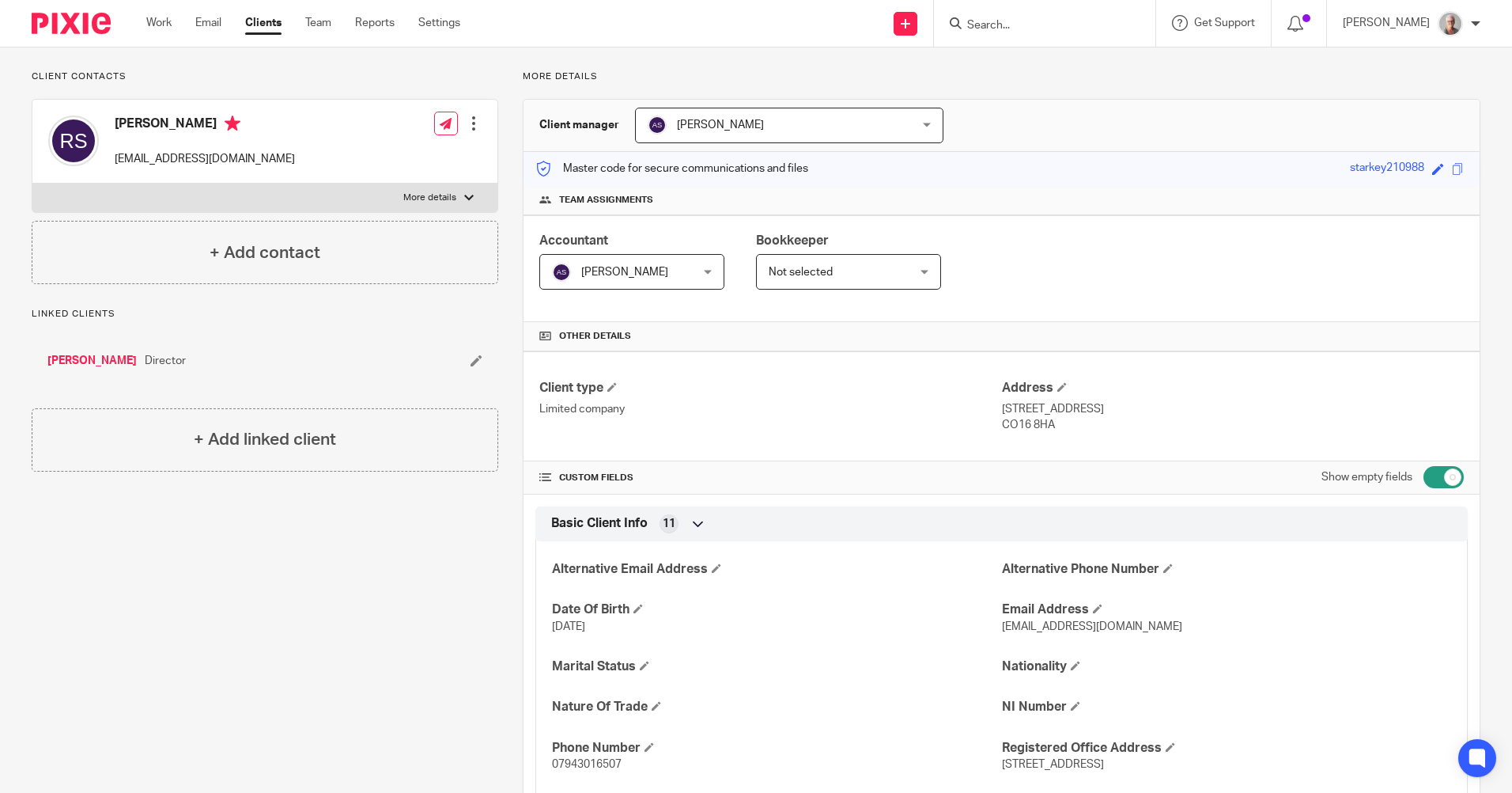
scroll to position [0, 0]
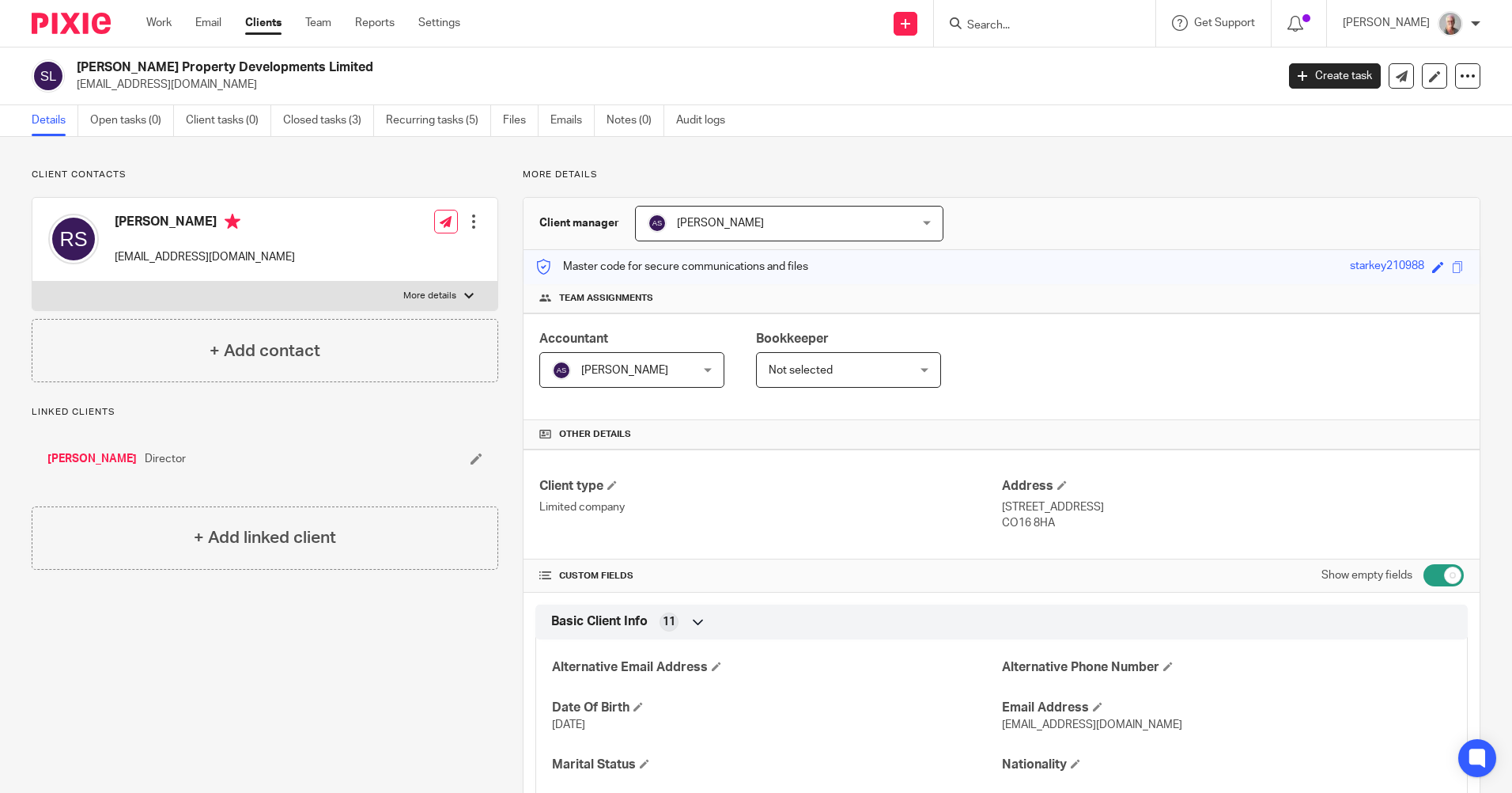
click at [1442, 575] on input "checkbox" at bounding box center [1443, 574] width 41 height 22
checkbox input "false"
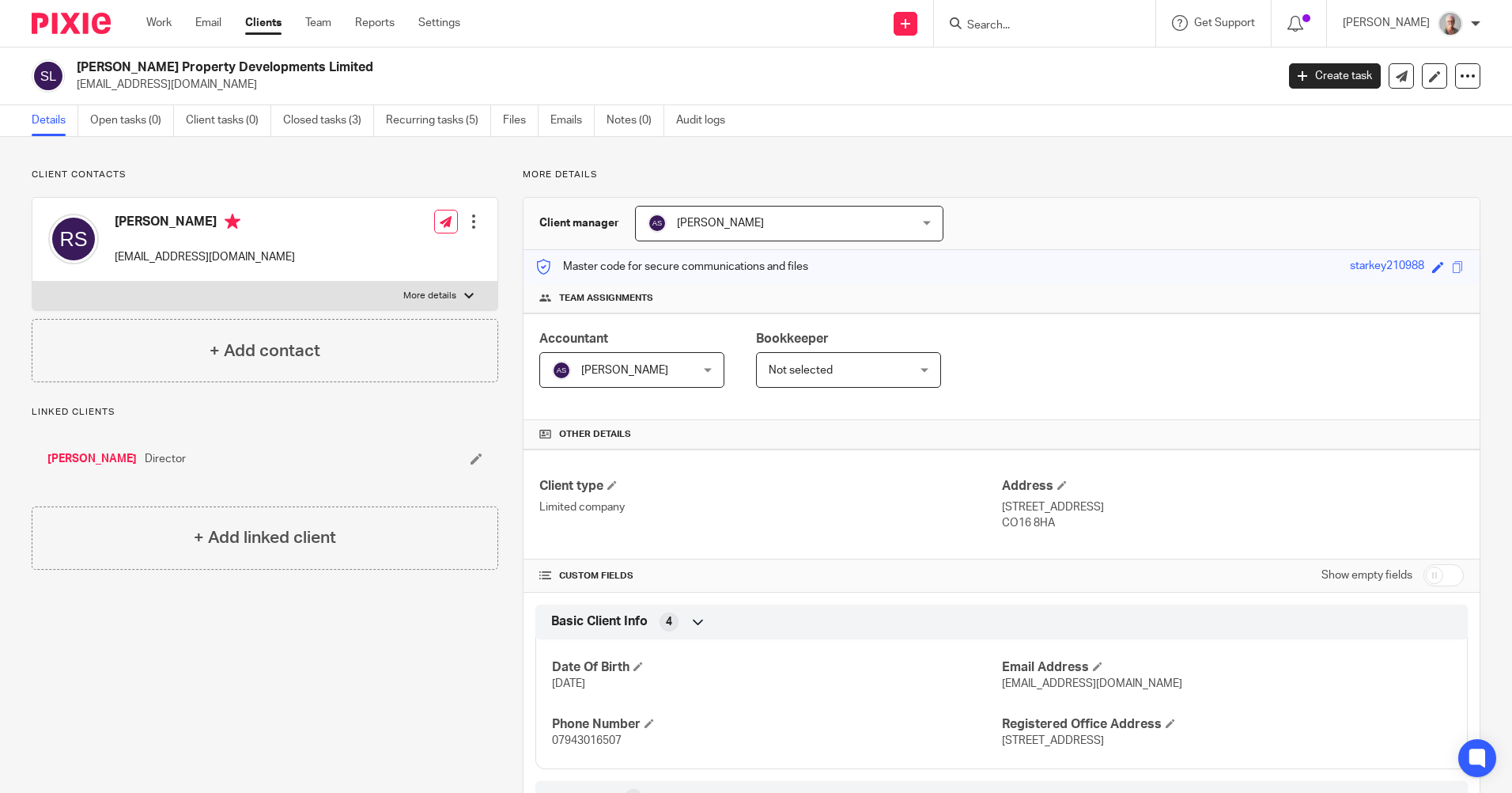
click at [1013, 21] on input "Search" at bounding box center [1036, 26] width 143 height 14
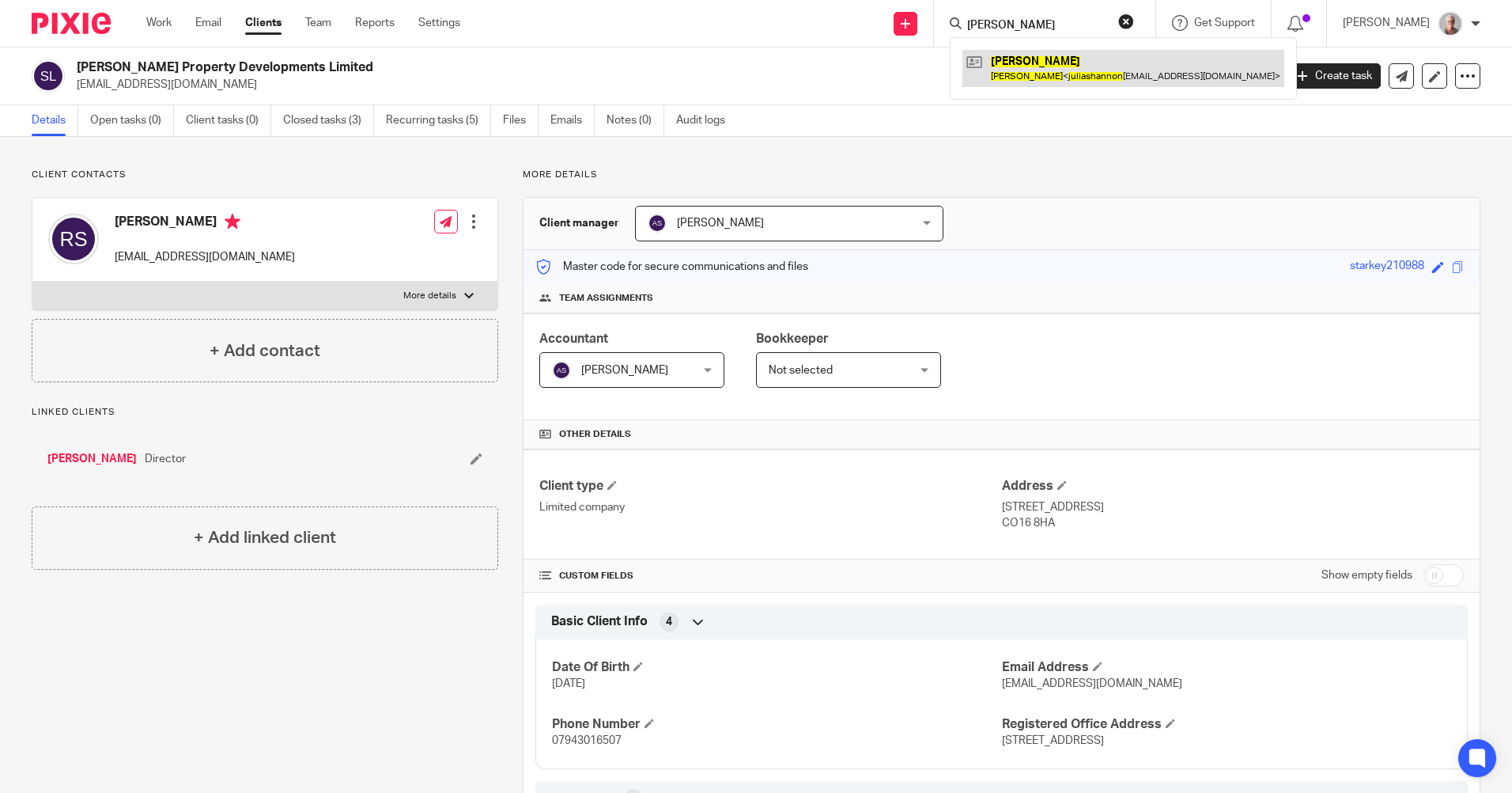
type input "julia shannon"
click at [1081, 69] on link at bounding box center [1123, 68] width 321 height 36
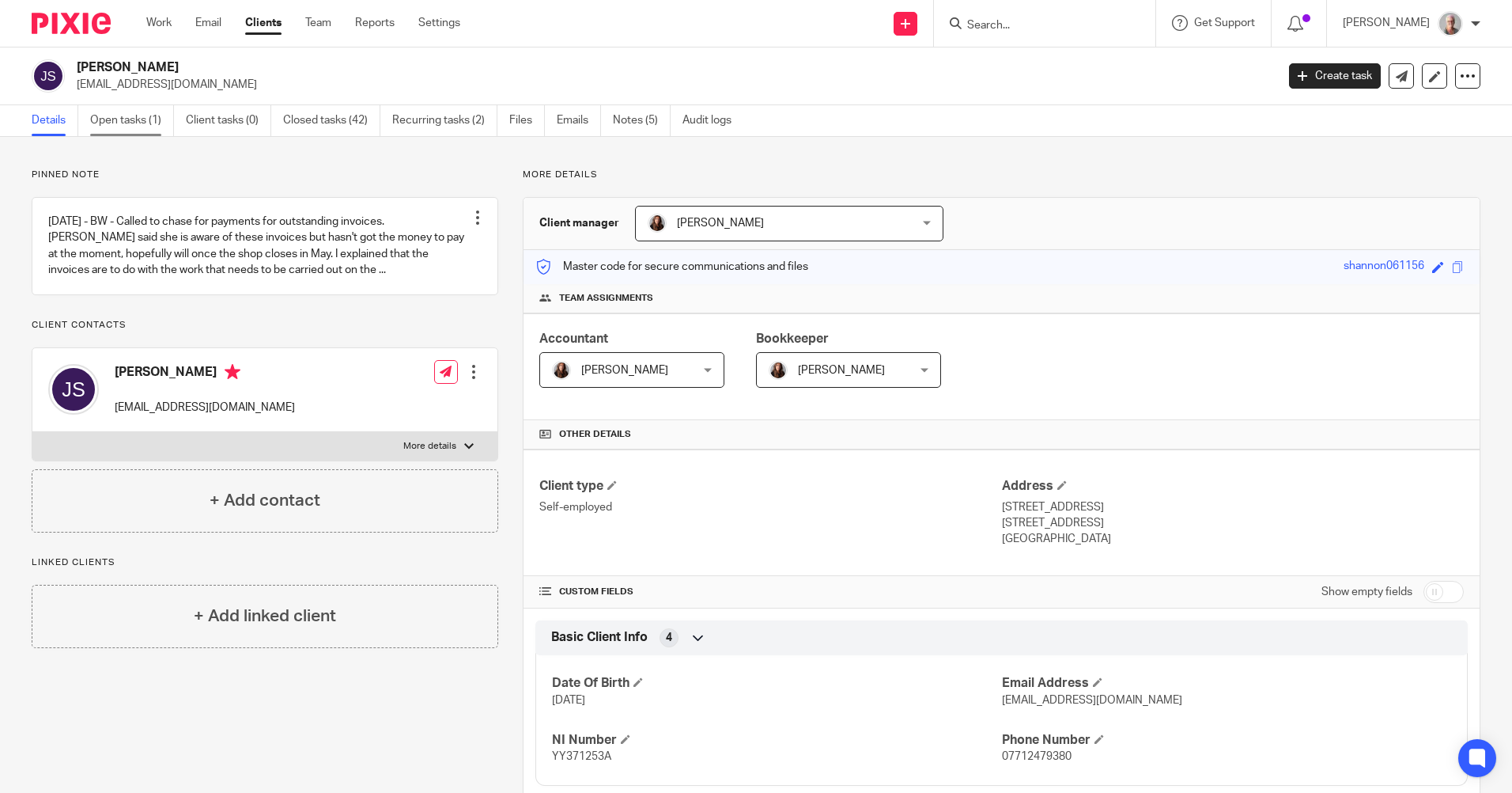
click at [136, 119] on link "Open tasks (1)" at bounding box center [131, 120] width 84 height 31
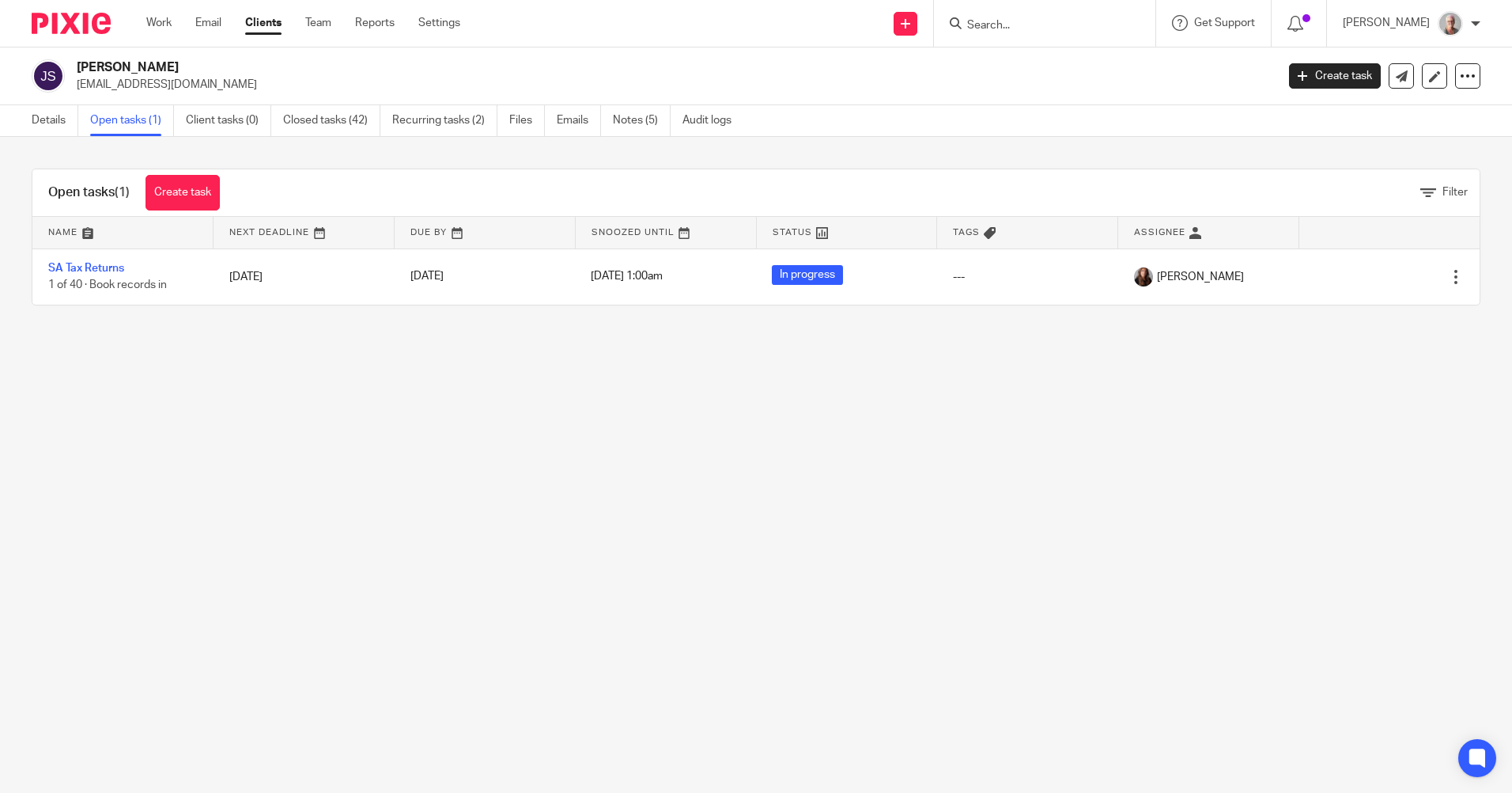
click at [1014, 23] on input "Search" at bounding box center [1036, 26] width 143 height 14
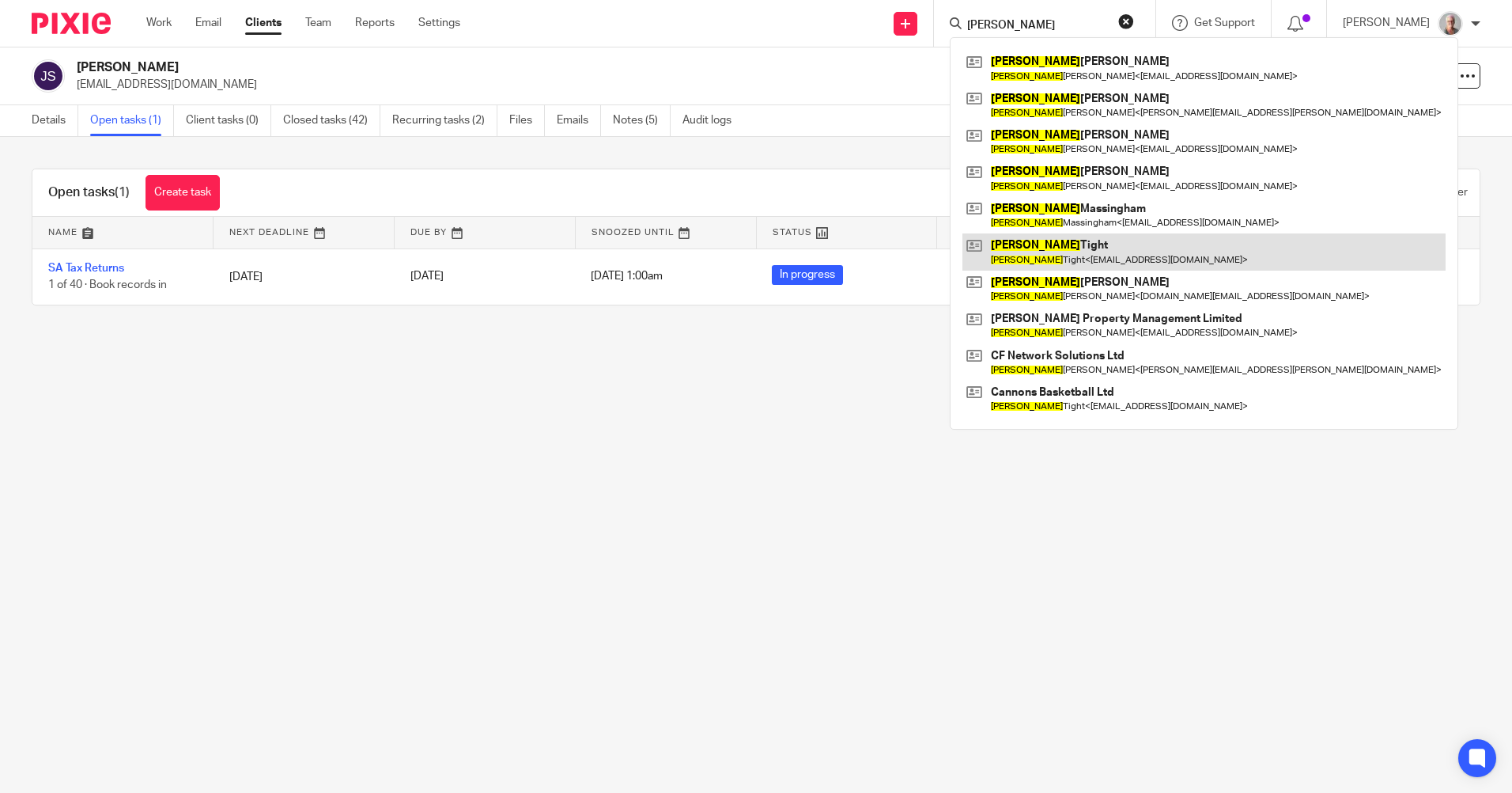
type input "[PERSON_NAME]"
click at [1110, 251] on link at bounding box center [1204, 251] width 483 height 36
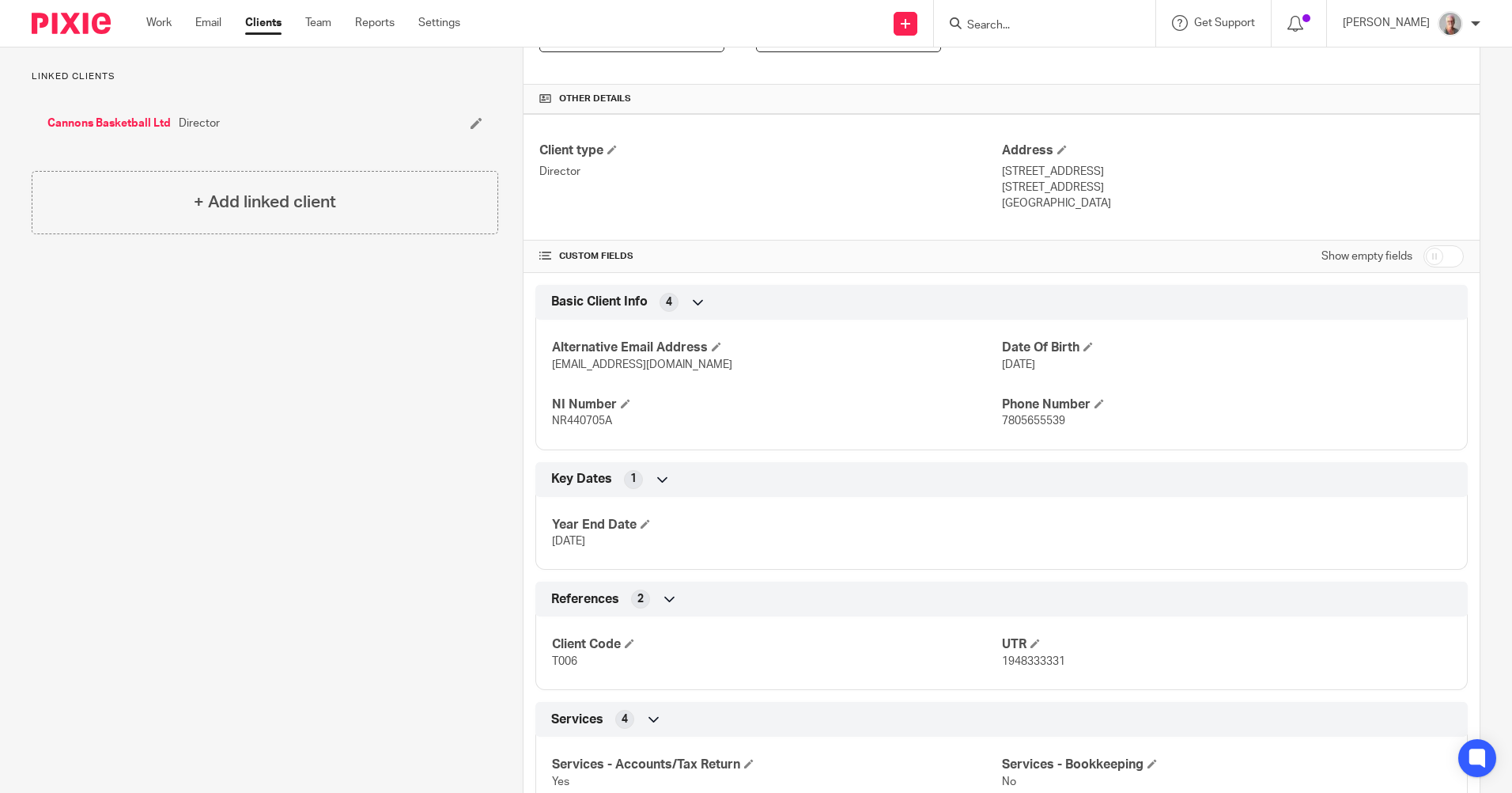
scroll to position [396, 0]
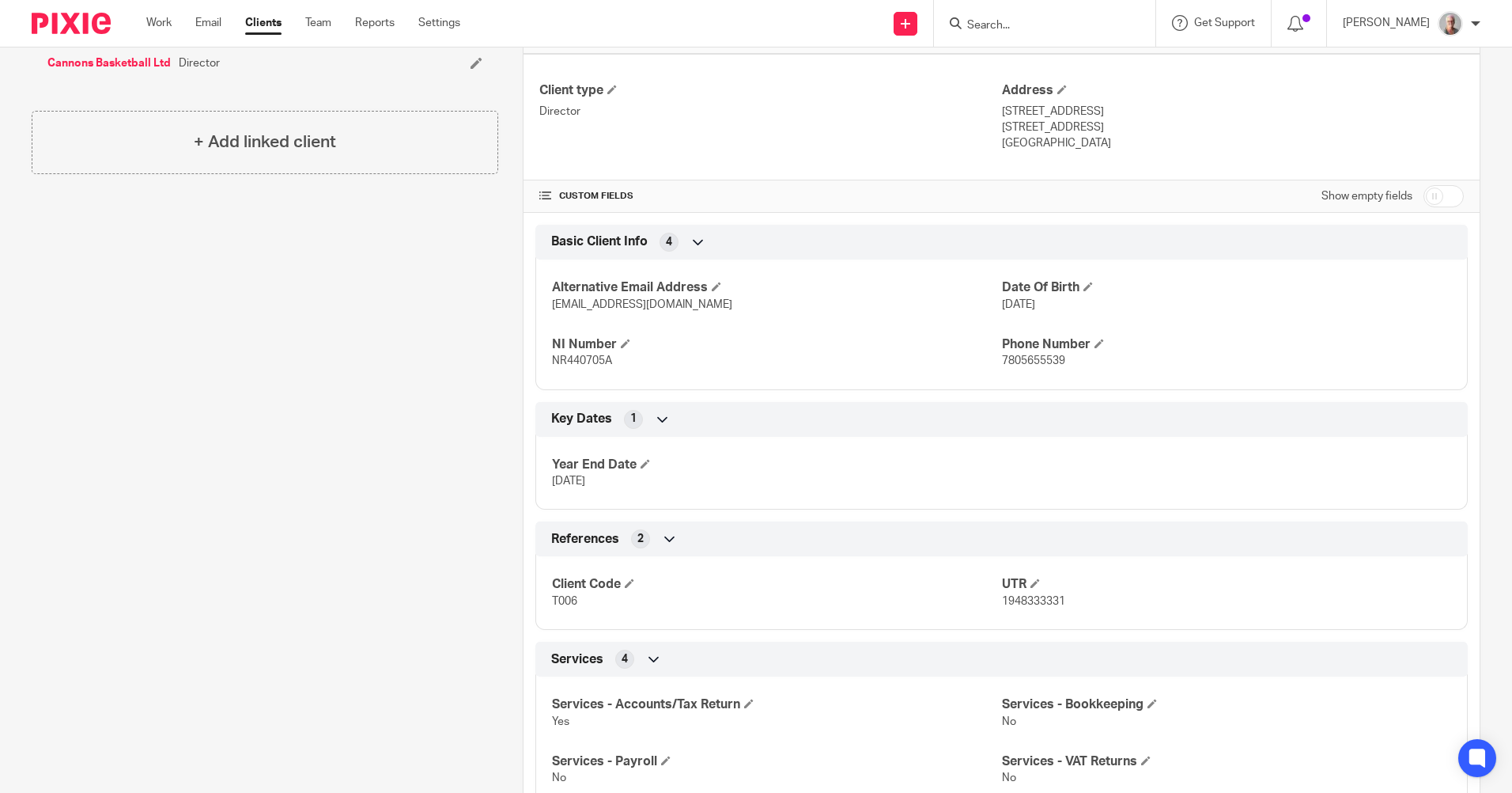
click at [1028, 22] on input "Search" at bounding box center [1036, 26] width 143 height 14
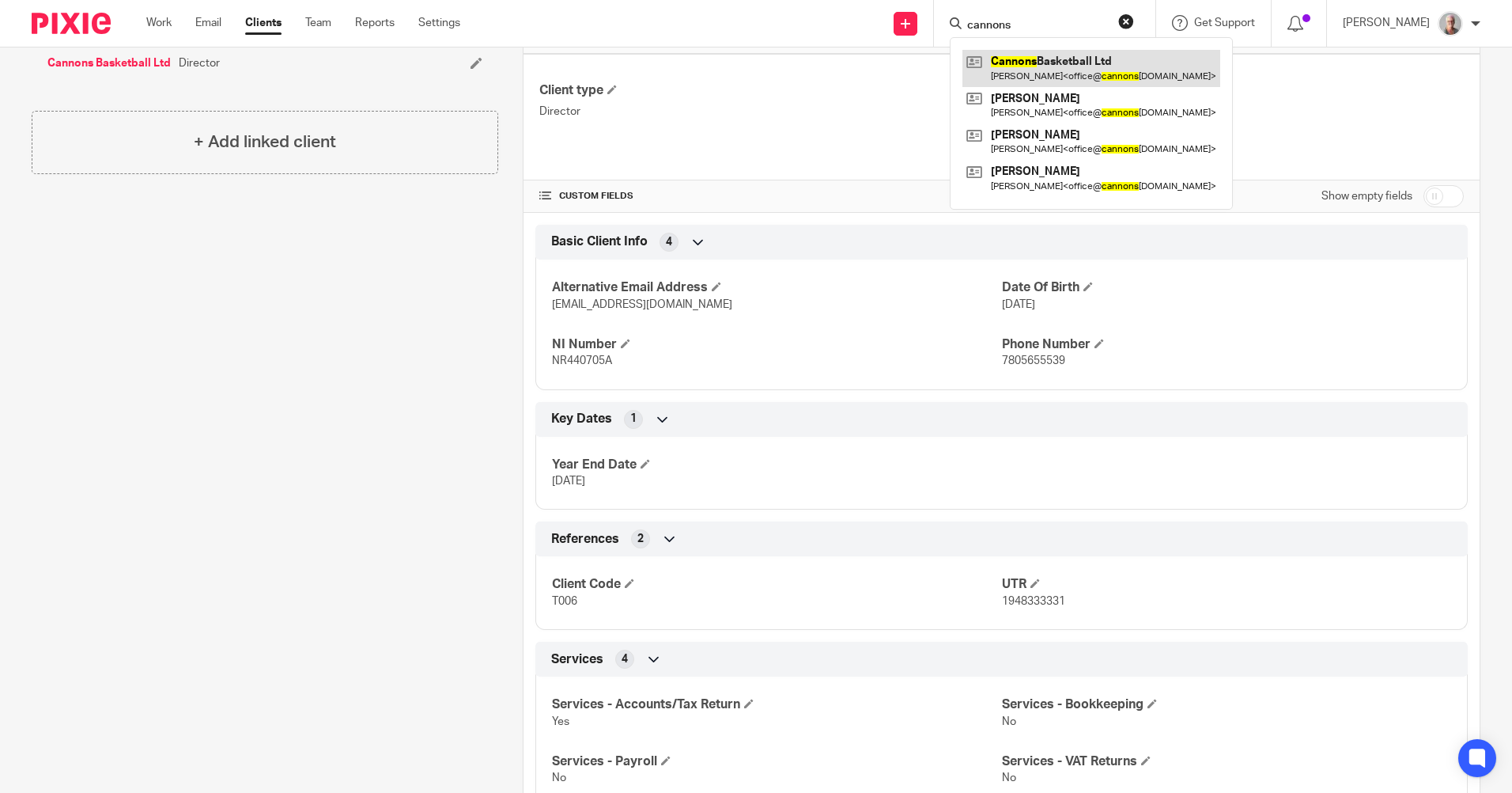
type input "cannons"
click at [1089, 66] on link at bounding box center [1091, 68] width 258 height 36
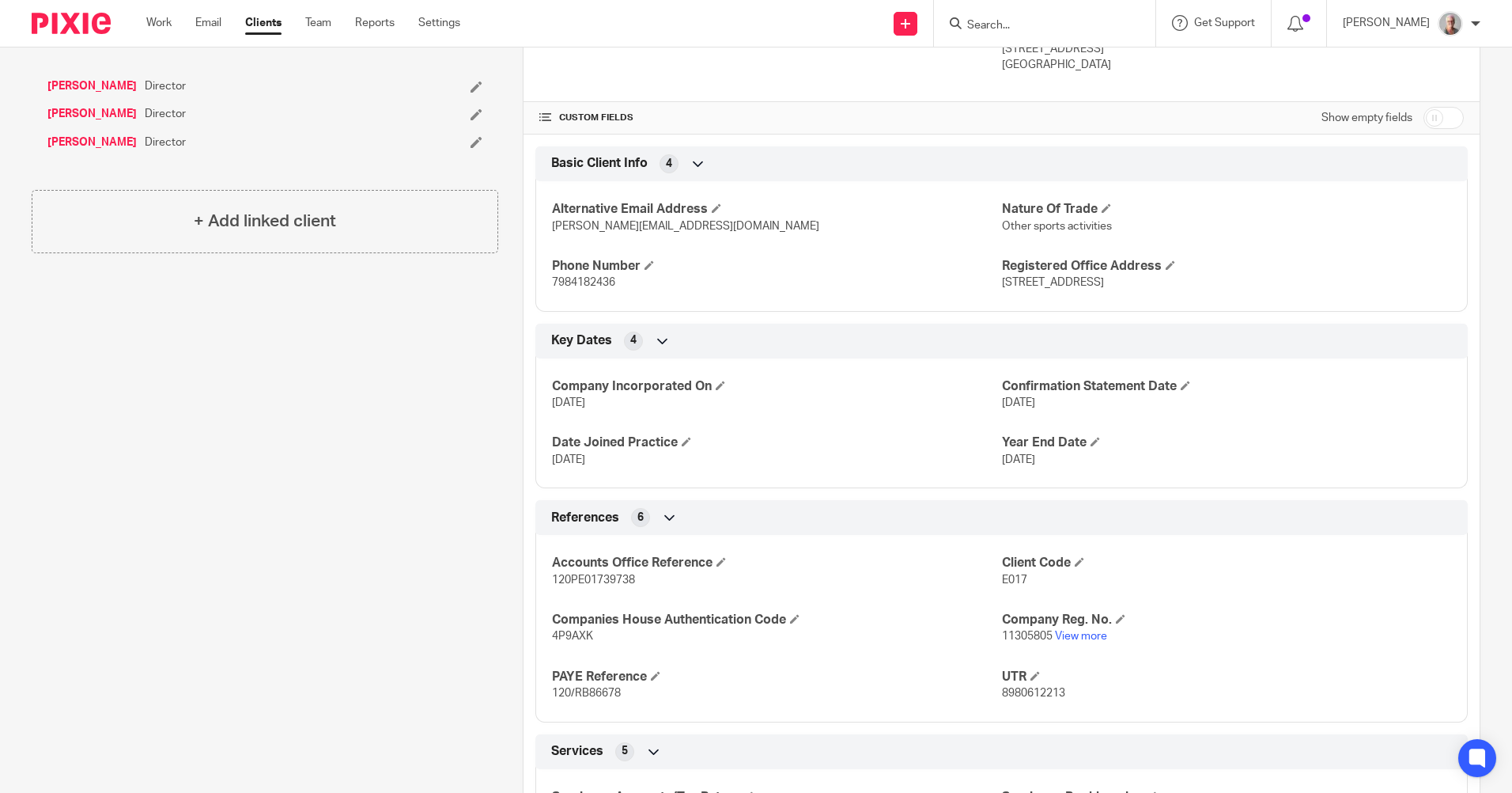
scroll to position [475, 0]
click at [1183, 385] on span at bounding box center [1184, 384] width 10 height 10
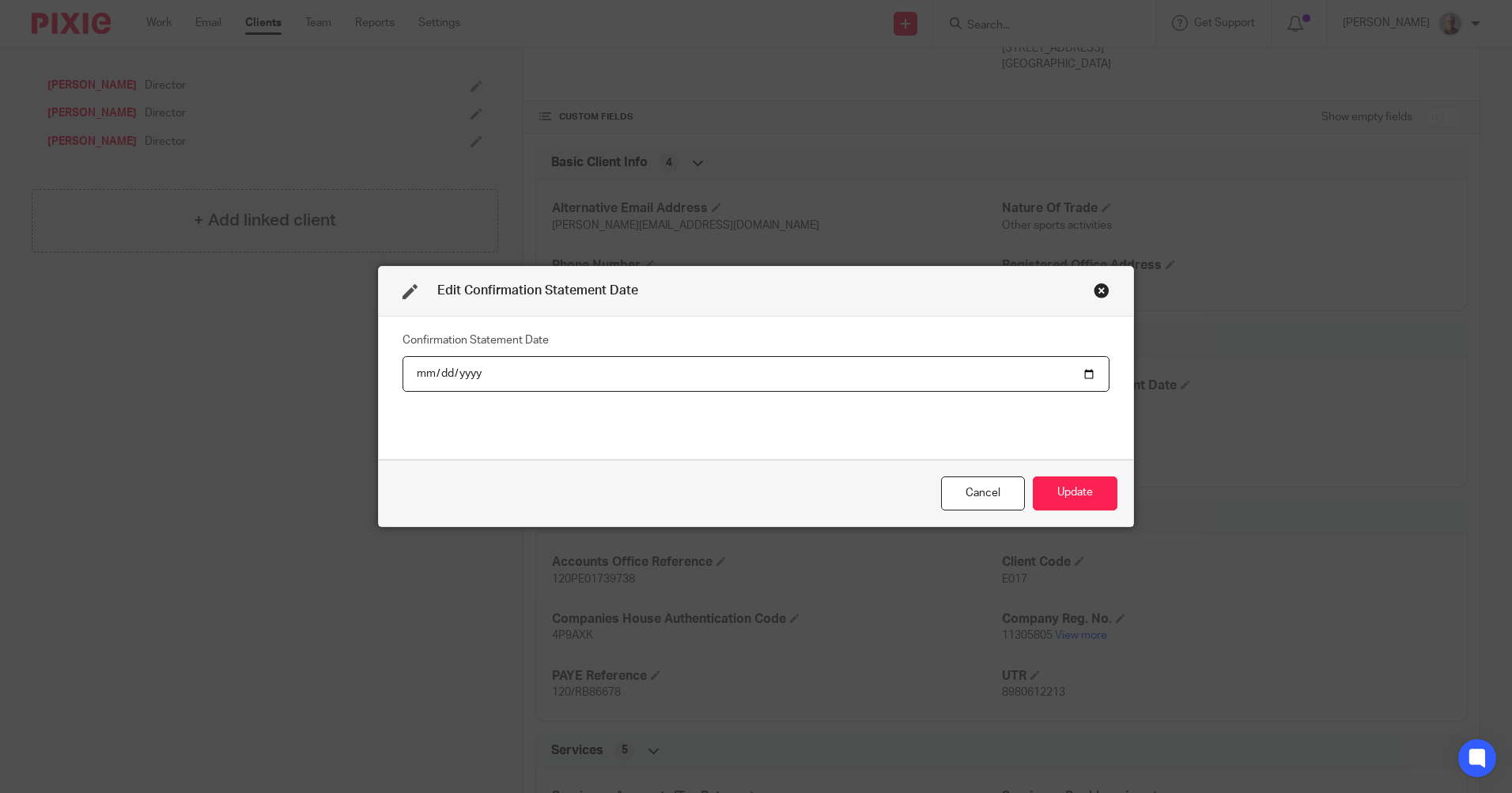
type input "2021-04-15"
type input "2025-08-15"
click at [1064, 495] on button "Update" at bounding box center [1075, 493] width 85 height 34
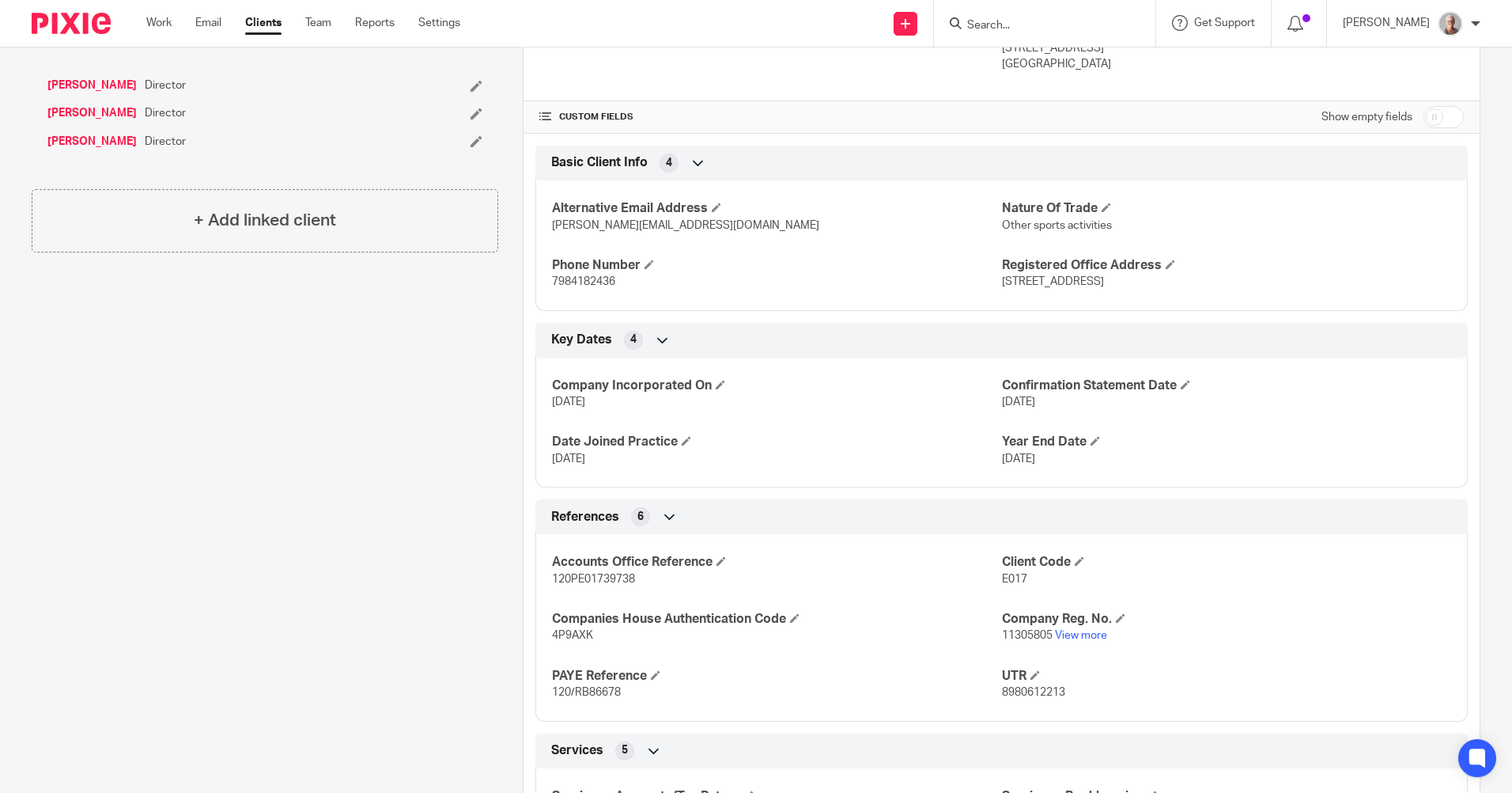
click at [1010, 27] on input "Search" at bounding box center [1036, 26] width 143 height 14
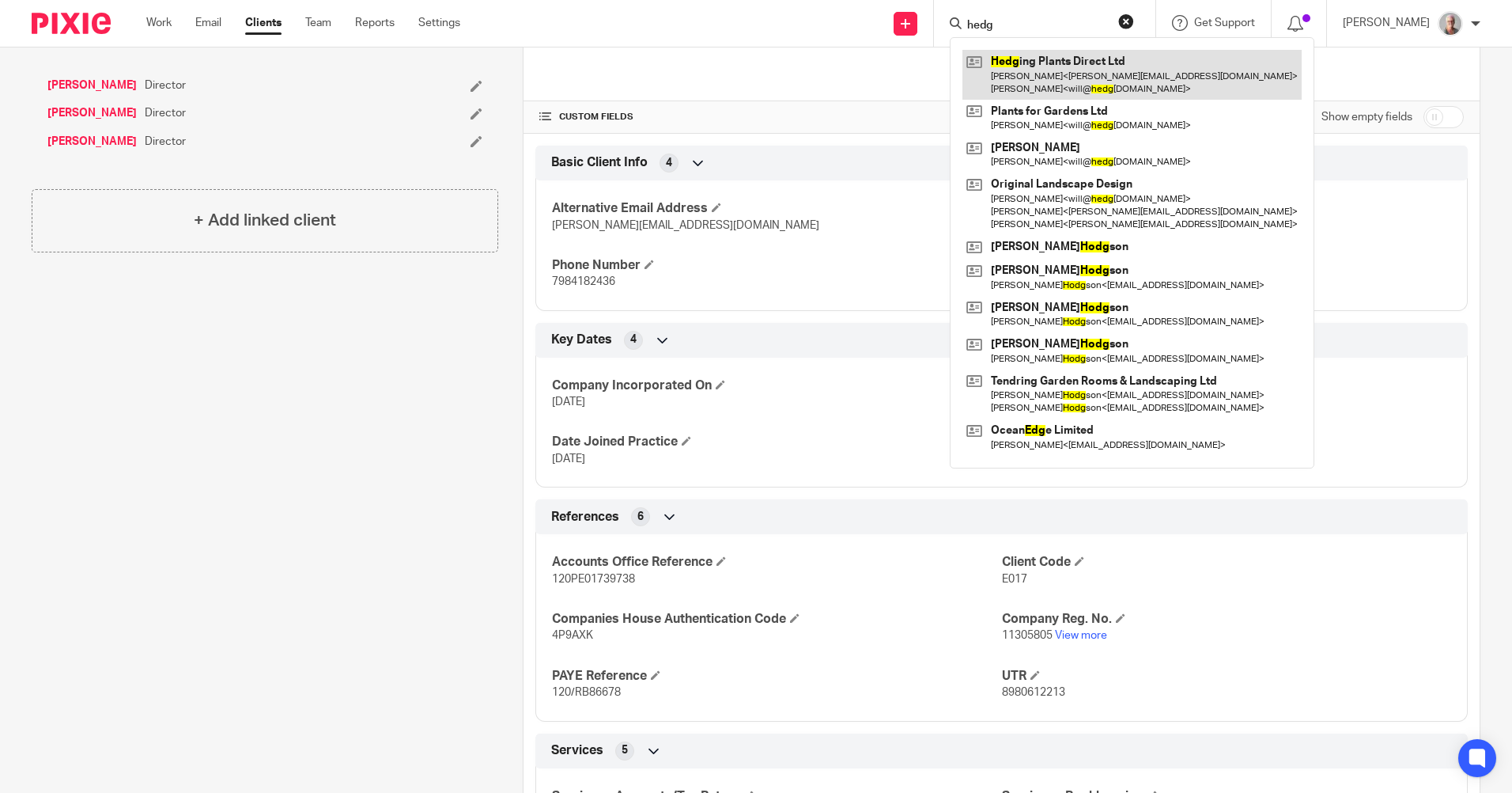
type input "hedg"
click at [1041, 70] on link at bounding box center [1132, 75] width 339 height 49
